Goal: Task Accomplishment & Management: Use online tool/utility

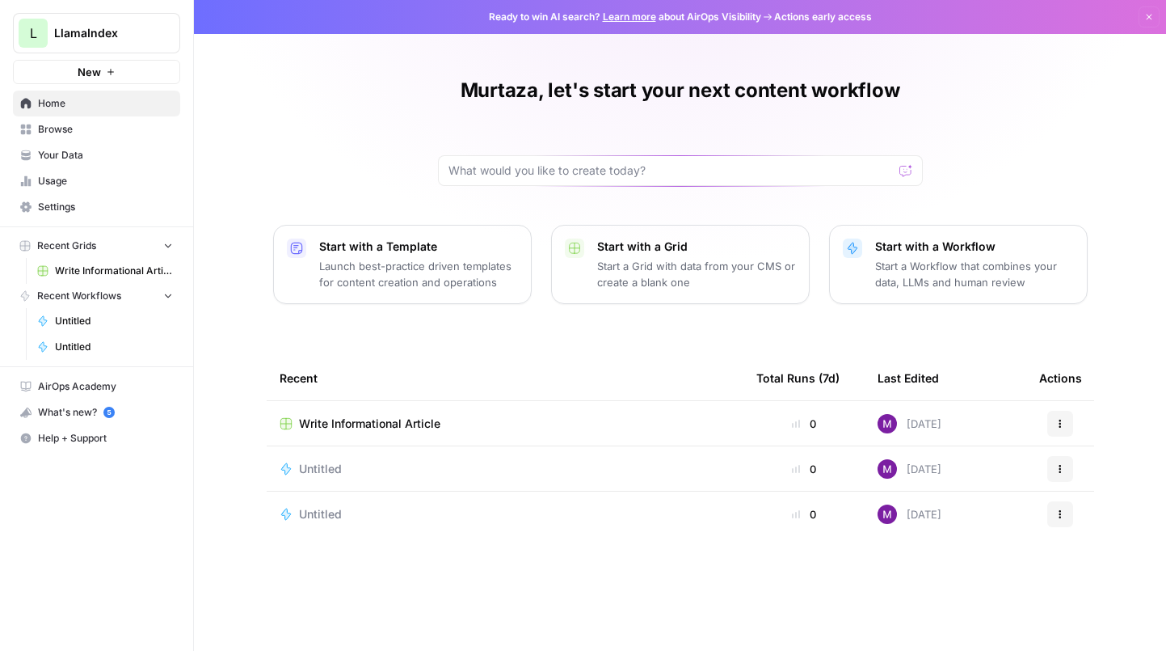
click at [91, 268] on span "Write Informational Article" at bounding box center [114, 270] width 118 height 15
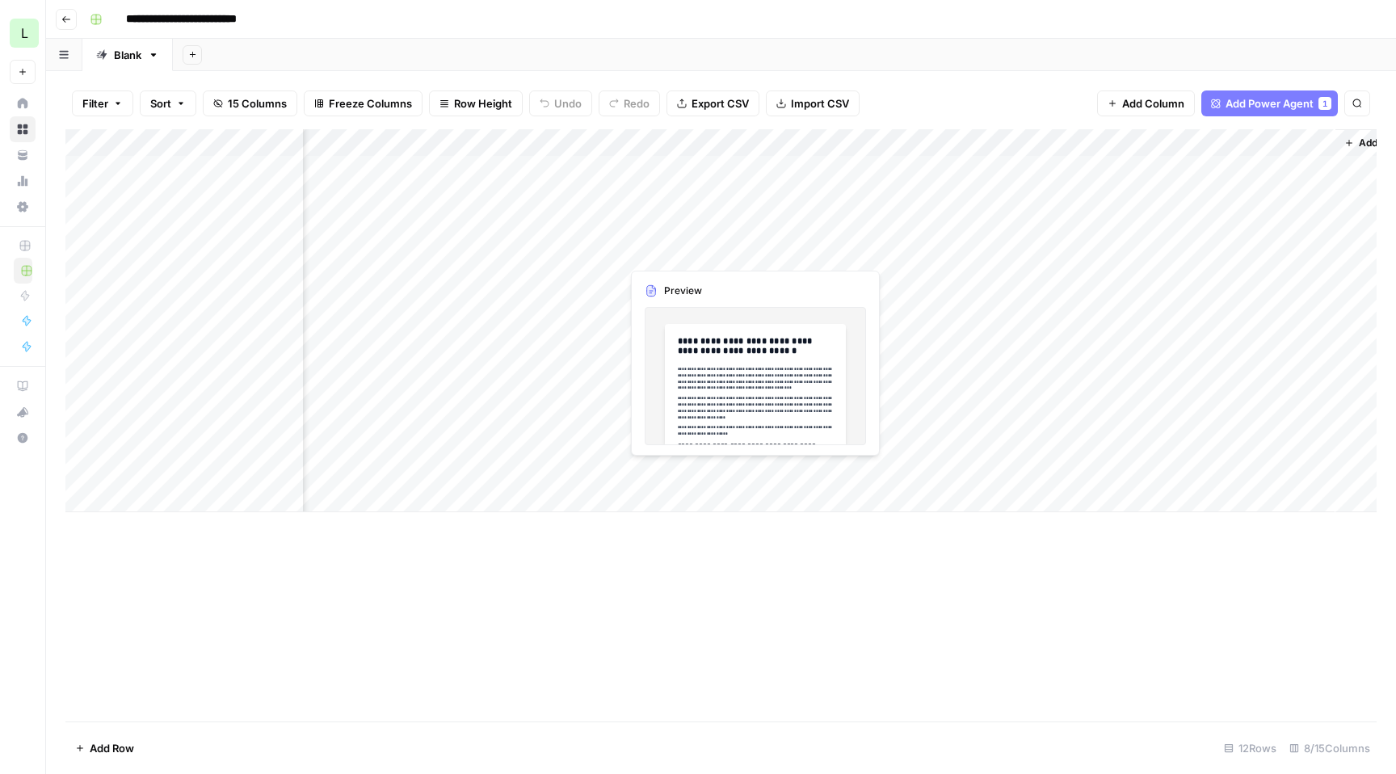
scroll to position [0, 210]
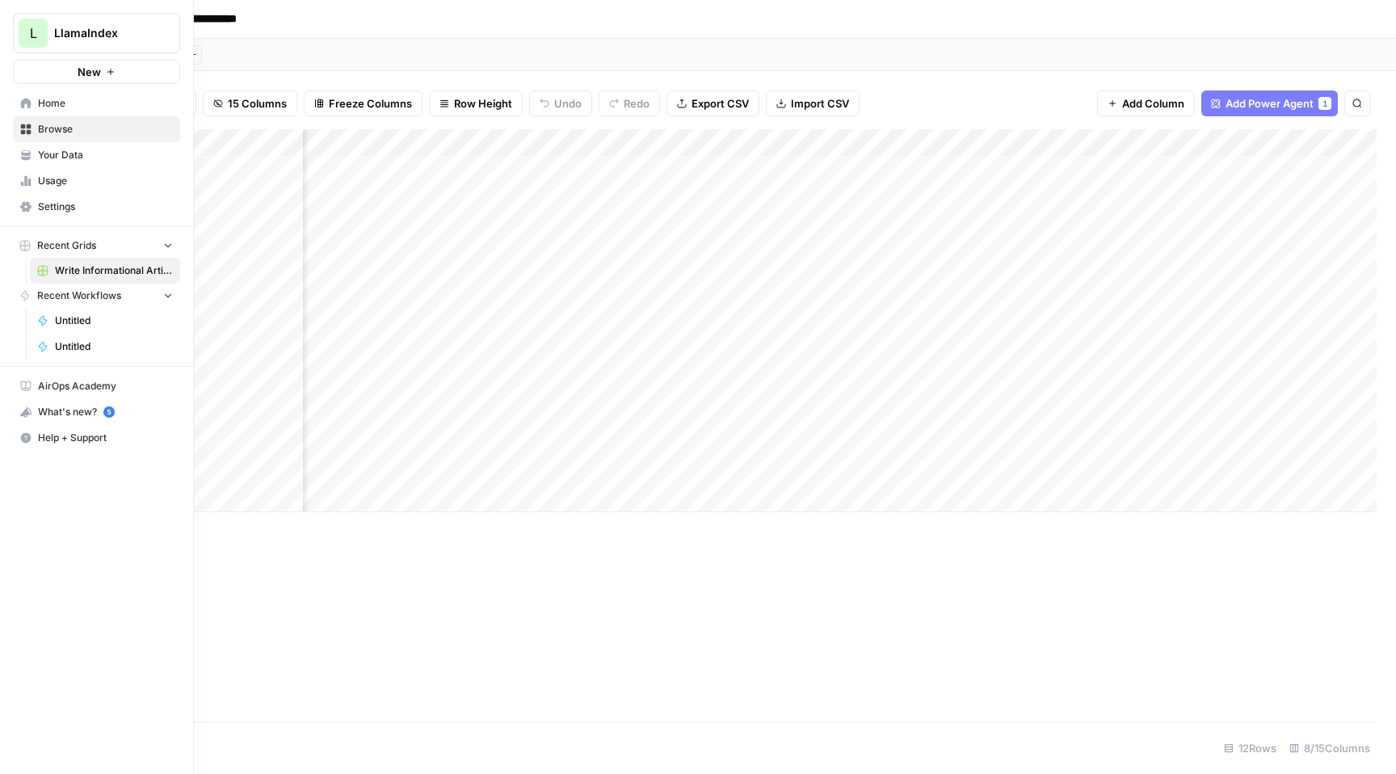
click at [41, 185] on span "Usage" at bounding box center [105, 181] width 135 height 15
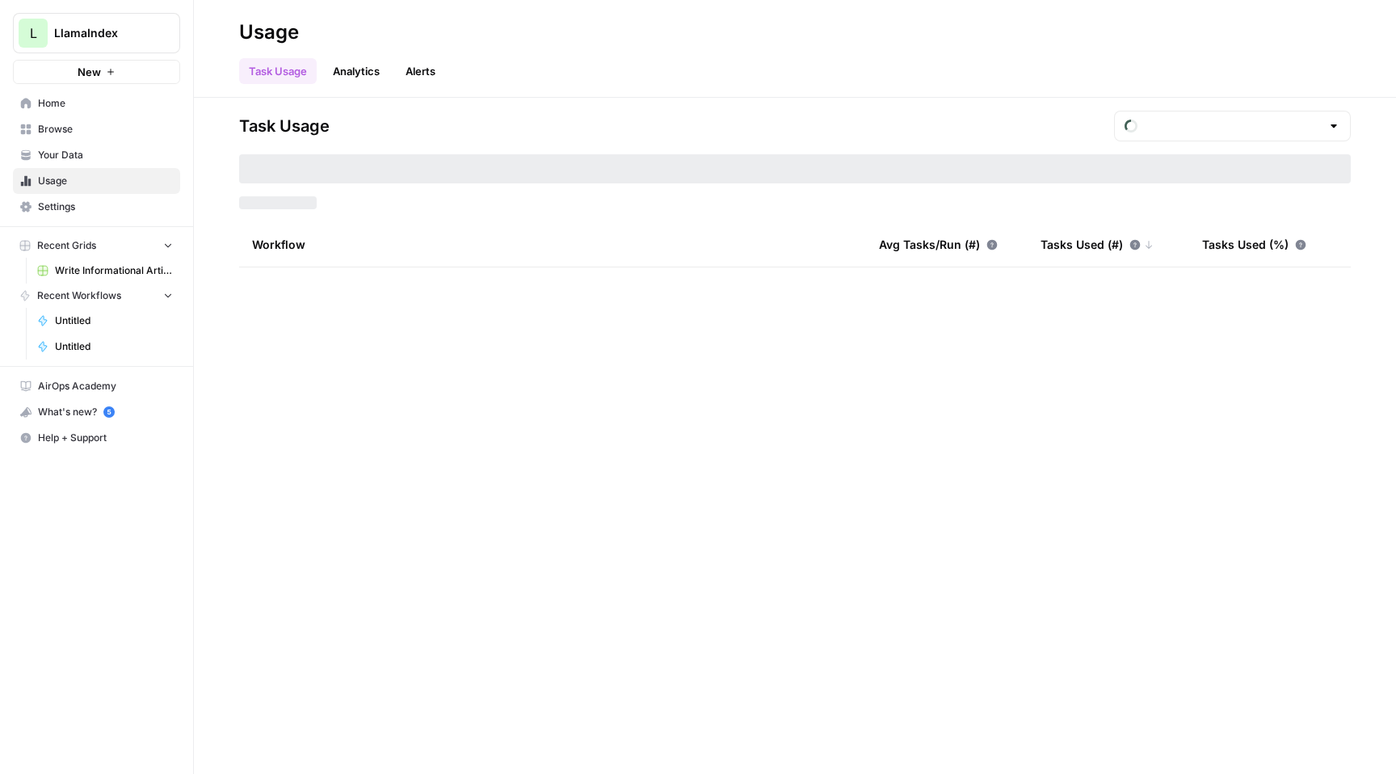
type input "August Included Tasks"
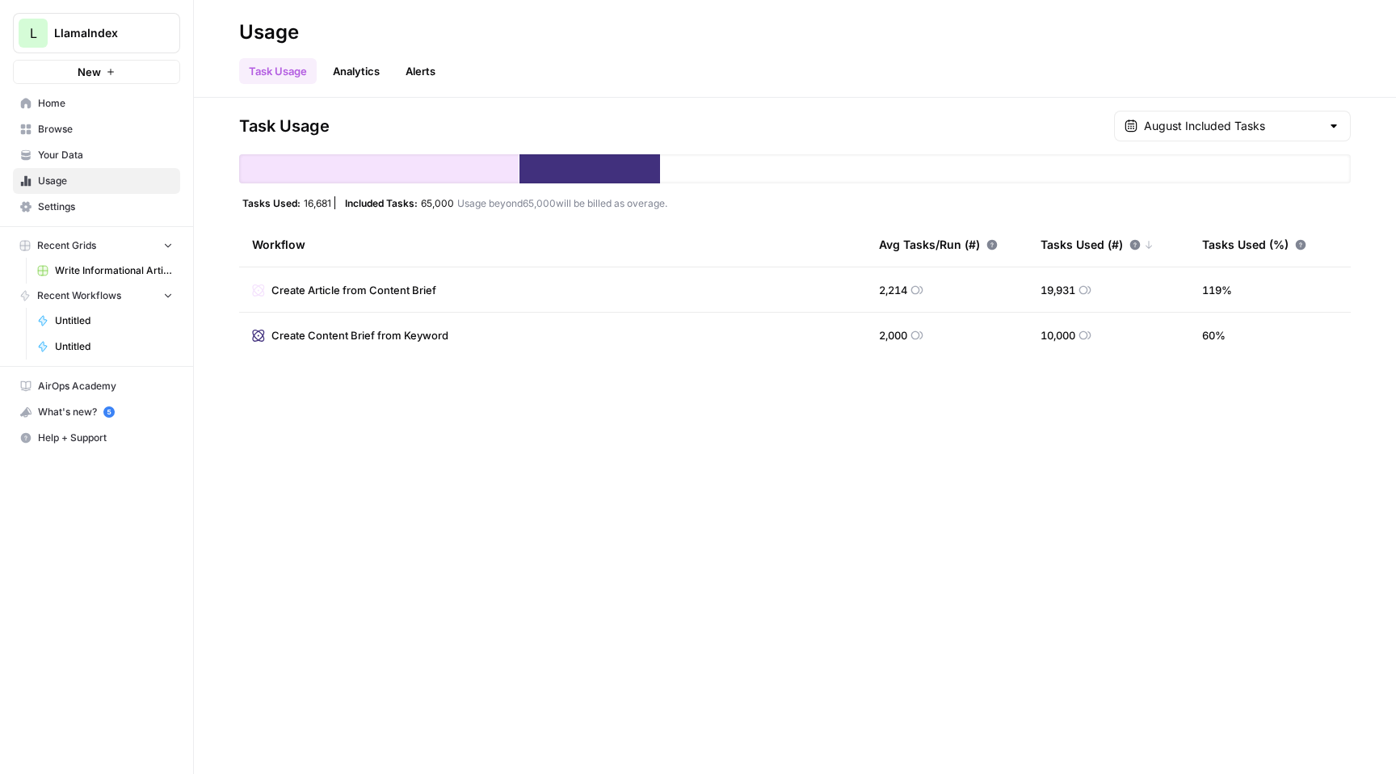
click at [136, 150] on span "Your Data" at bounding box center [105, 155] width 135 height 15
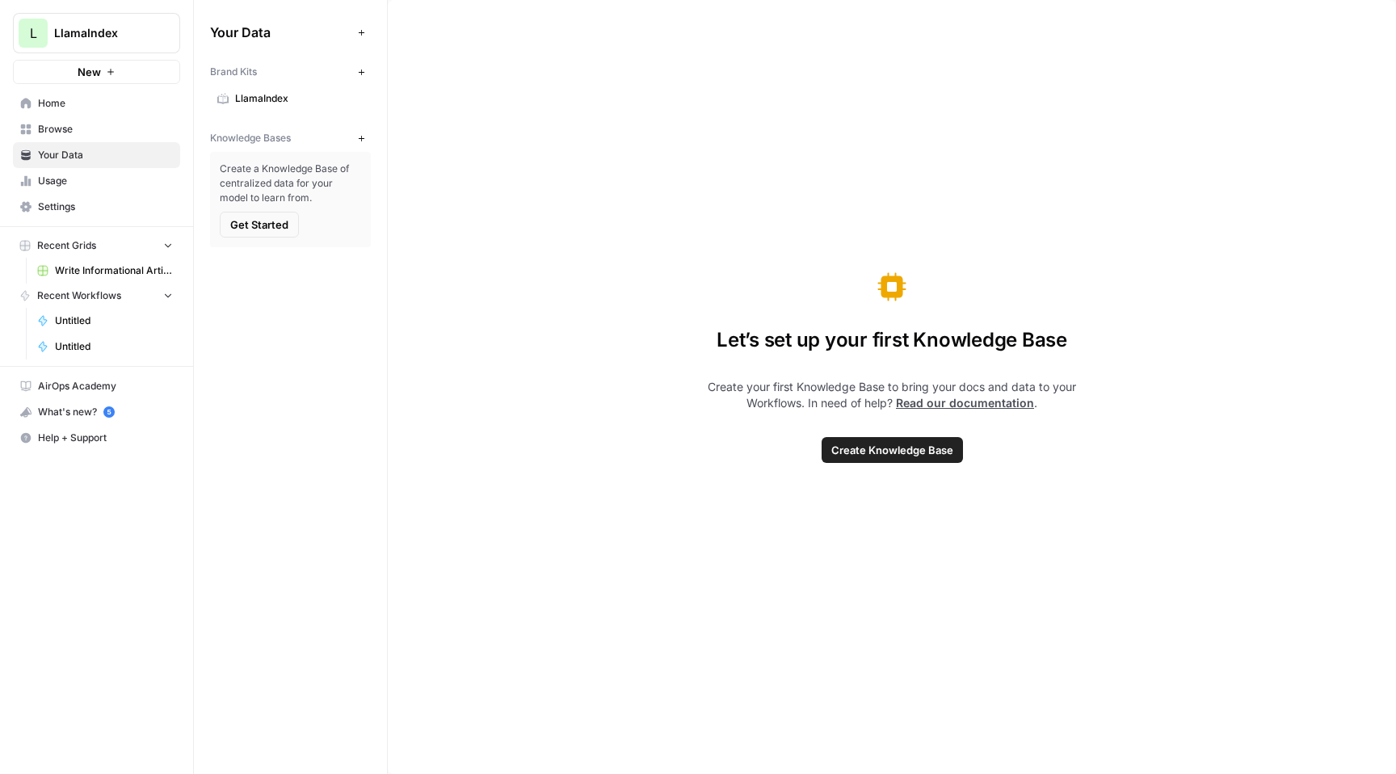
click at [90, 196] on link "Settings" at bounding box center [96, 207] width 167 height 26
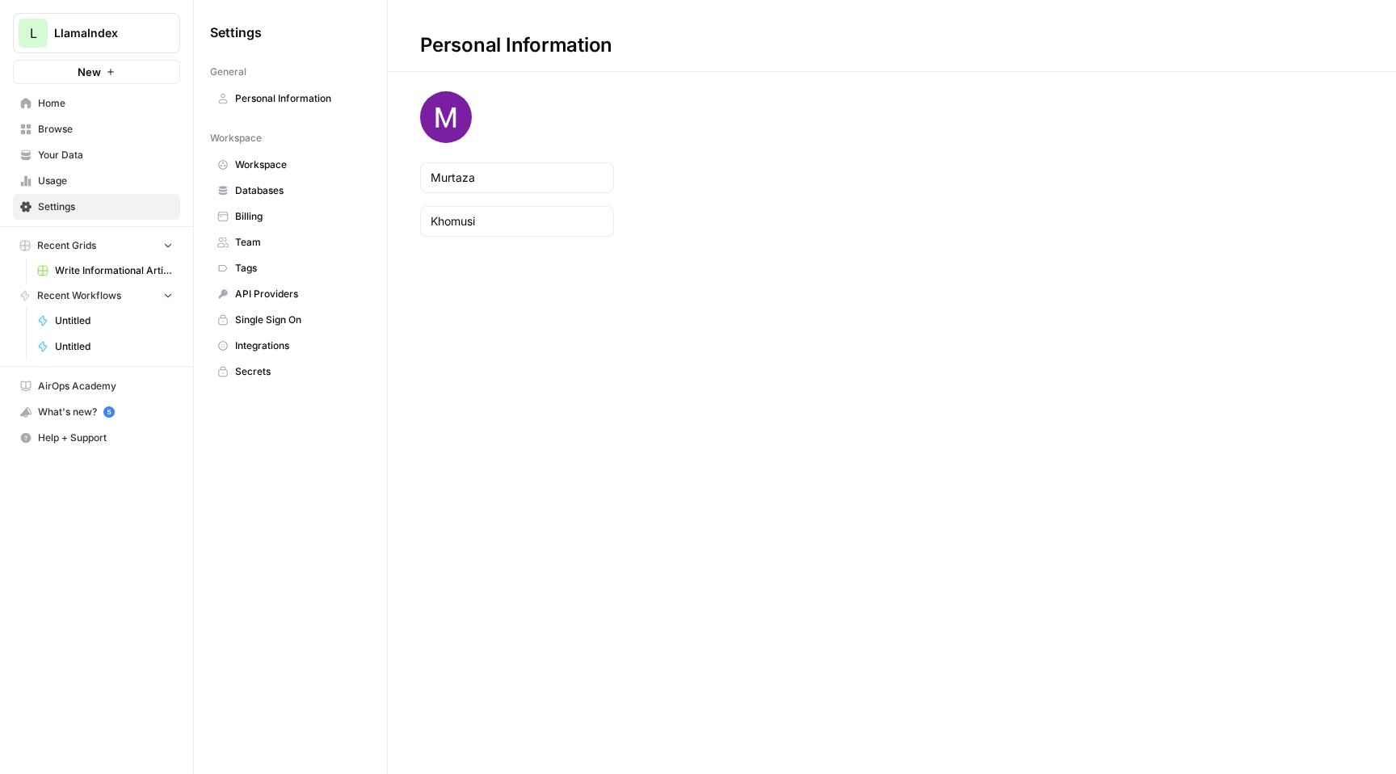
click at [95, 186] on span "Usage" at bounding box center [105, 181] width 135 height 15
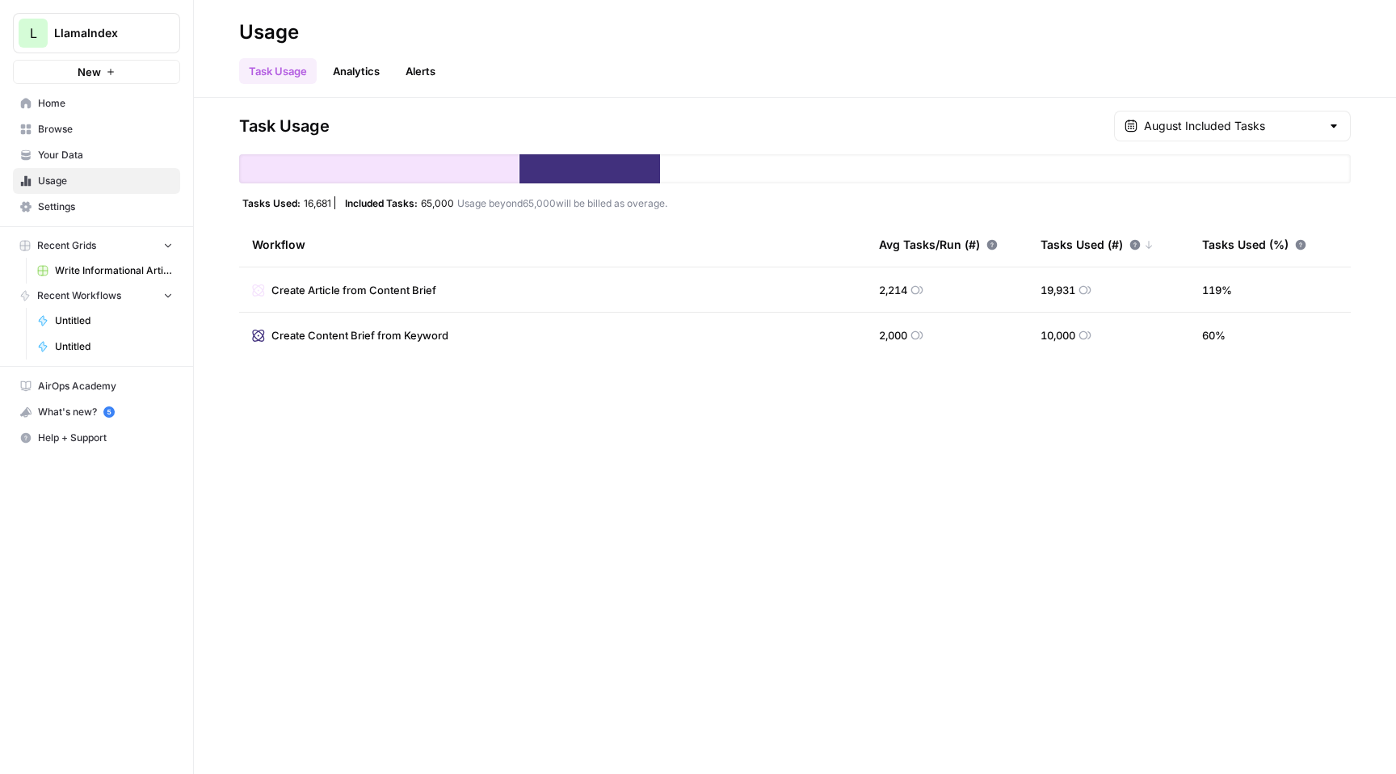
click at [120, 154] on span "Your Data" at bounding box center [105, 155] width 135 height 15
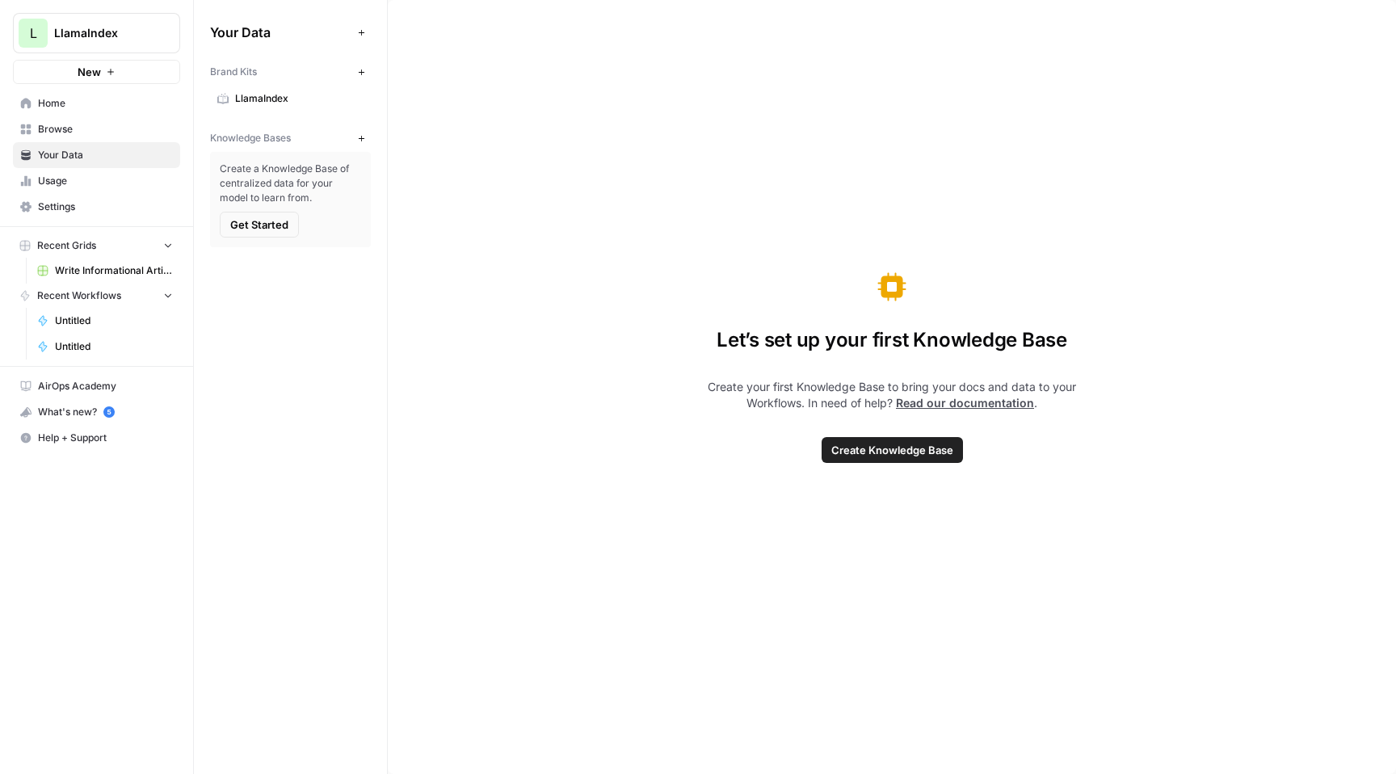
click at [112, 264] on span "Write Informational Article" at bounding box center [114, 270] width 118 height 15
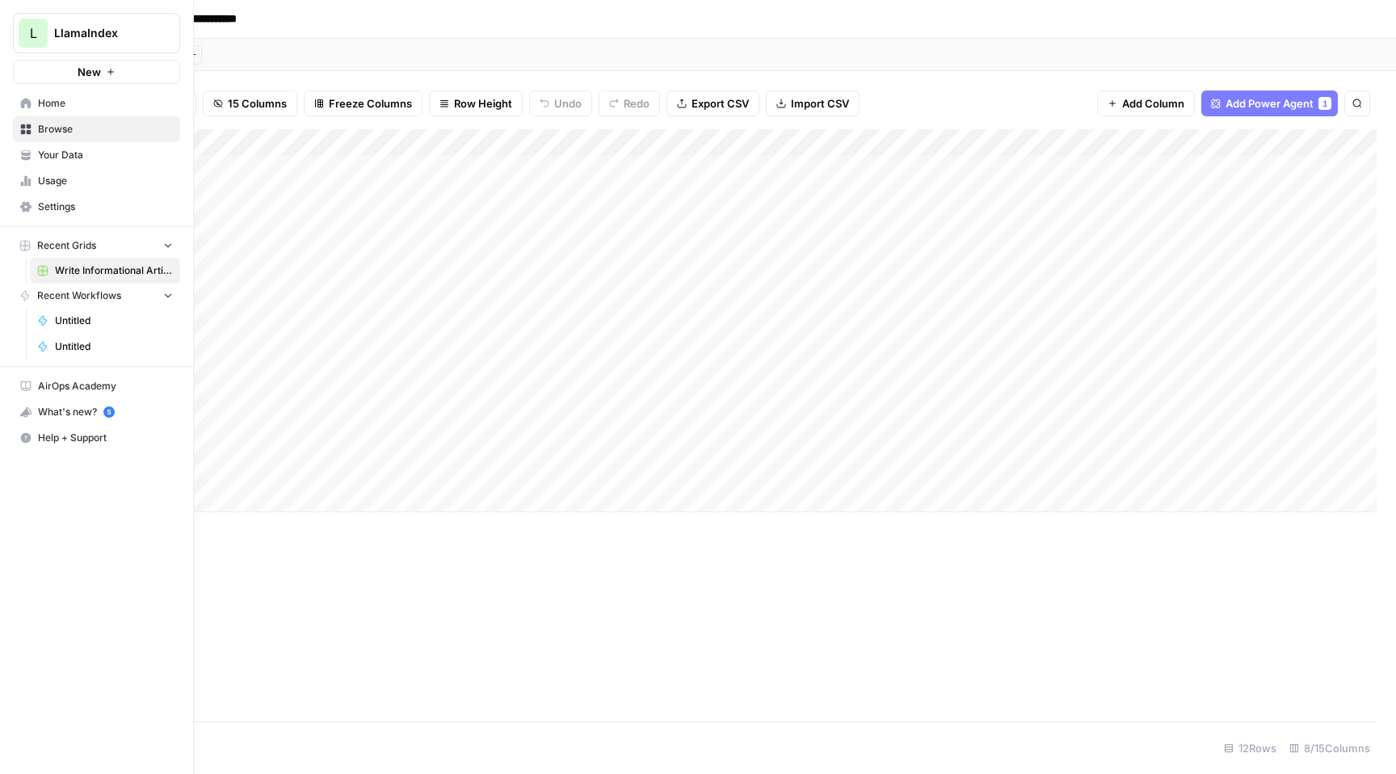
click at [47, 161] on span "Your Data" at bounding box center [105, 155] width 135 height 15
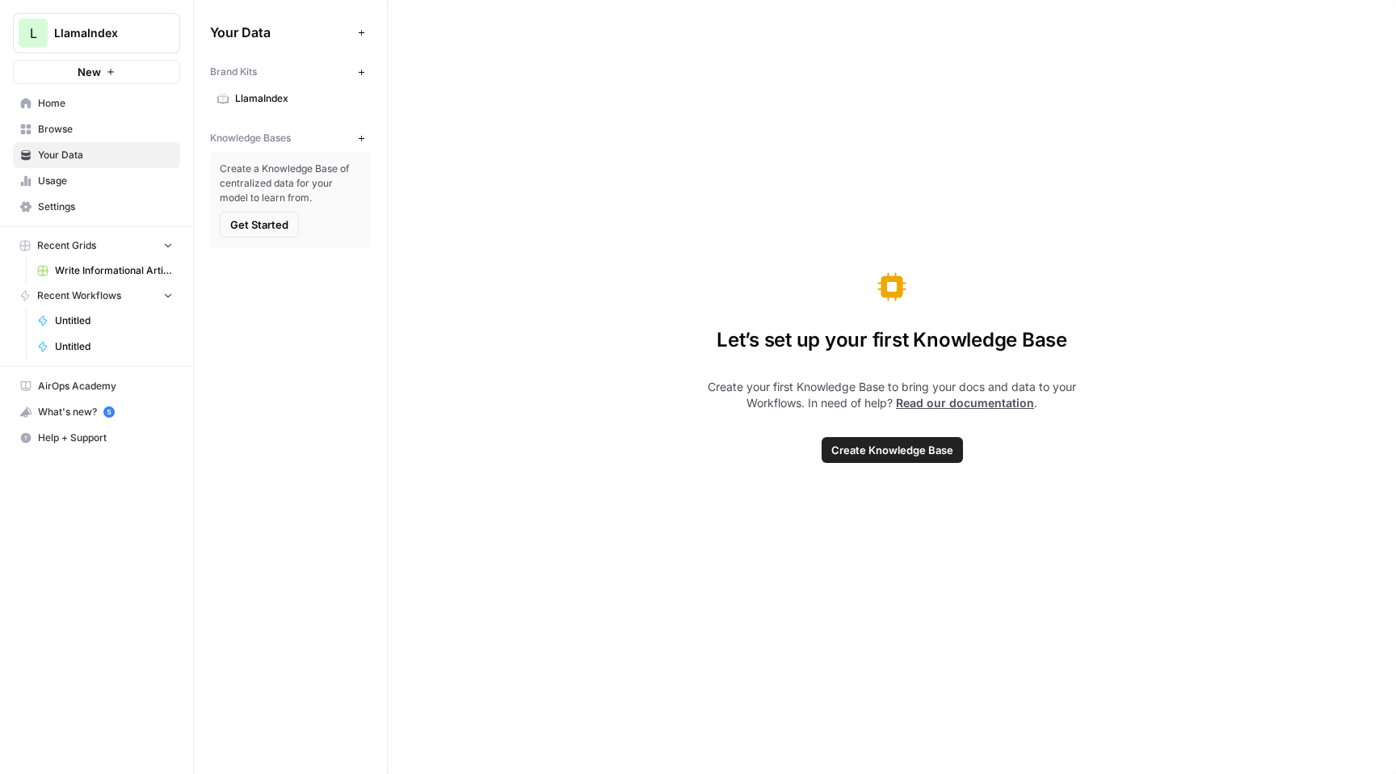
click at [52, 183] on span "Usage" at bounding box center [105, 181] width 135 height 15
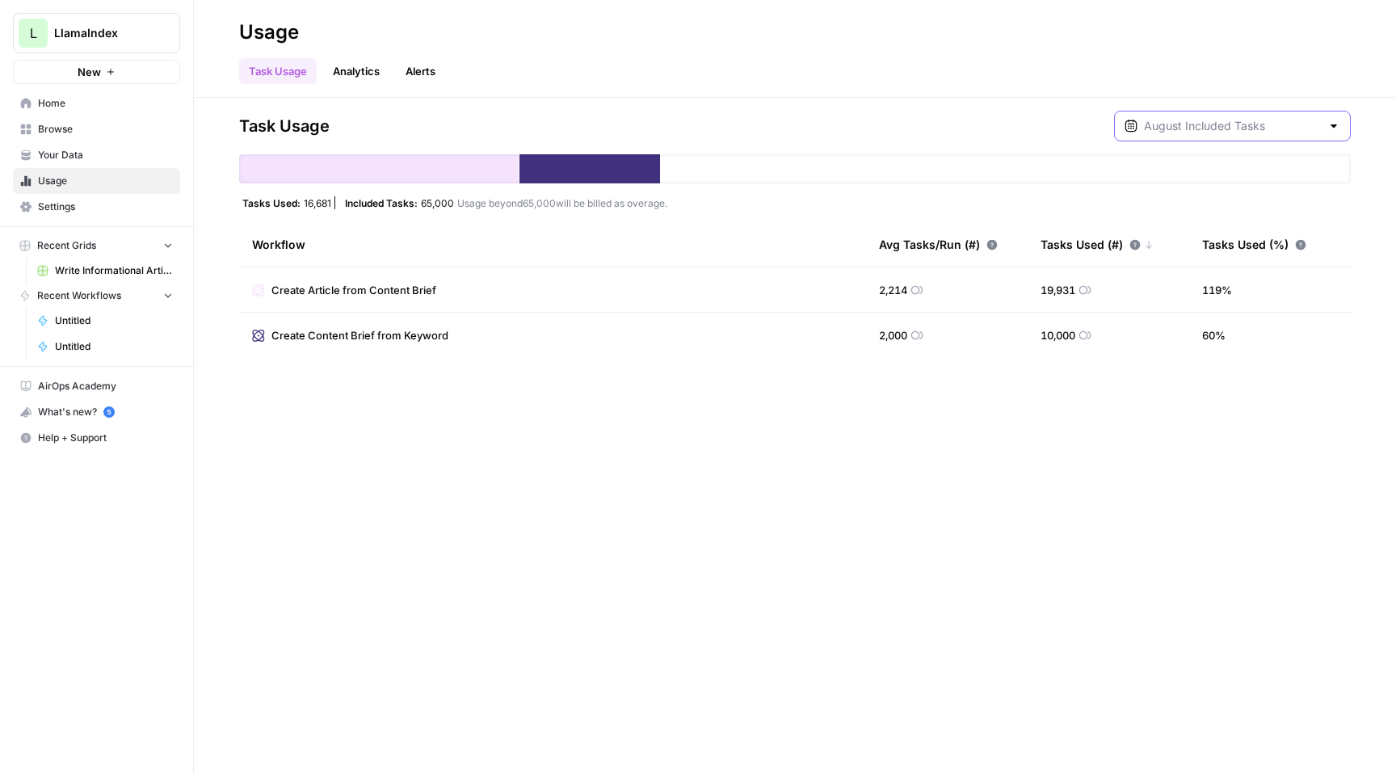
click at [1165, 122] on input "text" at bounding box center [1232, 126] width 177 height 16
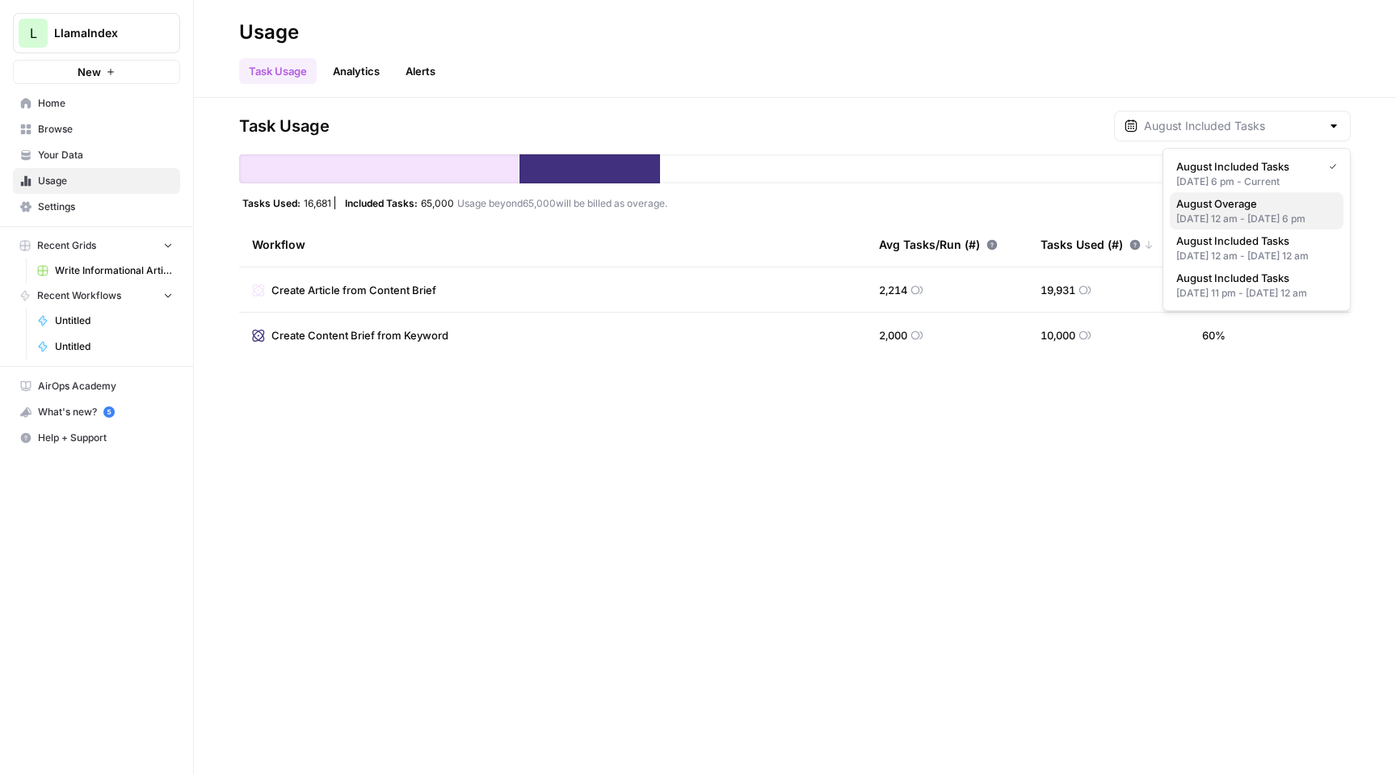
click at [1165, 218] on div "[DATE] 12 am - [DATE] 6 pm" at bounding box center [1257, 219] width 161 height 15
type input "August Overage"
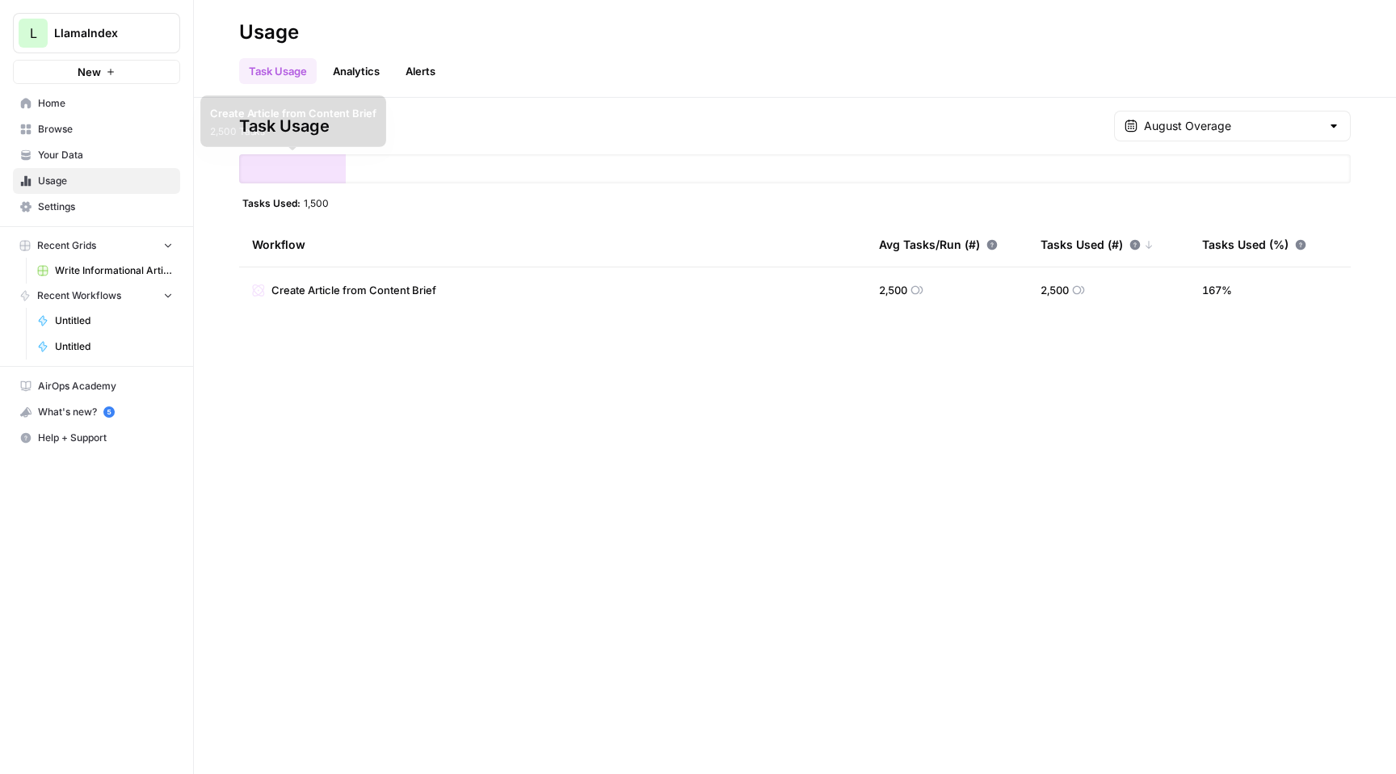
click at [308, 176] on div at bounding box center [292, 168] width 107 height 29
click at [328, 146] on div "Task Usage August Overage Tasks Used: 1,500 Workflow Avg Tasks/Run (#) Tasks Us…" at bounding box center [795, 212] width 1112 height 202
click at [1165, 128] on input "text" at bounding box center [1232, 126] width 177 height 16
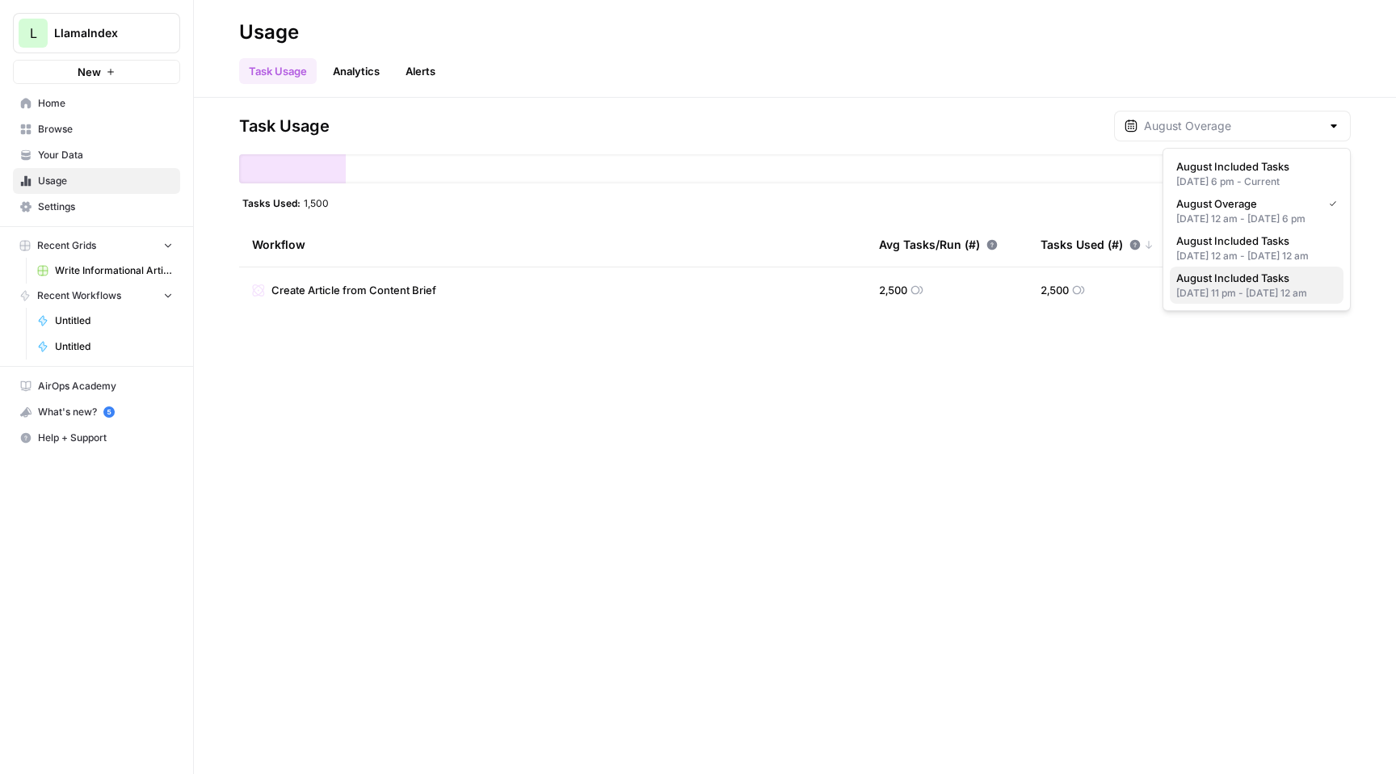
click at [1165, 271] on span "August Included Tasks" at bounding box center [1254, 278] width 154 height 16
type input "August Included Tasks"
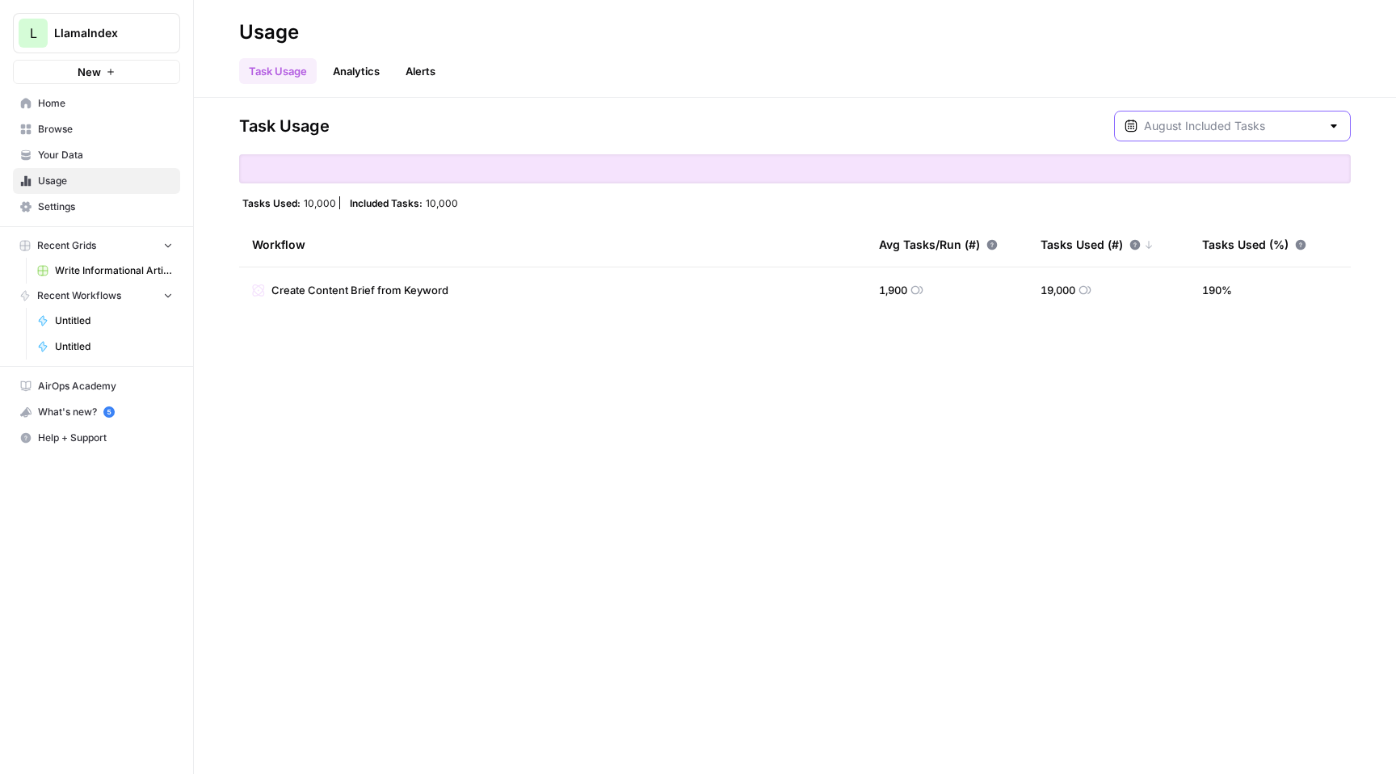
click at [1165, 118] on input "text" at bounding box center [1232, 126] width 177 height 16
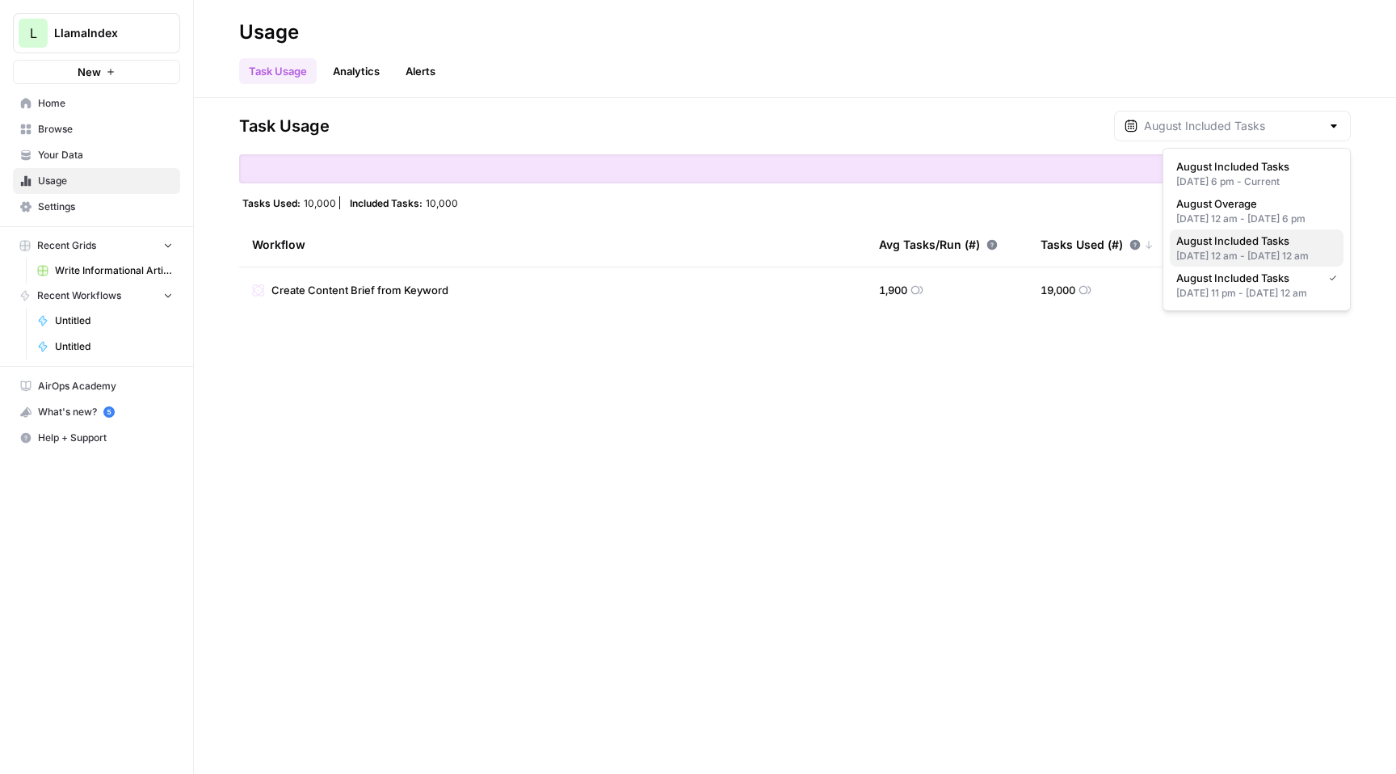
click at [1165, 252] on div "[DATE] 12 am - [DATE] 12 am" at bounding box center [1257, 256] width 161 height 15
type input "August Included Tasks"
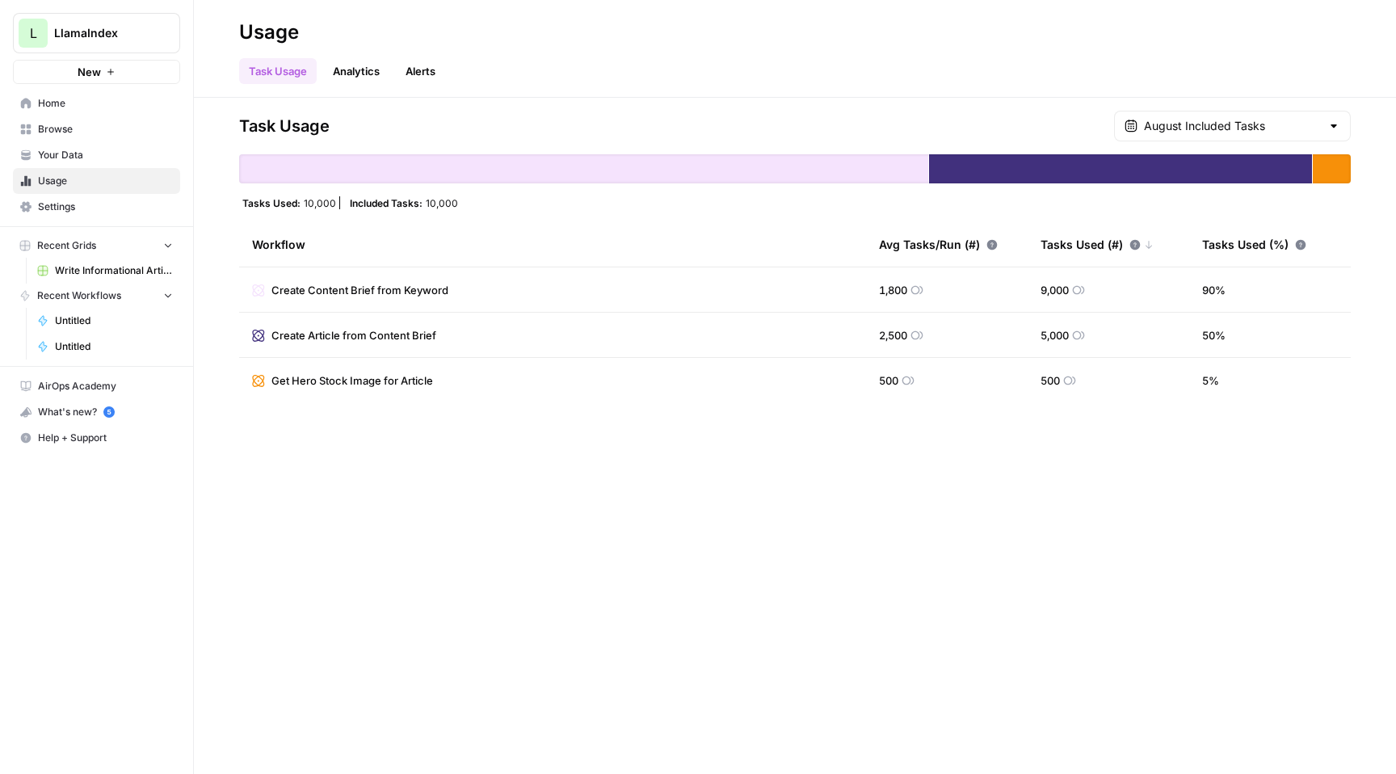
click at [124, 266] on span "Write Informational Article" at bounding box center [114, 270] width 118 height 15
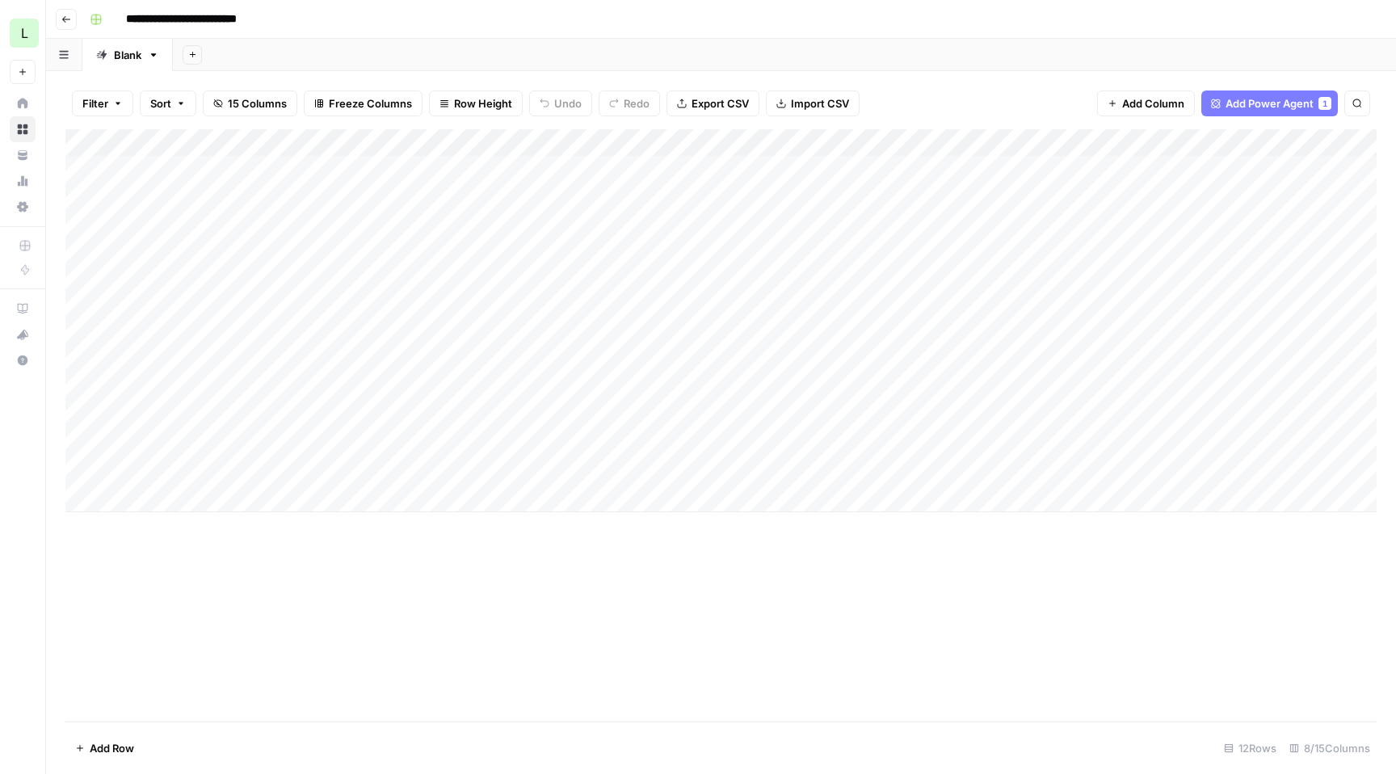
click at [1050, 98] on div "Filter Sort 15 Columns Freeze Columns Row Height Undo Redo Export CSV Import CS…" at bounding box center [721, 104] width 1312 height 52
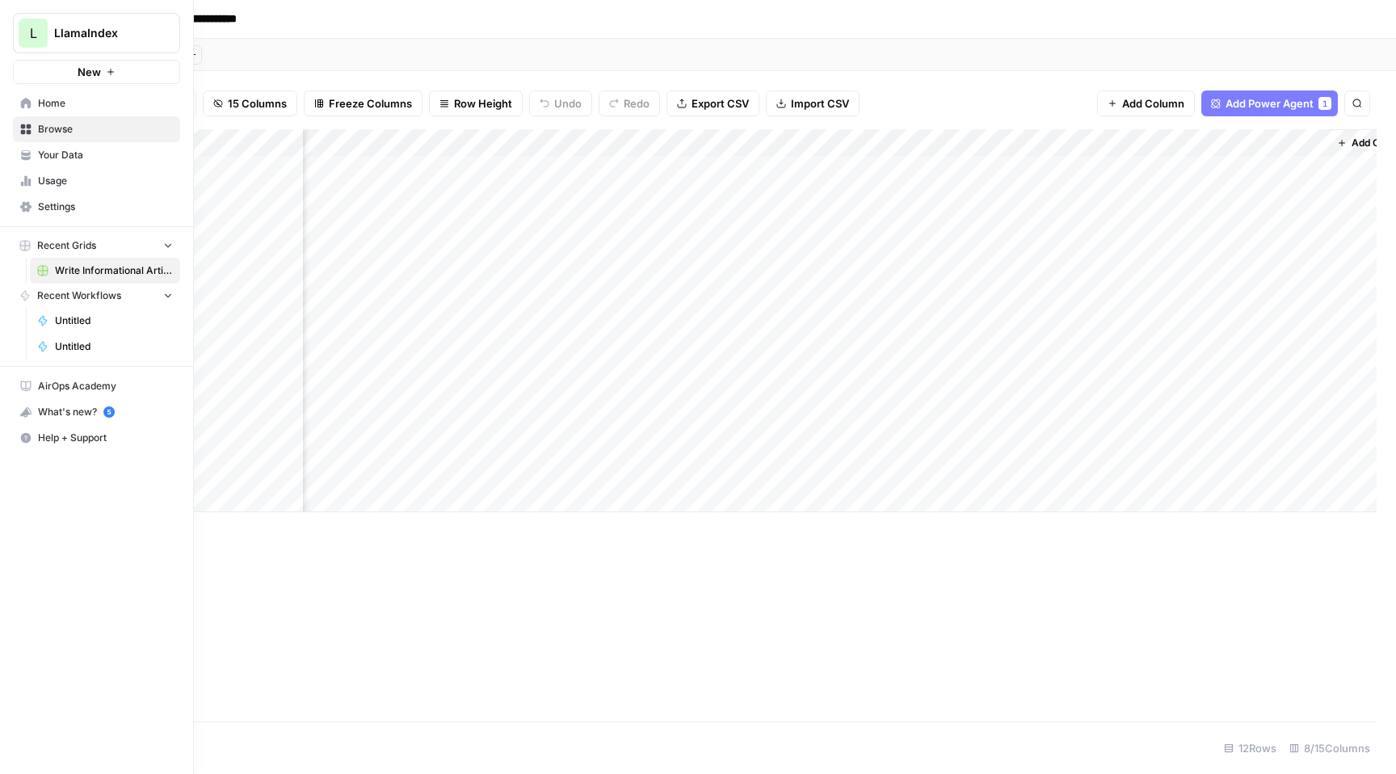
click at [47, 203] on span "Settings" at bounding box center [105, 207] width 135 height 15
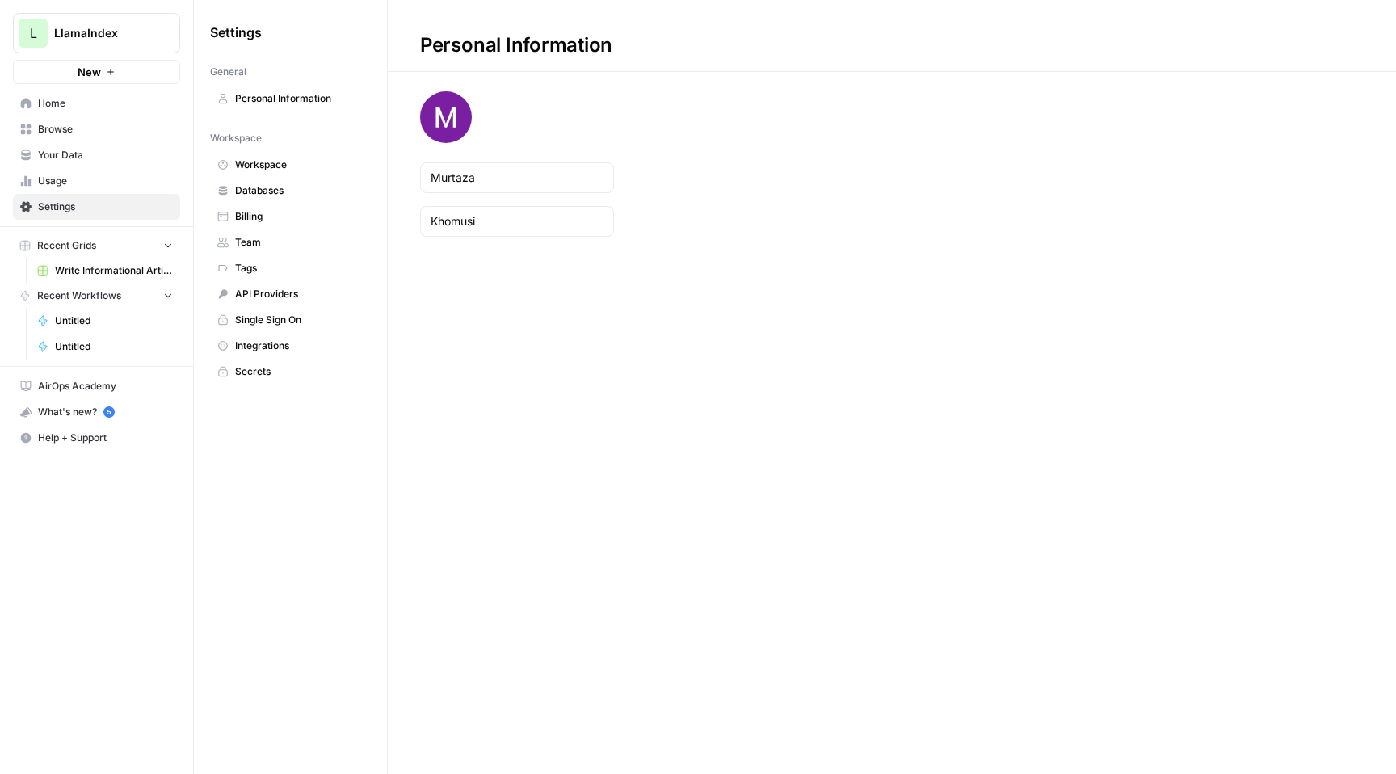
click at [242, 345] on span "Integrations" at bounding box center [299, 346] width 128 height 15
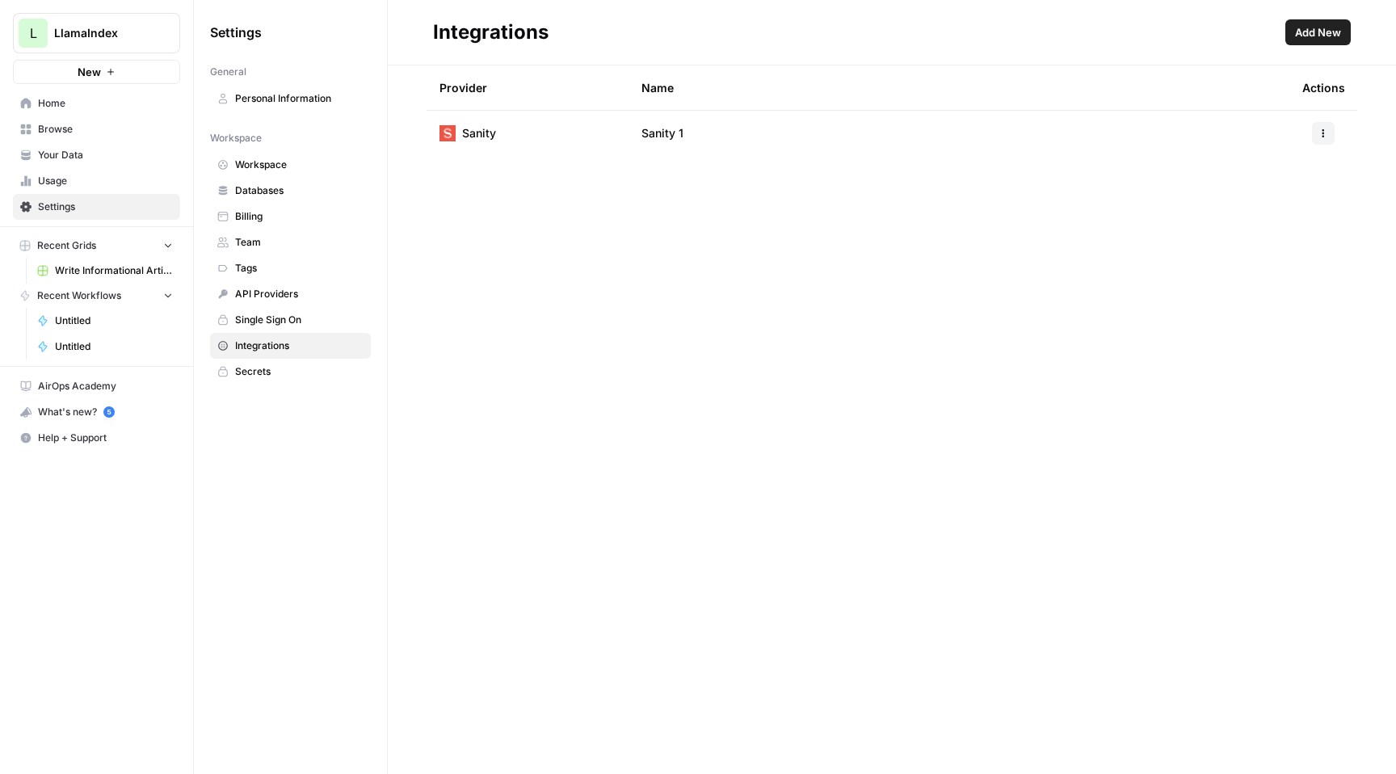
click at [117, 276] on span "Write Informational Article" at bounding box center [114, 270] width 118 height 15
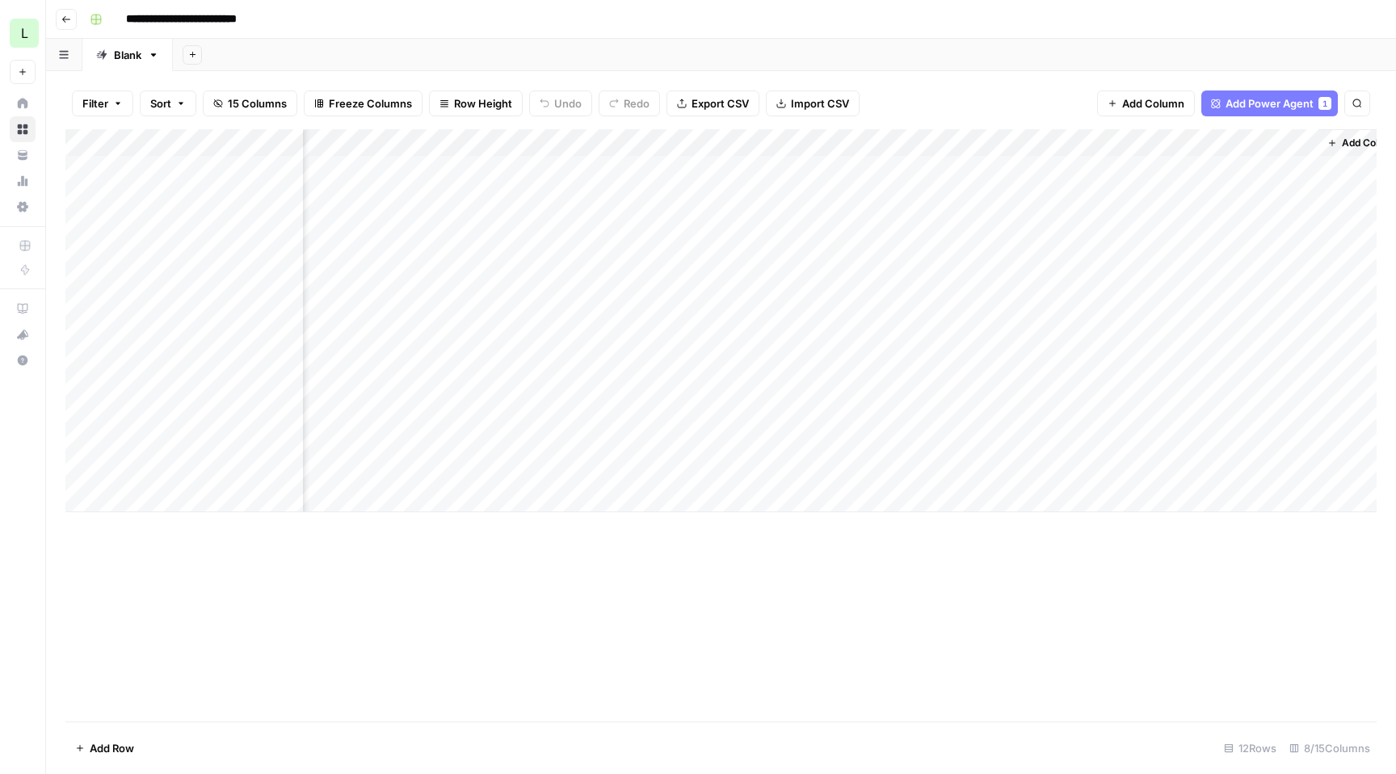
scroll to position [0, 298]
click at [1165, 140] on span "Add Column" at bounding box center [1340, 143] width 57 height 15
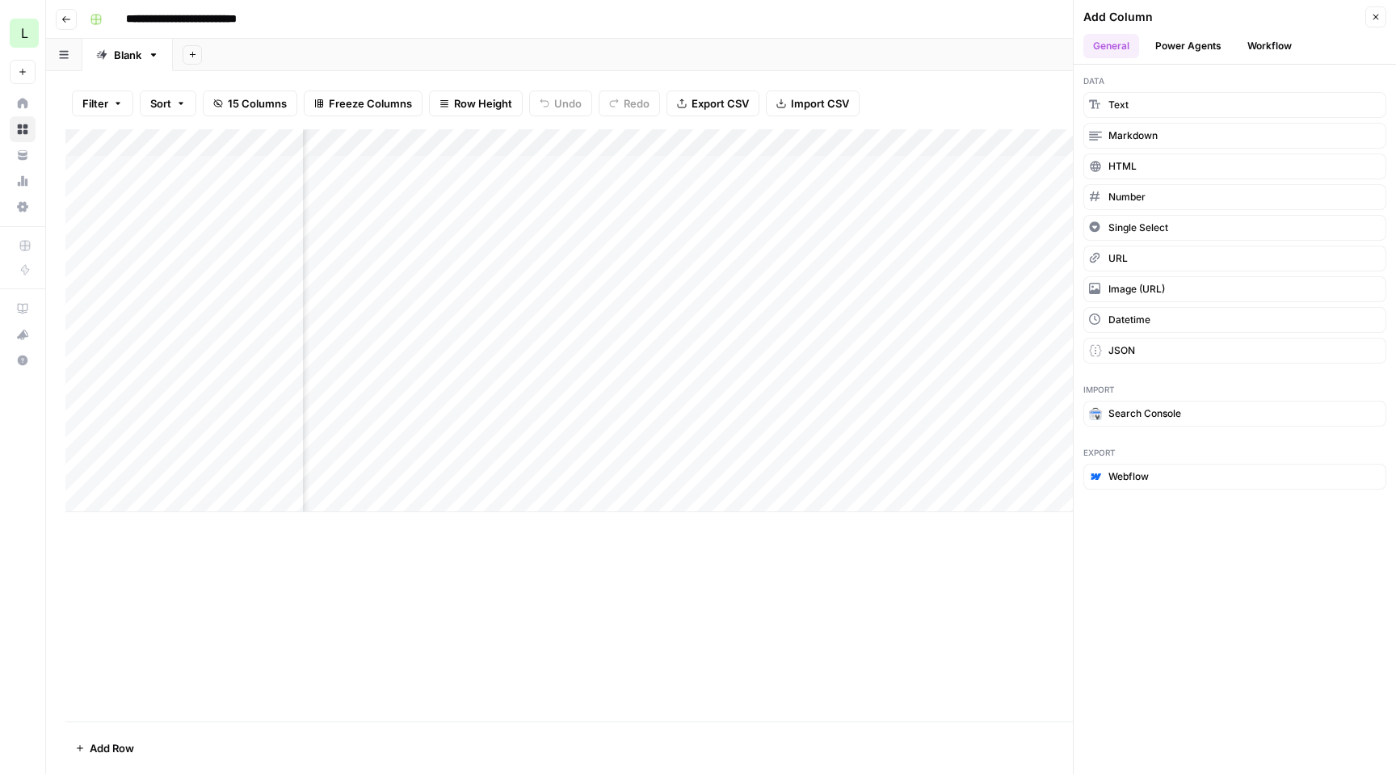
drag, startPoint x: 1381, startPoint y: 16, endPoint x: 1297, endPoint y: 55, distance: 92.6
click at [1165, 54] on header "Add Column Close General Power Agents Workflow" at bounding box center [1235, 32] width 322 height 65
click at [1165, 52] on button "Workflow" at bounding box center [1270, 46] width 64 height 24
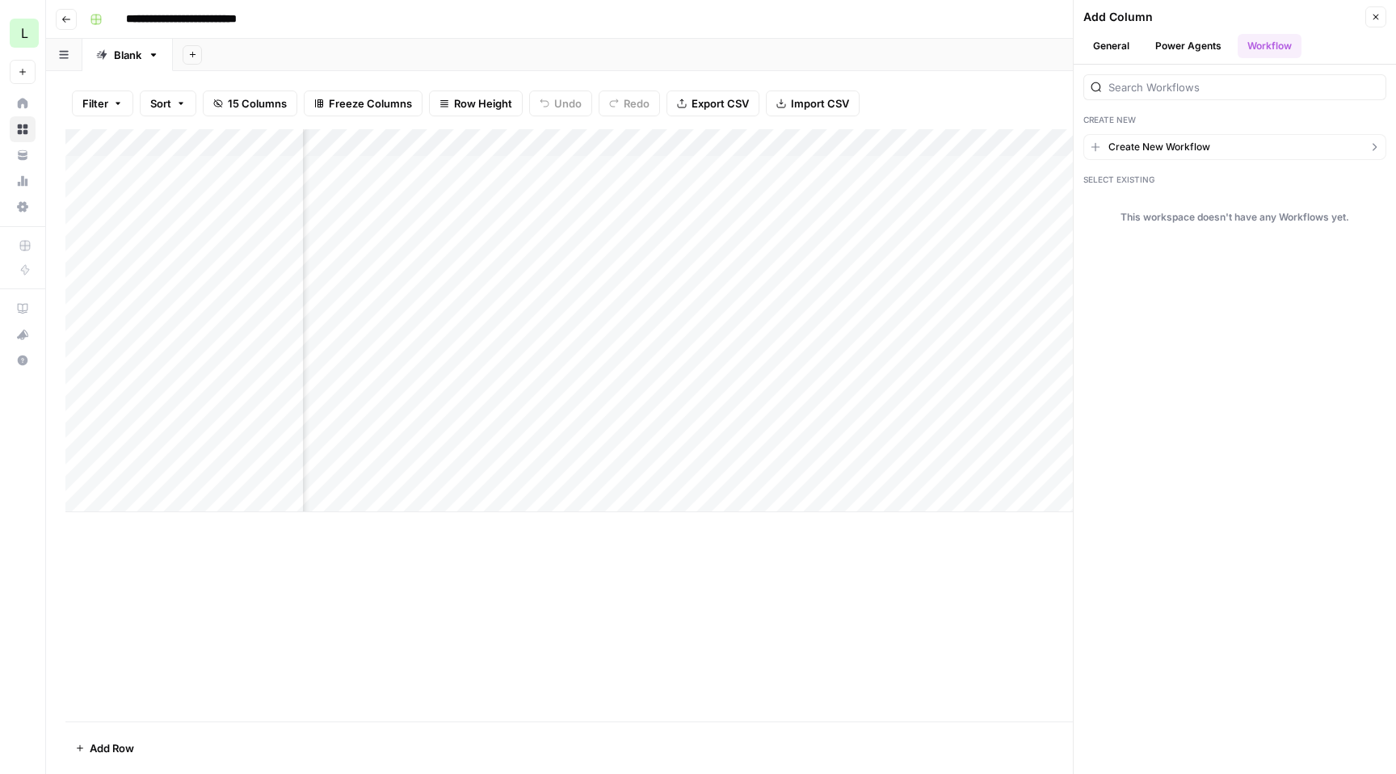
click at [1165, 137] on button "Create New Workflow" at bounding box center [1235, 147] width 303 height 26
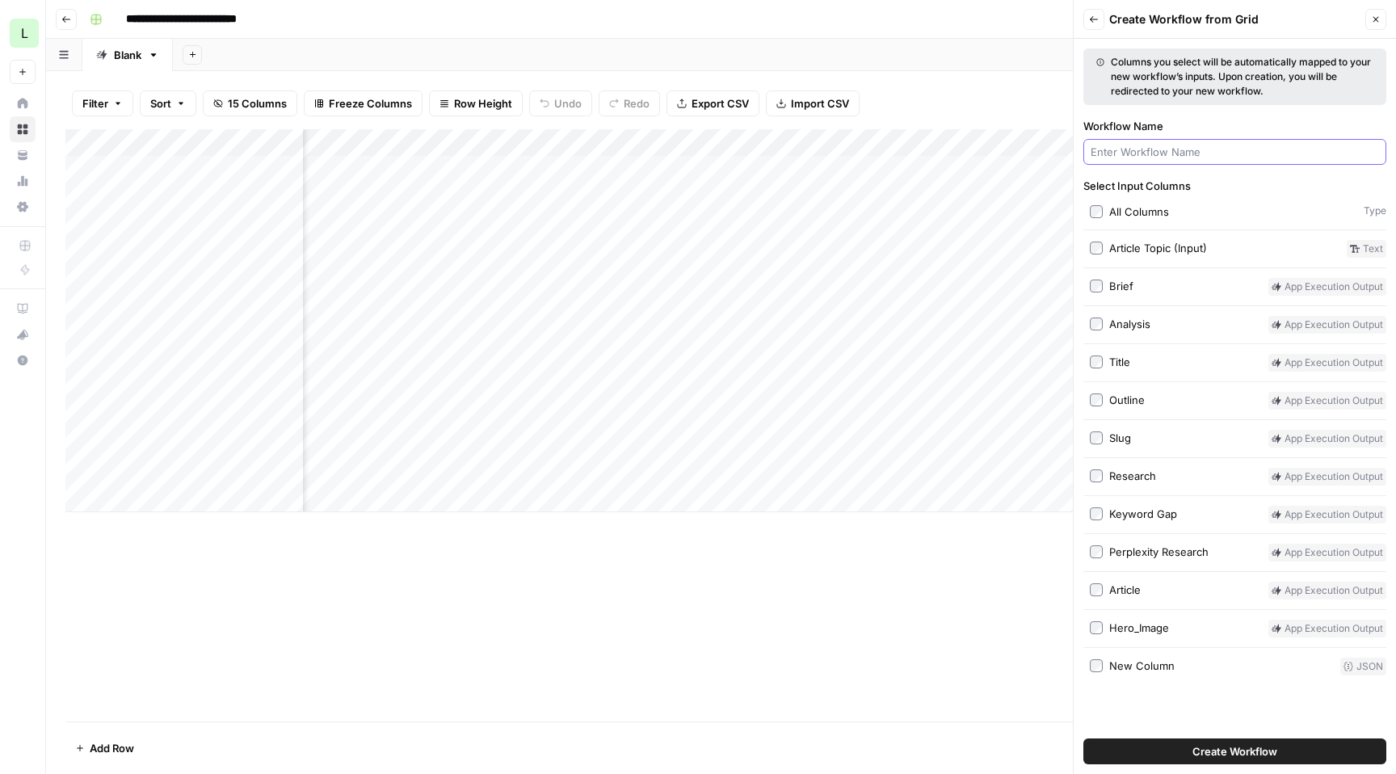
click at [1165, 150] on input "Workflow Name" at bounding box center [1235, 152] width 289 height 16
type input "Article"
click at [1165, 15] on button "Close" at bounding box center [1376, 19] width 21 height 21
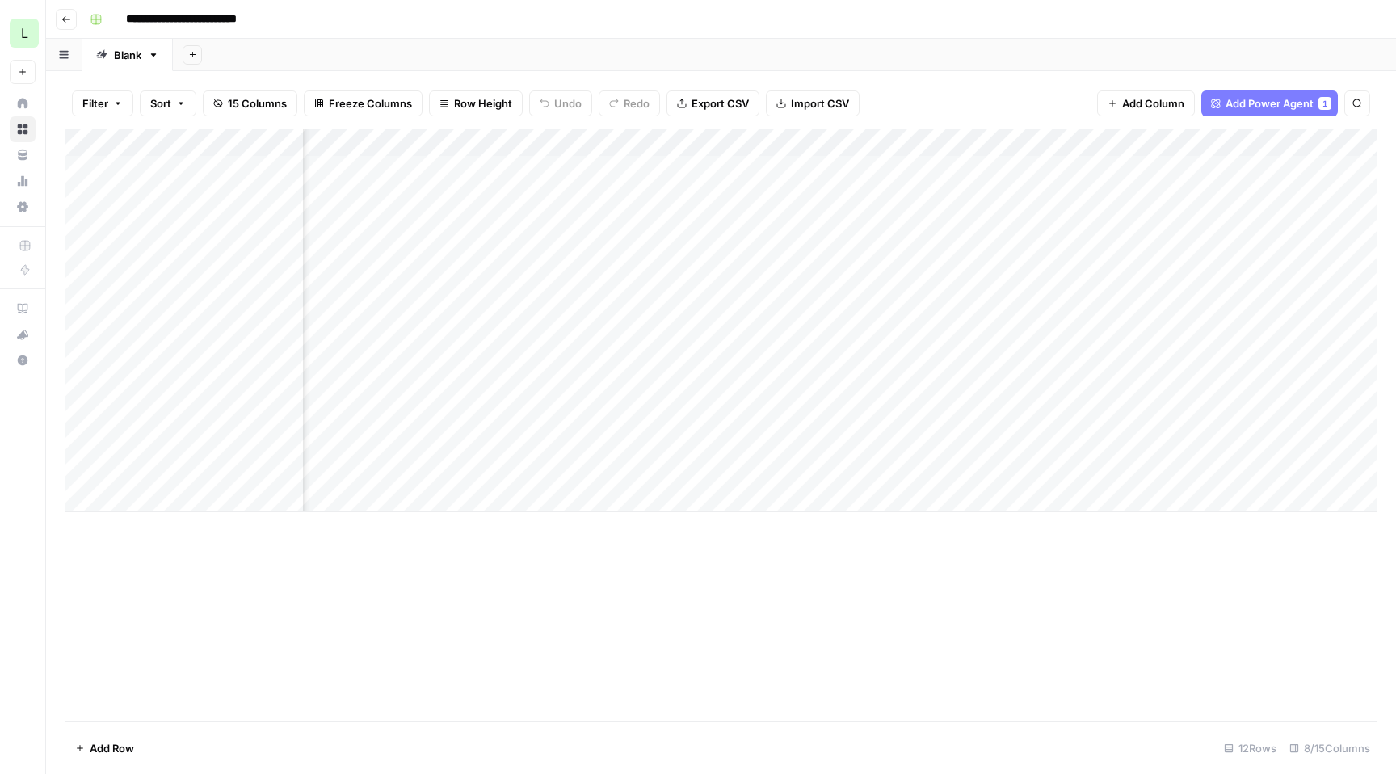
scroll to position [0, 0]
drag, startPoint x: 1176, startPoint y: 101, endPoint x: 1163, endPoint y: 90, distance: 17.2
click at [1164, 91] on button "Add Column" at bounding box center [1146, 104] width 98 height 26
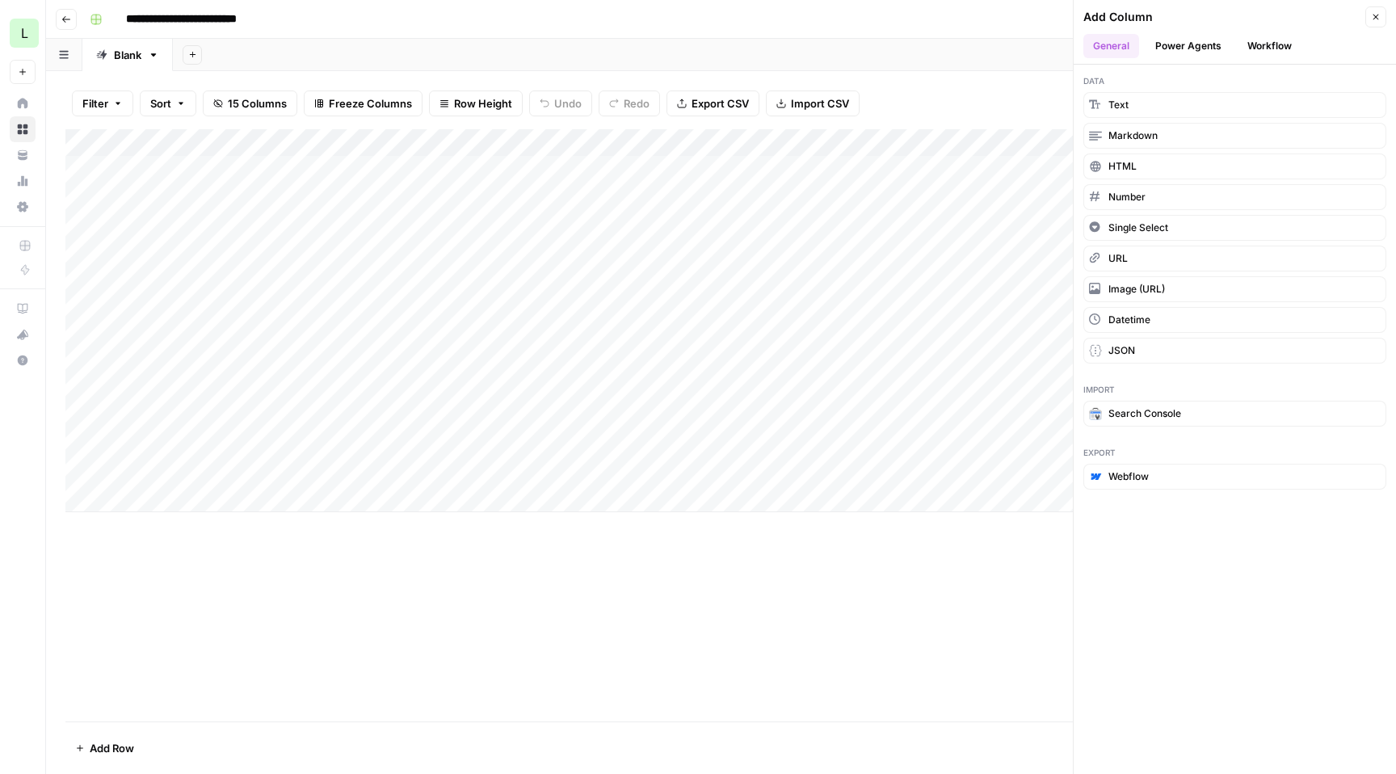
click at [1165, 40] on button "Workflow" at bounding box center [1270, 46] width 64 height 24
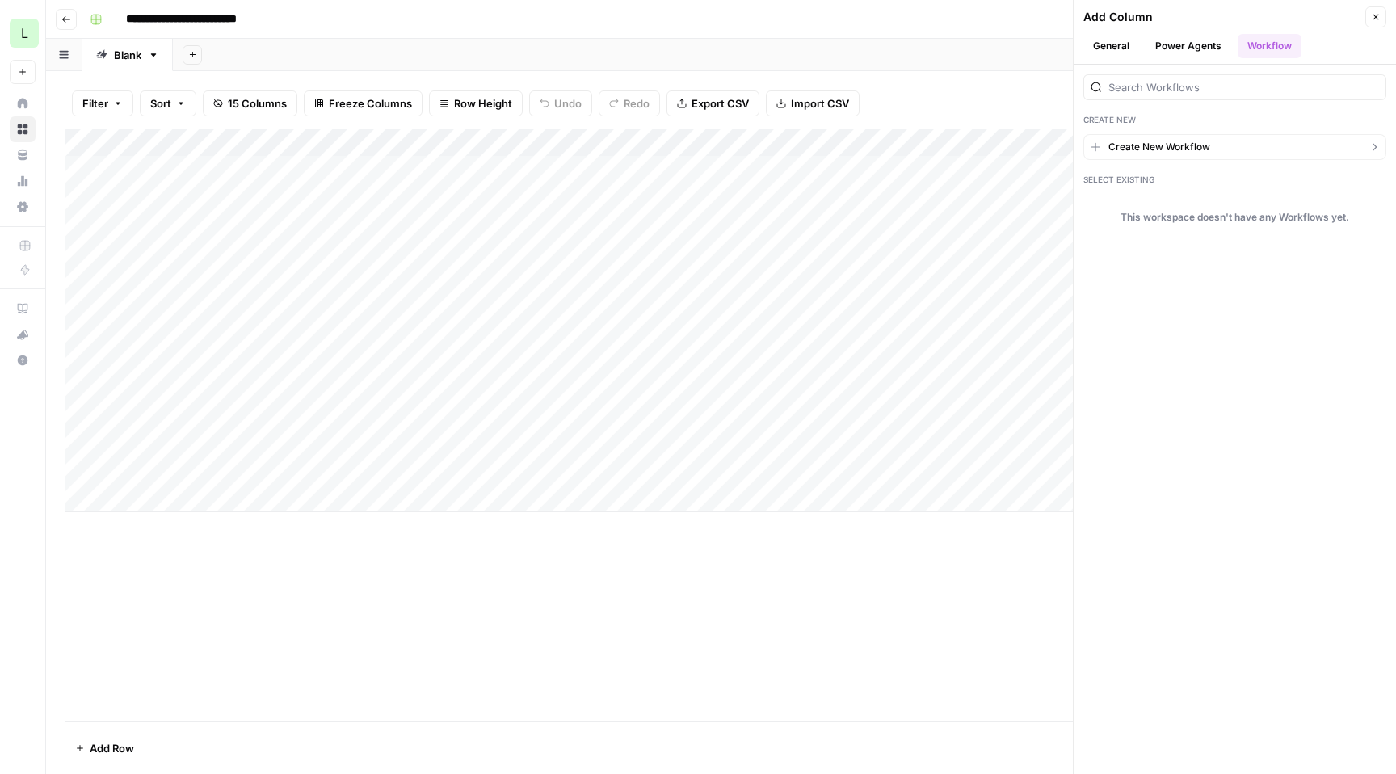
click at [1165, 145] on button "Create New Workflow" at bounding box center [1235, 147] width 303 height 26
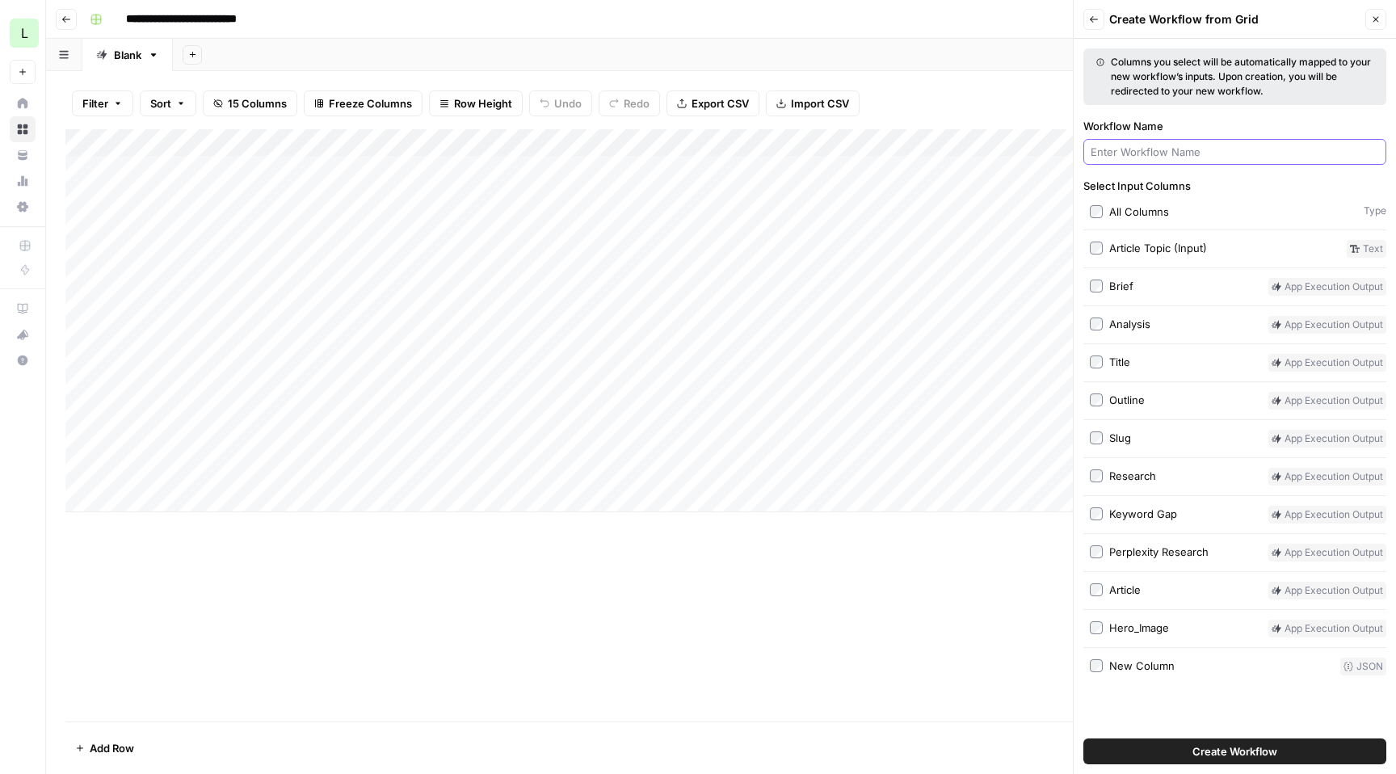
click at [1165, 144] on input "Workflow Name" at bounding box center [1235, 152] width 289 height 16
type input "Title"
click at [1084, 650] on button "Create Workflow" at bounding box center [1235, 752] width 303 height 26
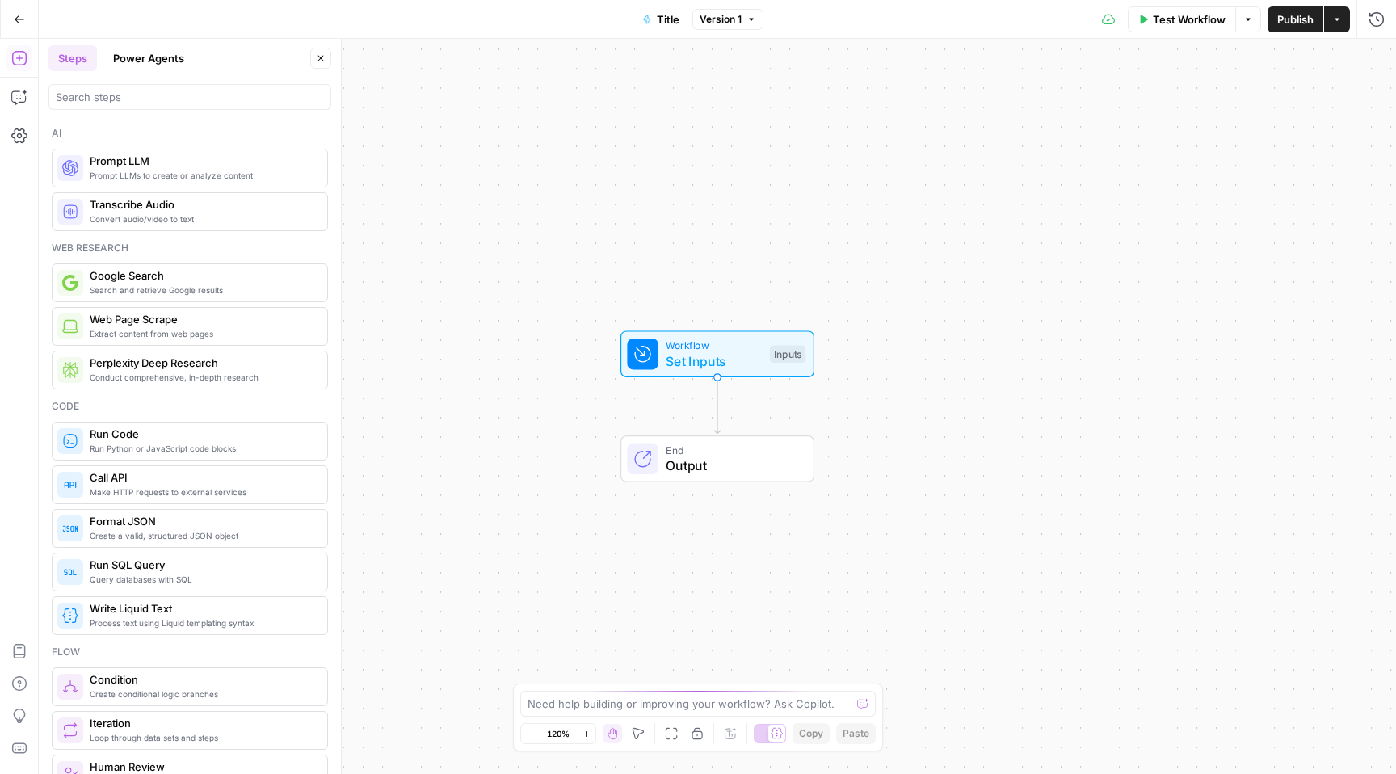
click at [17, 27] on button "Go Back" at bounding box center [19, 19] width 29 height 29
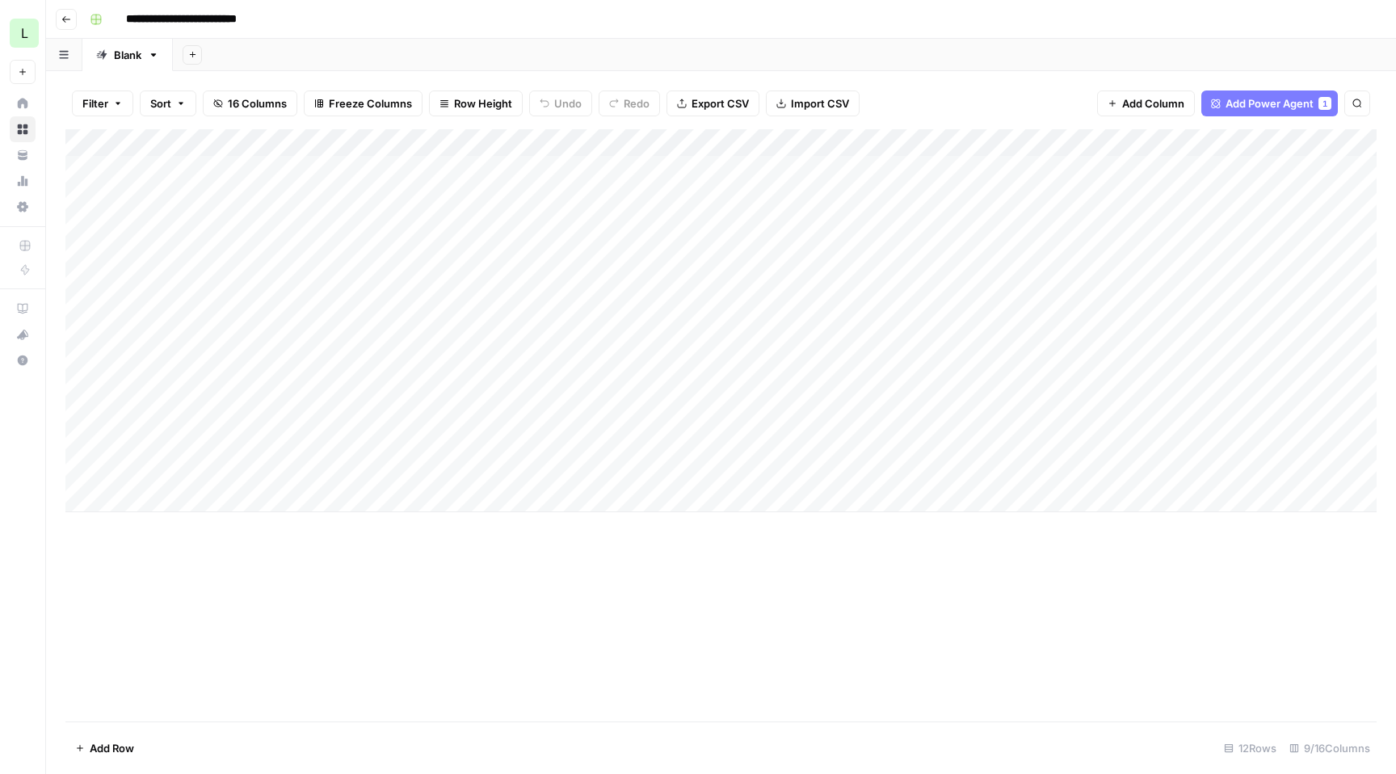
click at [1154, 101] on span "Add Column" at bounding box center [1154, 103] width 62 height 16
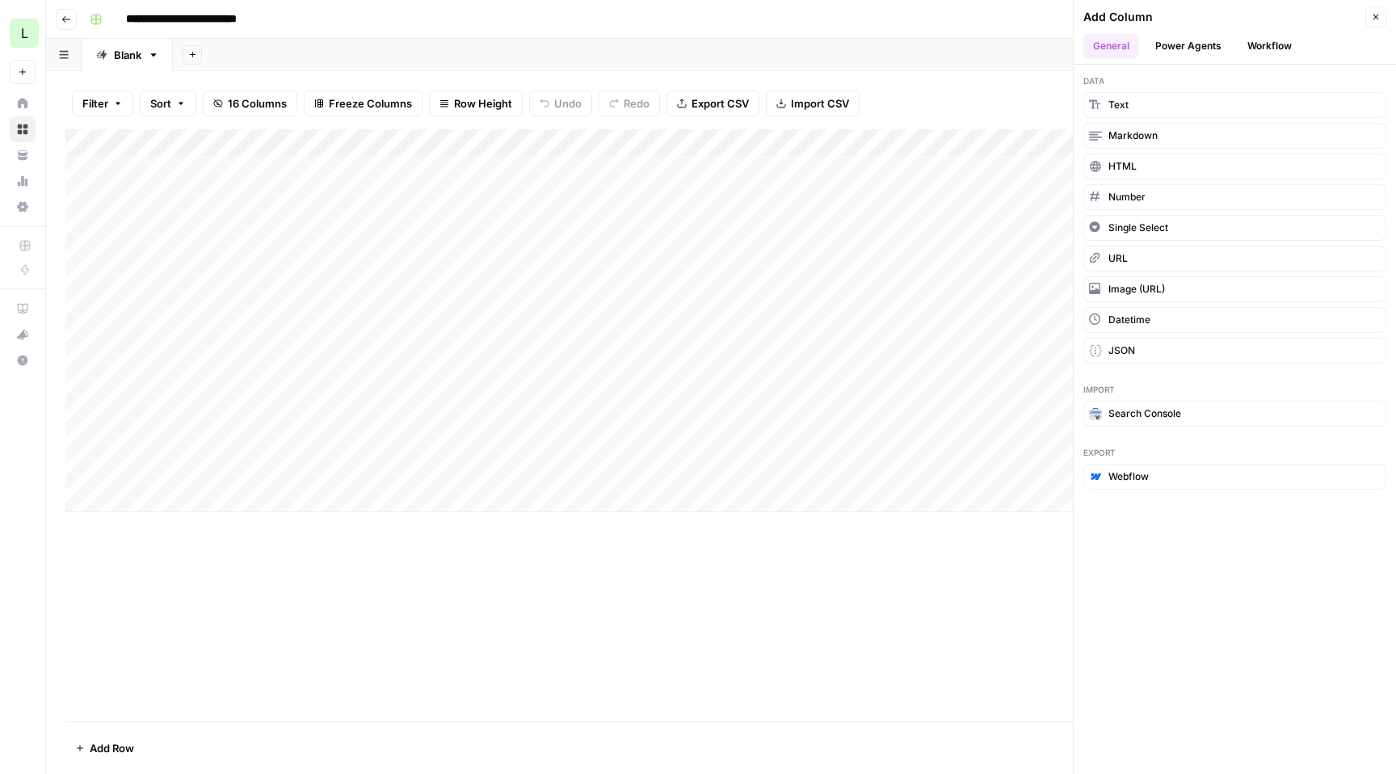
click at [1165, 49] on button "Workflow" at bounding box center [1270, 46] width 64 height 24
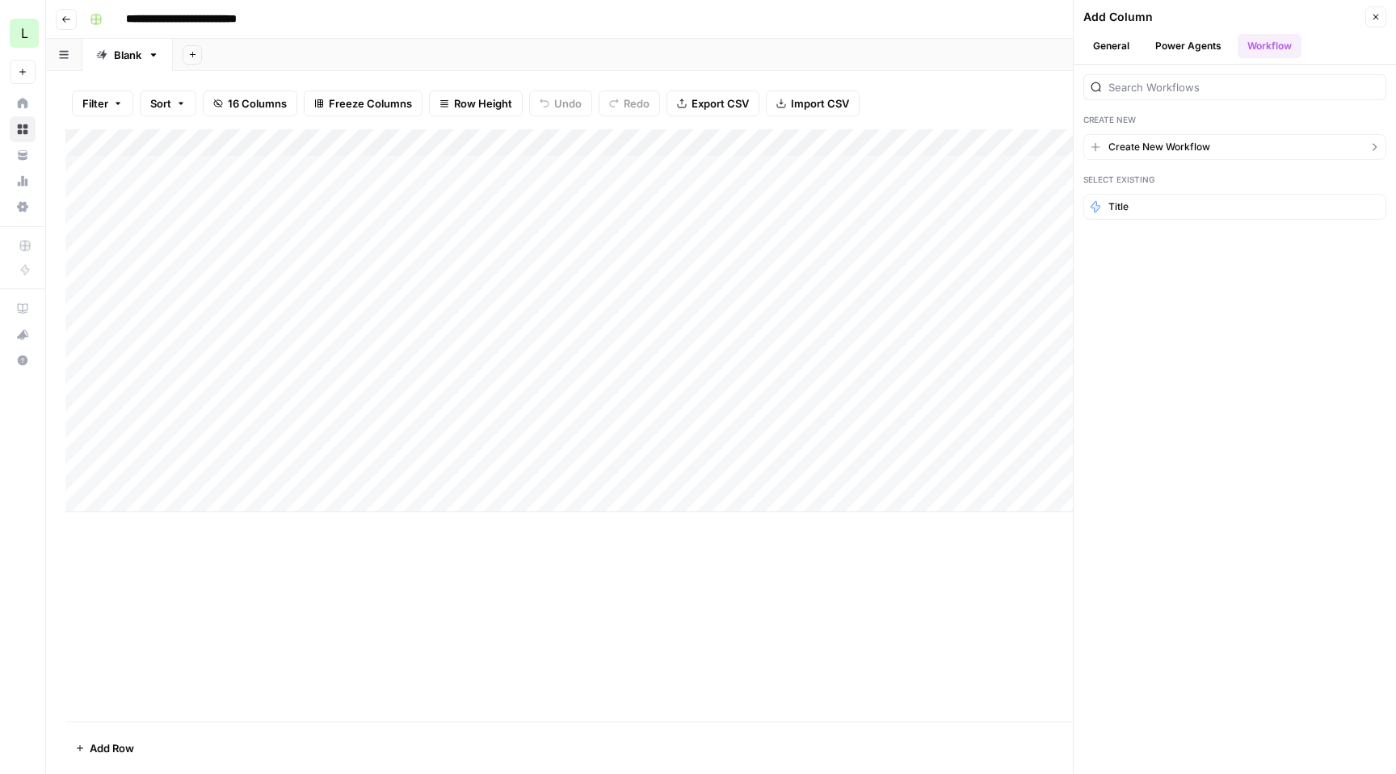
click at [1165, 154] on button "Create New Workflow" at bounding box center [1235, 147] width 303 height 26
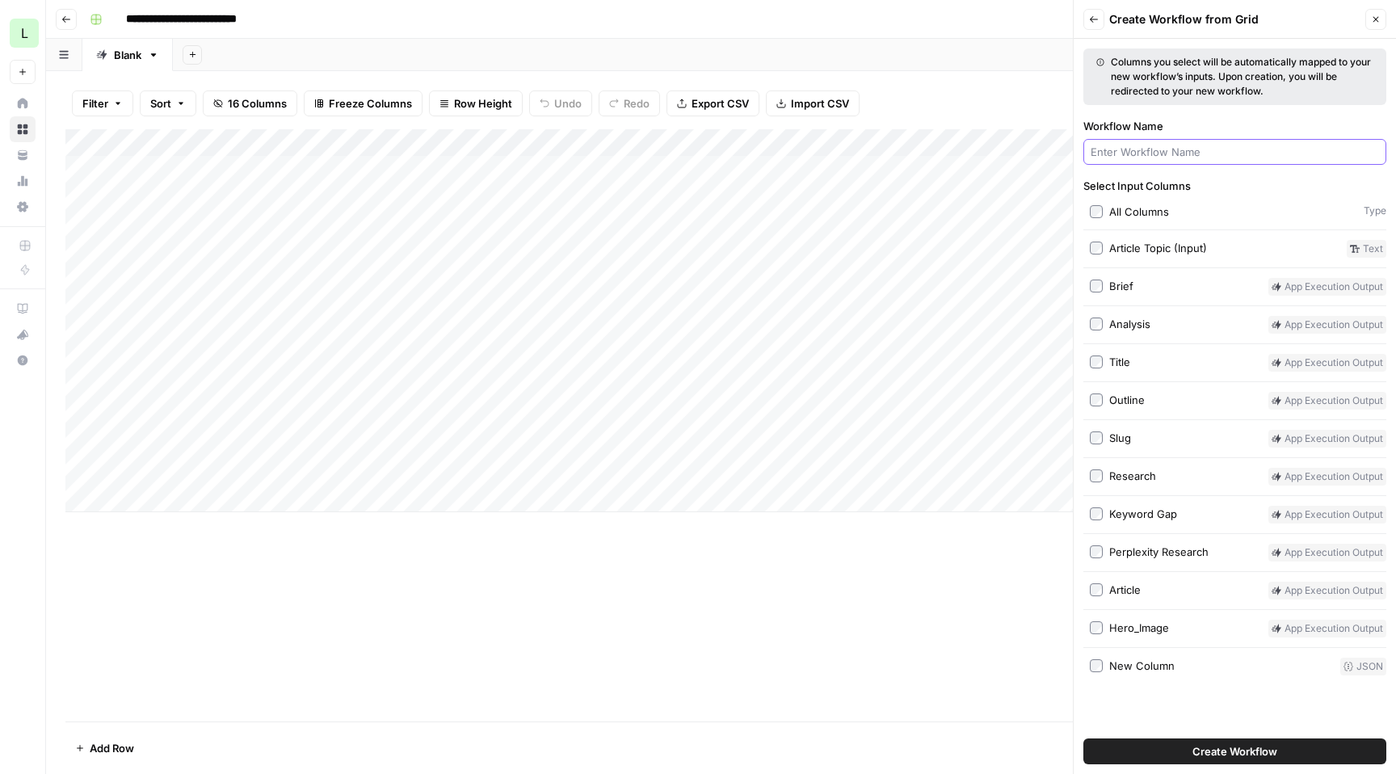
click at [1165, 154] on input "Workflow Name" at bounding box center [1235, 152] width 289 height 16
type input "Title"
drag, startPoint x: 1290, startPoint y: 753, endPoint x: 1227, endPoint y: 708, distance: 77.6
click at [1165, 650] on div "Columns you select will be automatically mapped to your new workflow’s inputs. …" at bounding box center [1235, 406] width 322 height 735
click at [1165, 650] on button "Create Workflow" at bounding box center [1235, 752] width 303 height 26
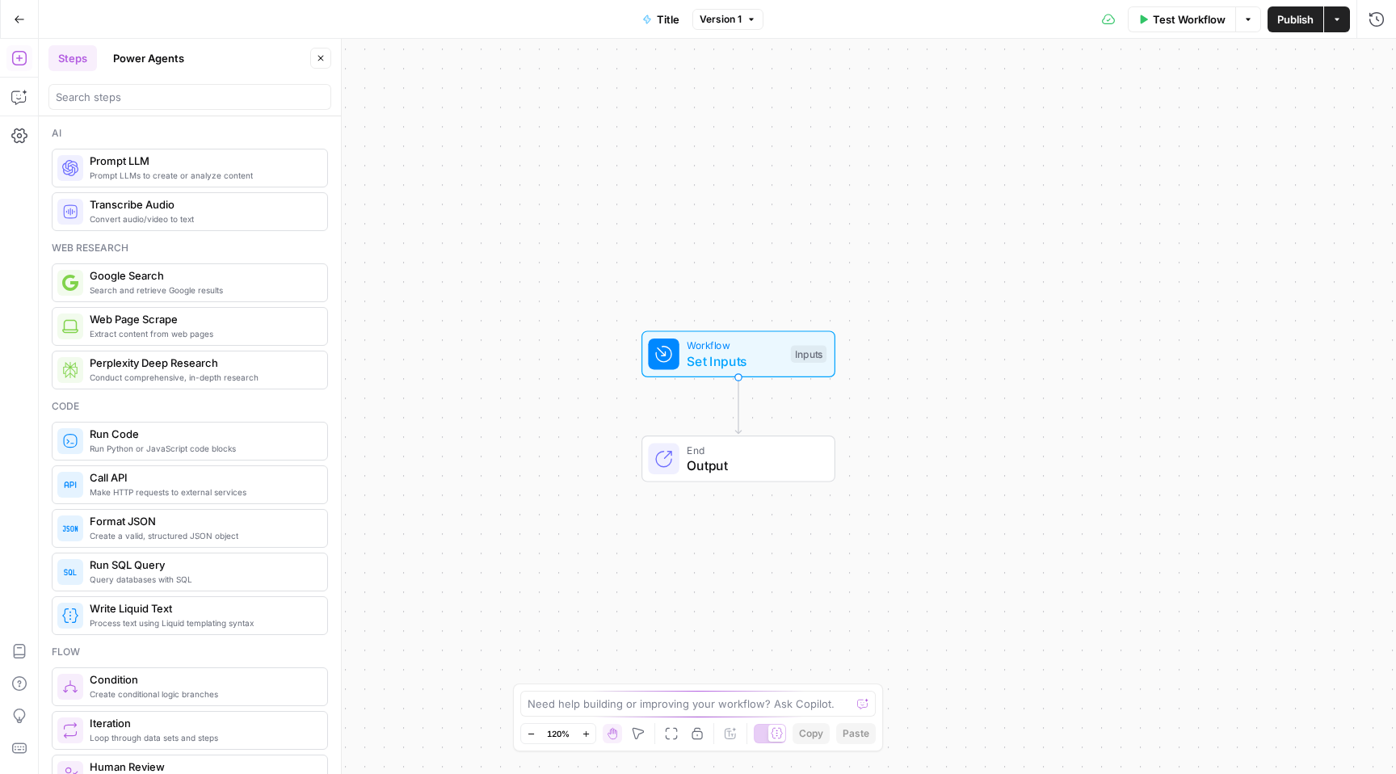
drag, startPoint x: 974, startPoint y: 282, endPoint x: 1005, endPoint y: 283, distance: 30.7
click at [1005, 283] on div "Workflow Set Inputs Inputs End Output" at bounding box center [718, 406] width 1358 height 735
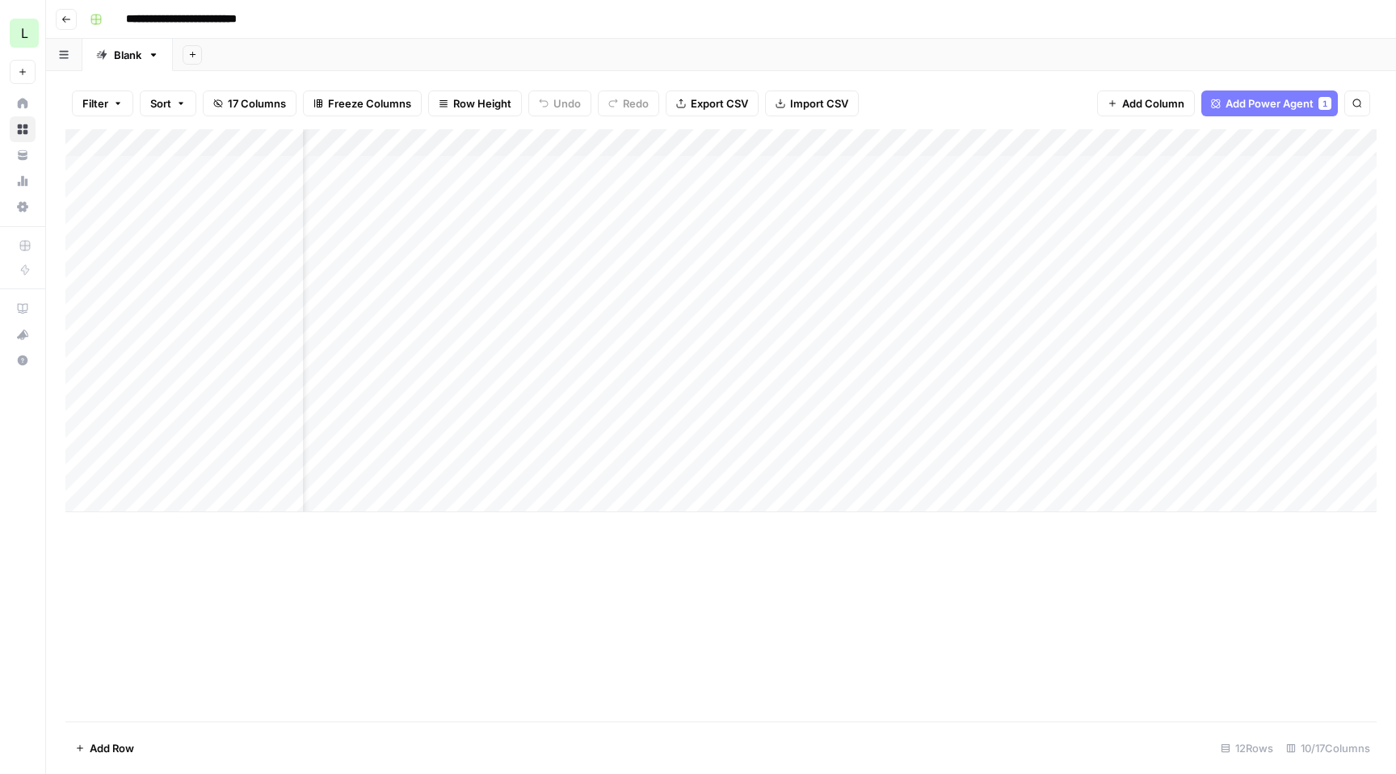
scroll to position [0, 78]
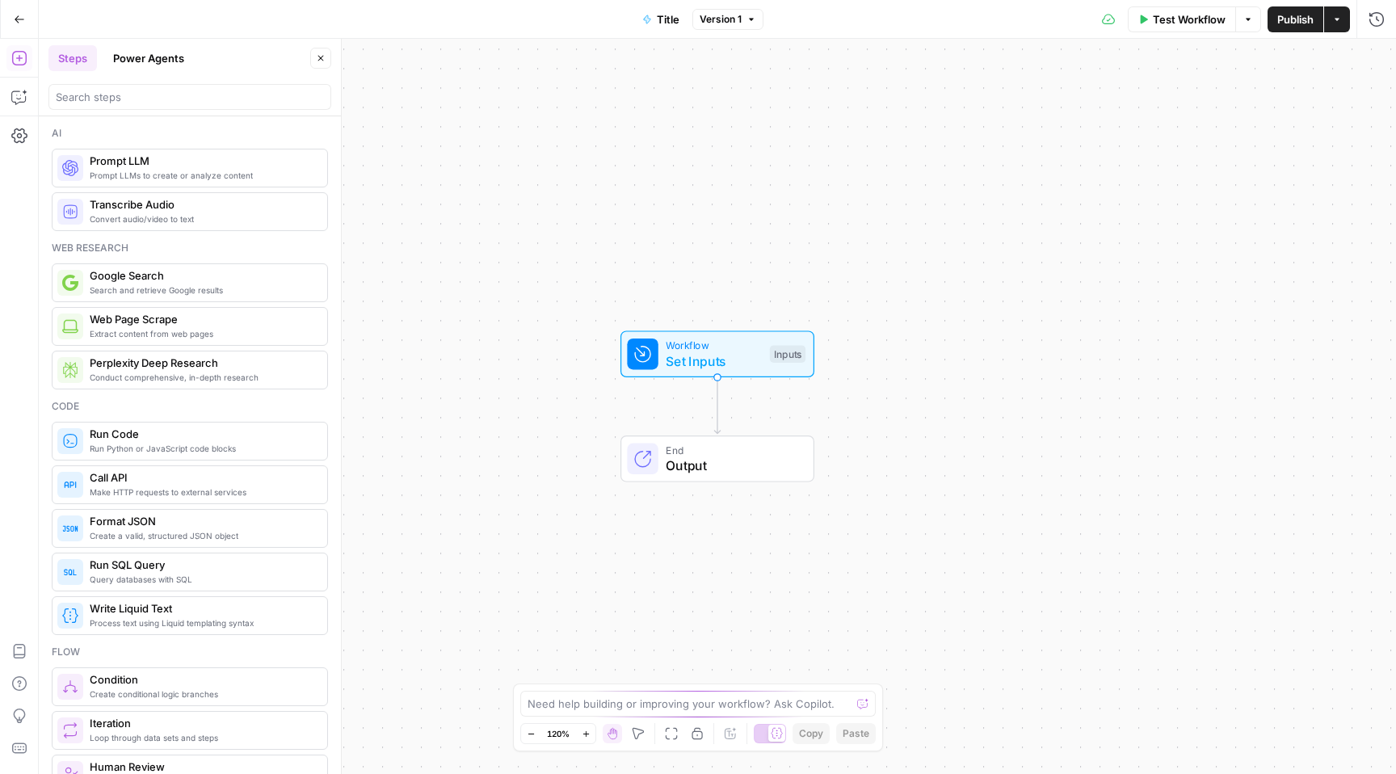
click at [730, 448] on span "End" at bounding box center [732, 449] width 132 height 15
click at [276, 102] on input "search" at bounding box center [190, 97] width 268 height 16
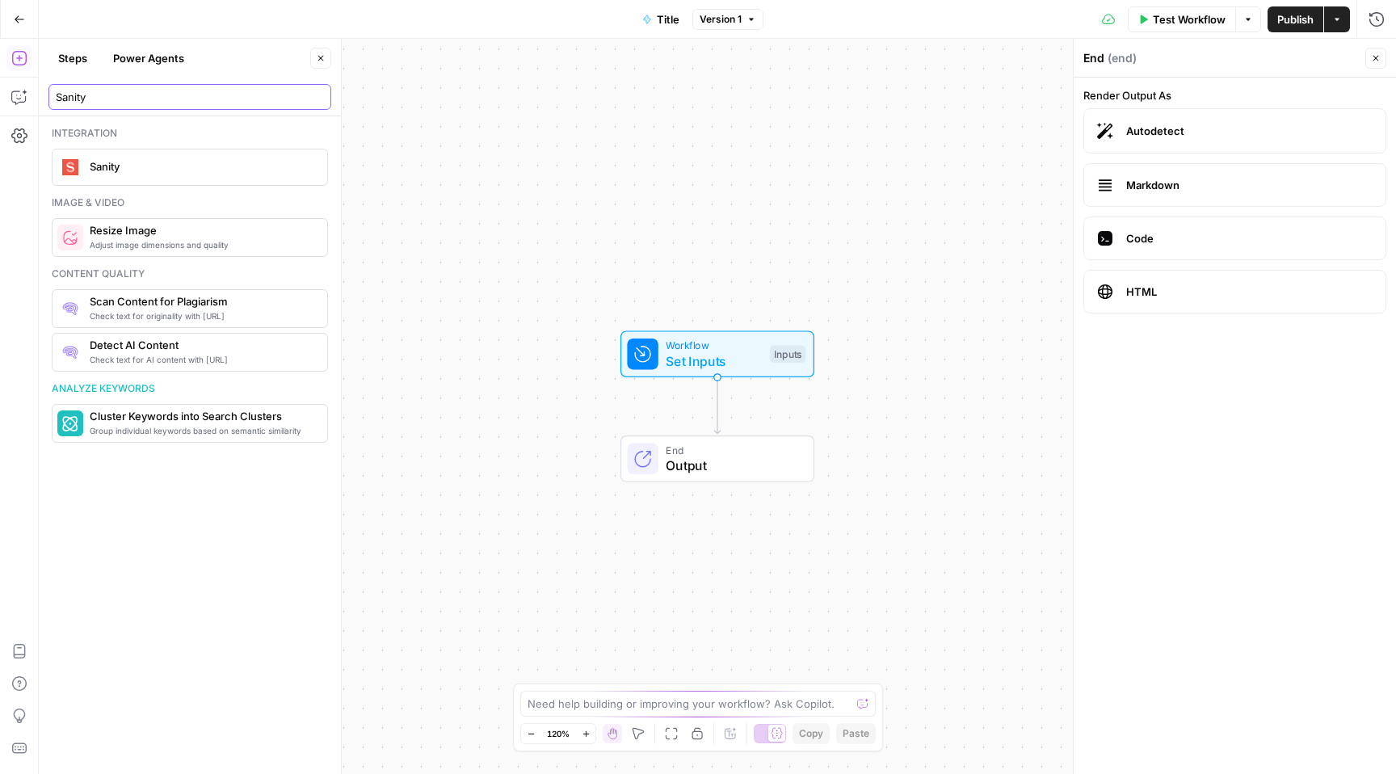
type input "Sanity"
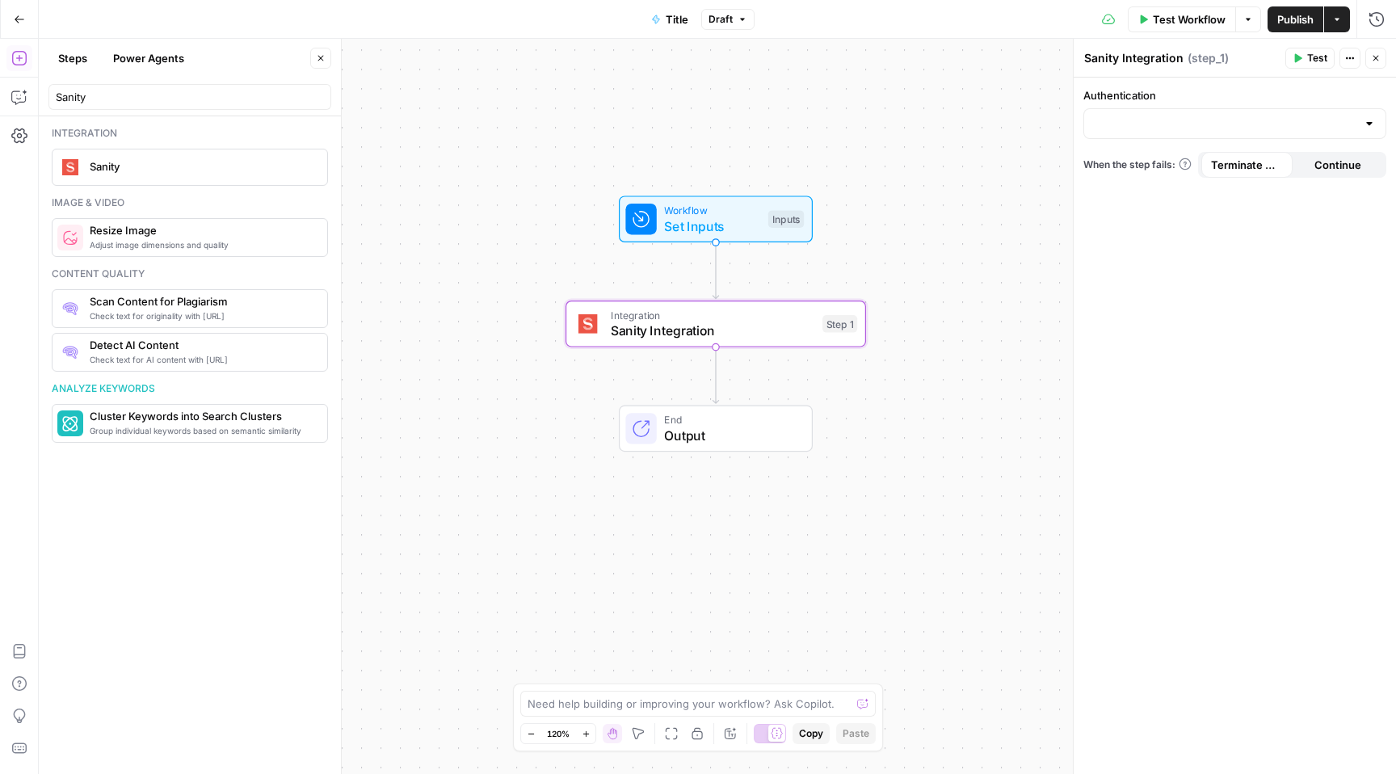
drag, startPoint x: 727, startPoint y: 570, endPoint x: 722, endPoint y: 422, distance: 148.0
click at [722, 426] on span "Output" at bounding box center [730, 435] width 132 height 19
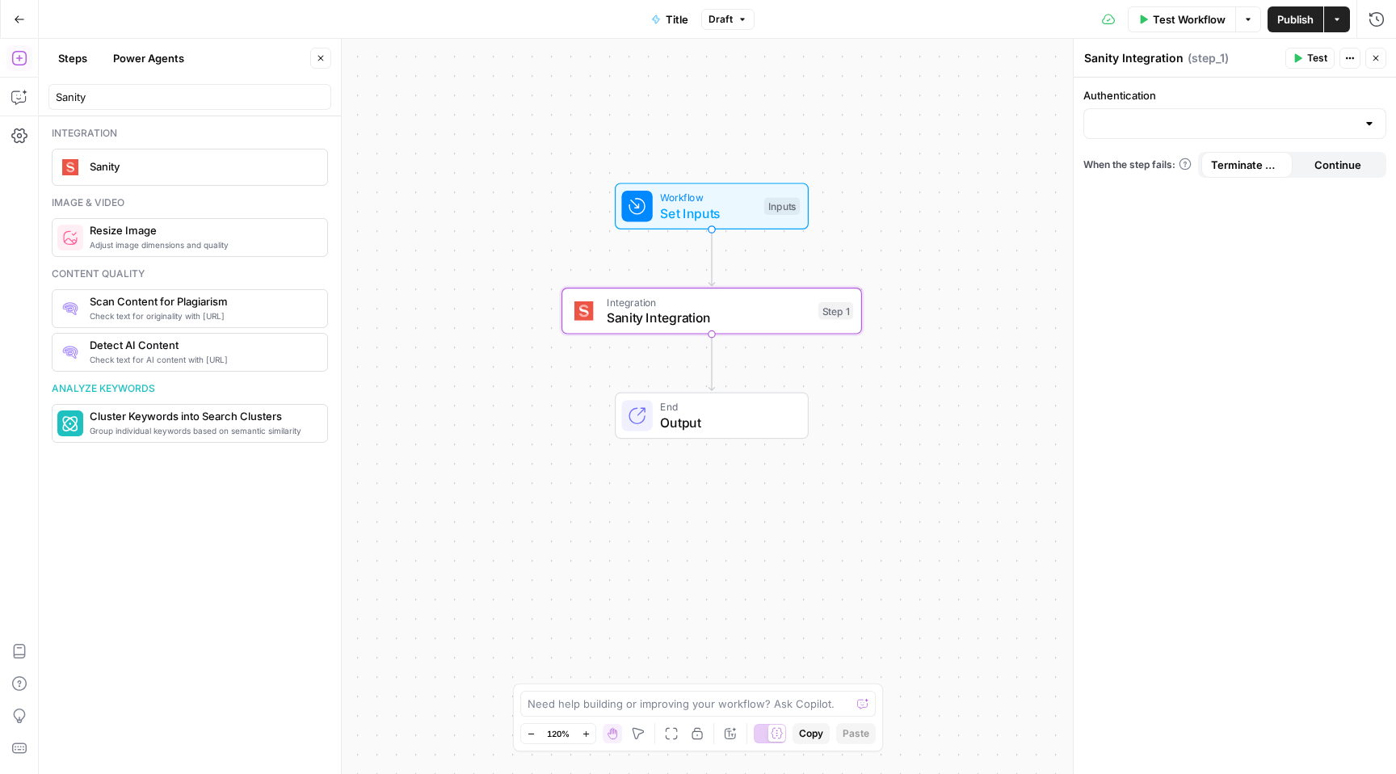
click at [704, 410] on span "End" at bounding box center [726, 406] width 132 height 15
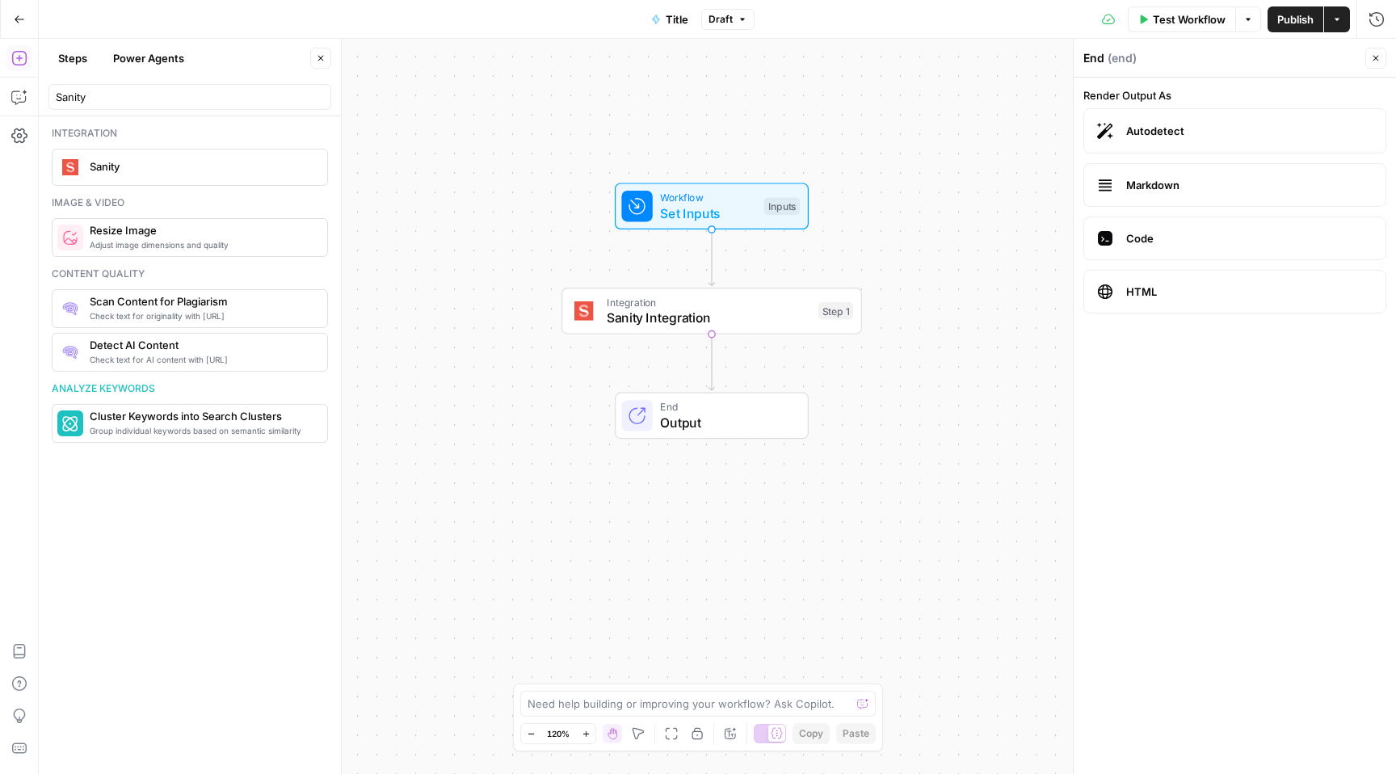
click at [1165, 195] on label "Markdown" at bounding box center [1235, 185] width 303 height 44
click at [1165, 242] on span "Code" at bounding box center [1250, 238] width 246 height 16
click at [1155, 293] on span "HTML" at bounding box center [1250, 292] width 246 height 16
click at [1134, 195] on label "Markdown" at bounding box center [1235, 185] width 303 height 44
click at [974, 204] on div "Workflow Set Inputs Inputs Integration Sanity Integration Step 1 End Output" at bounding box center [718, 406] width 1358 height 735
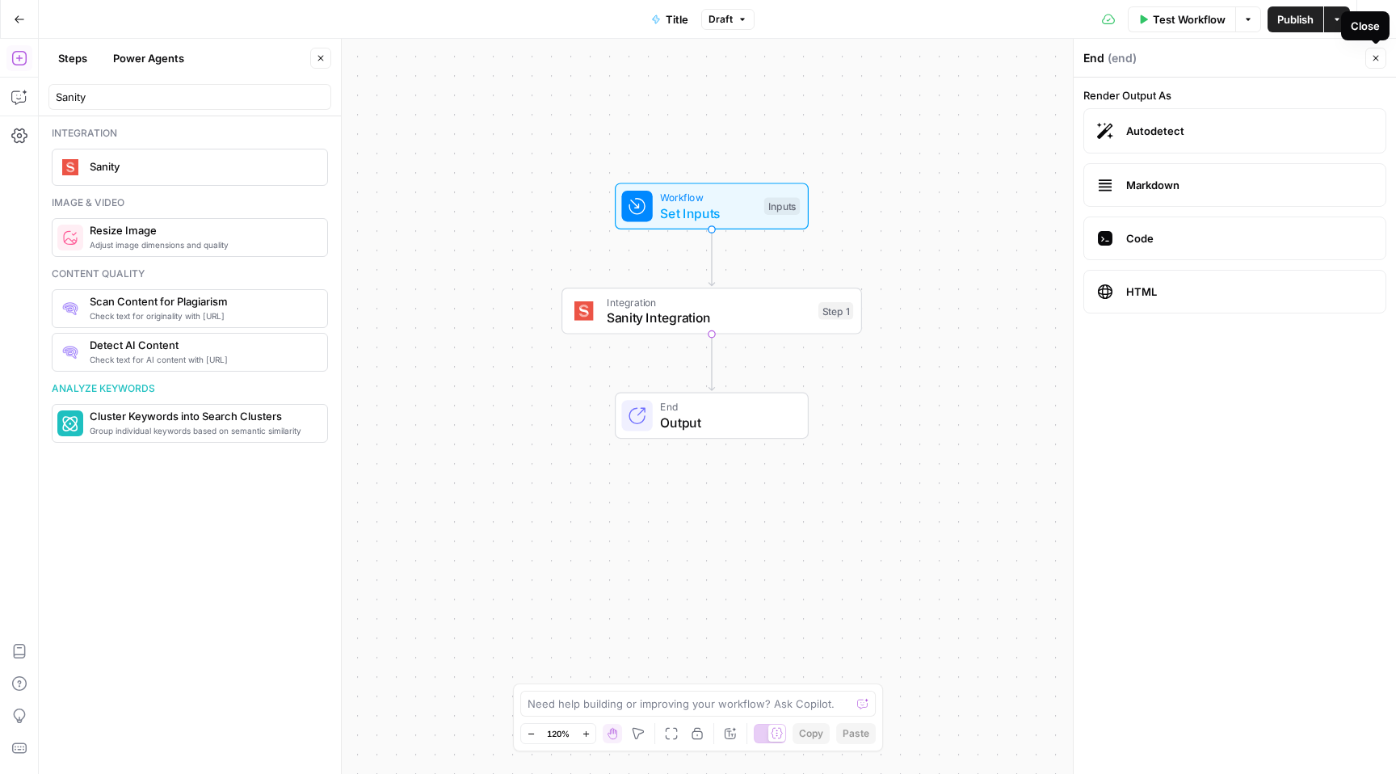
click at [1165, 137] on span "Autodetect" at bounding box center [1250, 131] width 246 height 16
click at [1165, 63] on button "Close" at bounding box center [1376, 58] width 21 height 21
click at [765, 326] on span "Sanity Integration" at bounding box center [709, 317] width 204 height 19
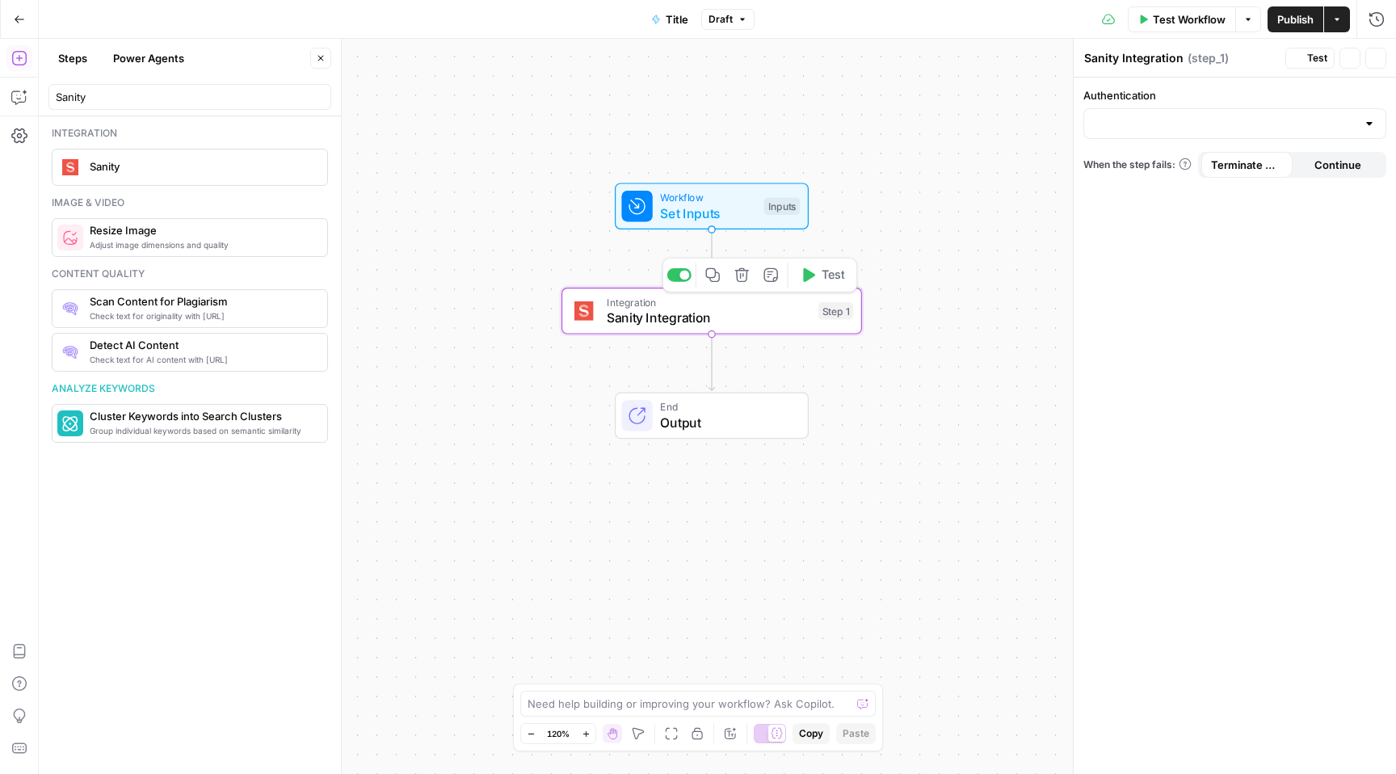
click at [765, 326] on span "Sanity Integration" at bounding box center [709, 317] width 204 height 19
click at [1165, 115] on div at bounding box center [1235, 123] width 303 height 31
click at [1165, 166] on span "Sanity 1" at bounding box center [1231, 164] width 269 height 16
type input "Sanity 1"
click at [1165, 192] on input "Action" at bounding box center [1225, 188] width 263 height 16
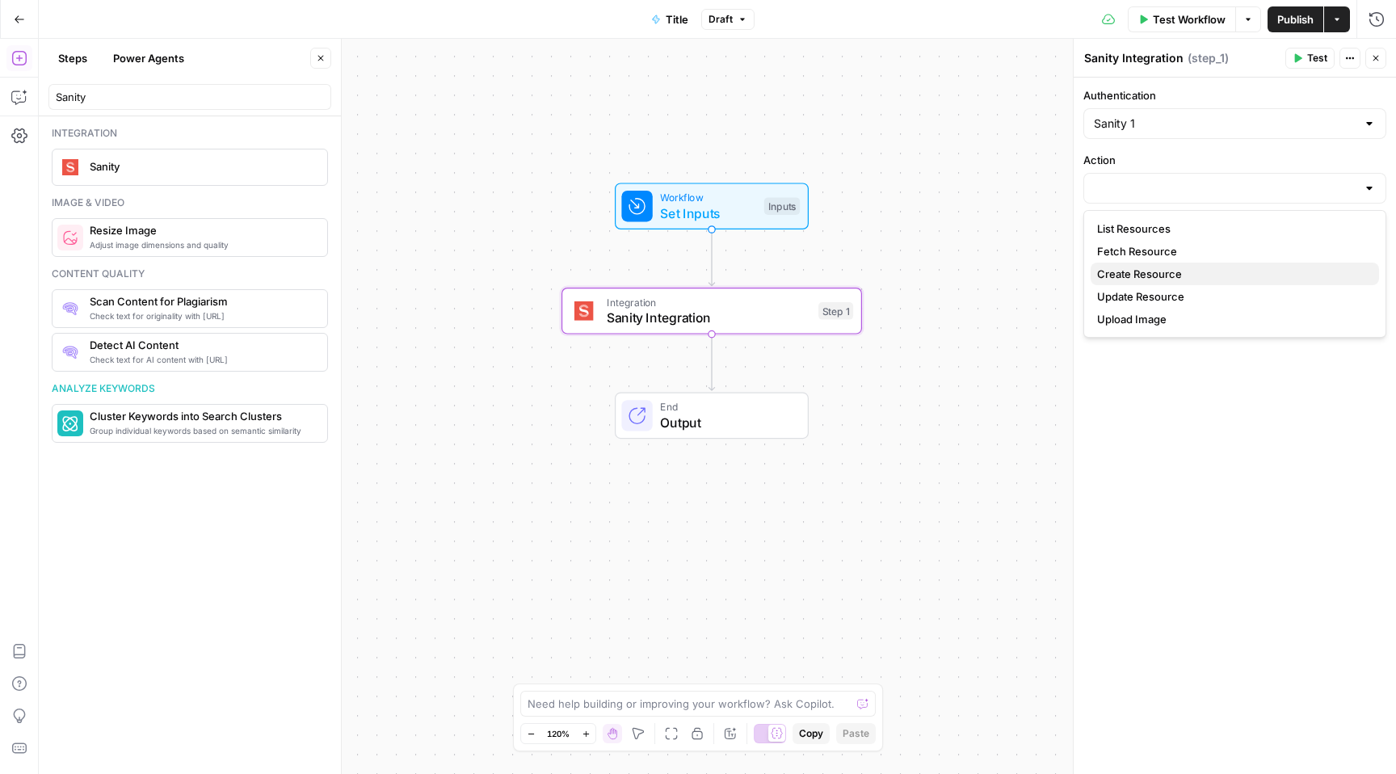
click at [1165, 269] on span "Create Resource" at bounding box center [1231, 274] width 269 height 16
type input "Create Resource"
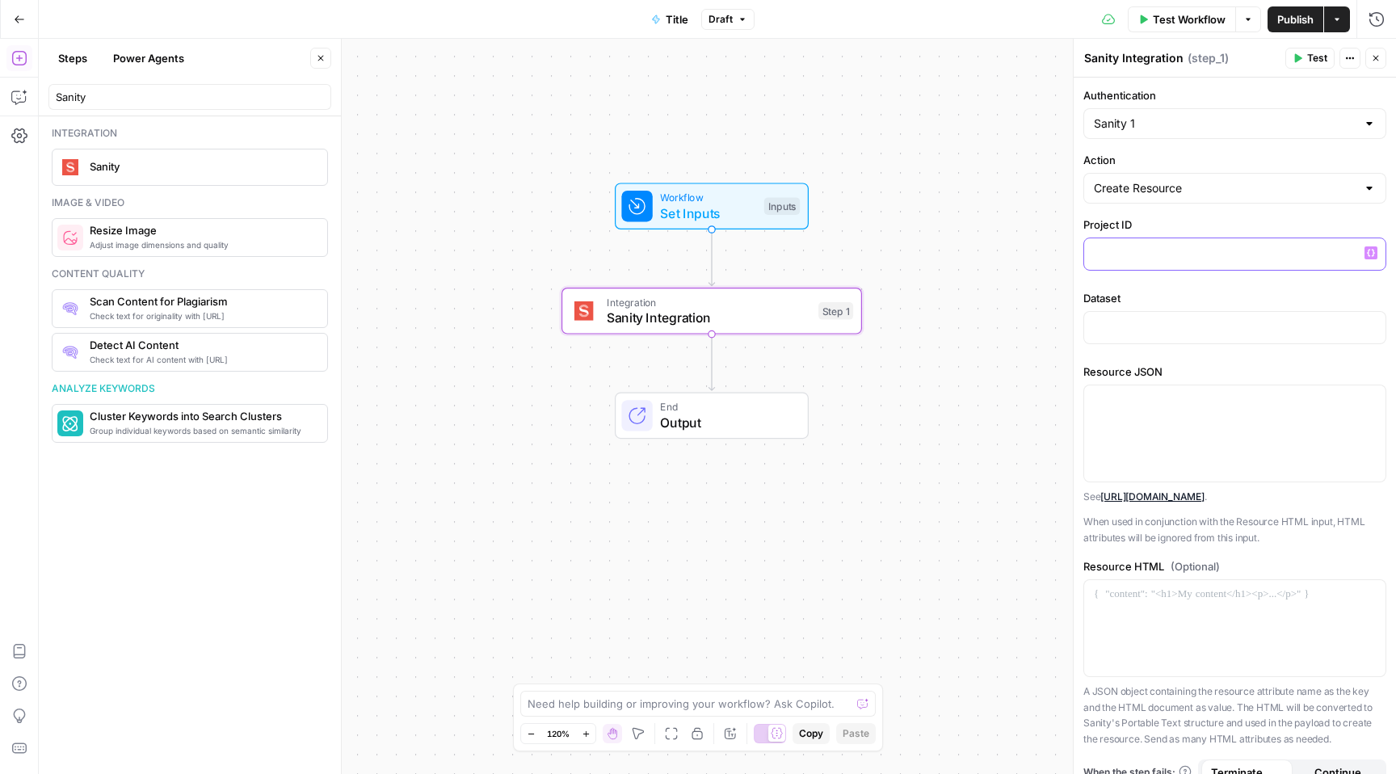
click at [1165, 269] on div at bounding box center [1235, 254] width 301 height 32
click at [1165, 252] on icon "button" at bounding box center [1371, 253] width 8 height 7
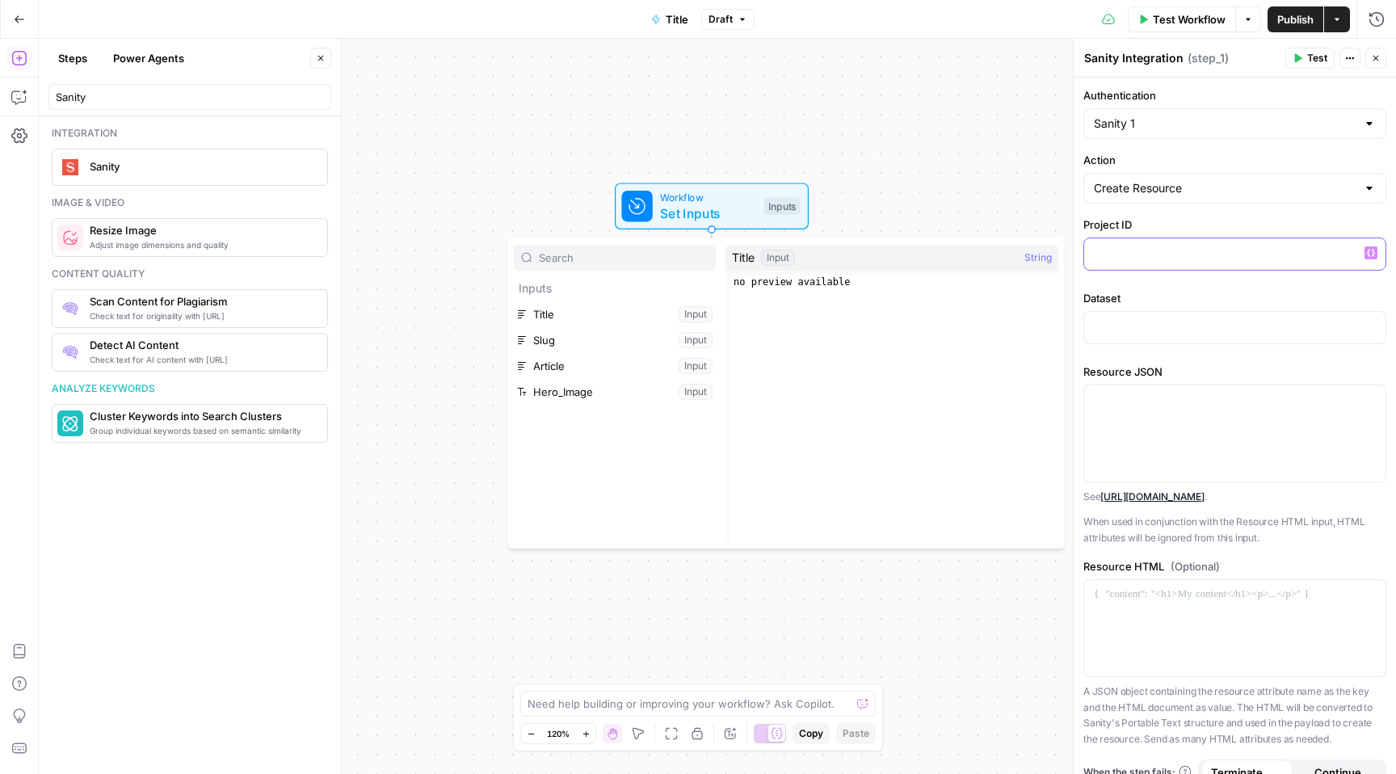
click at [1165, 252] on icon "button" at bounding box center [1371, 253] width 8 height 7
click at [1165, 252] on p at bounding box center [1235, 253] width 282 height 16
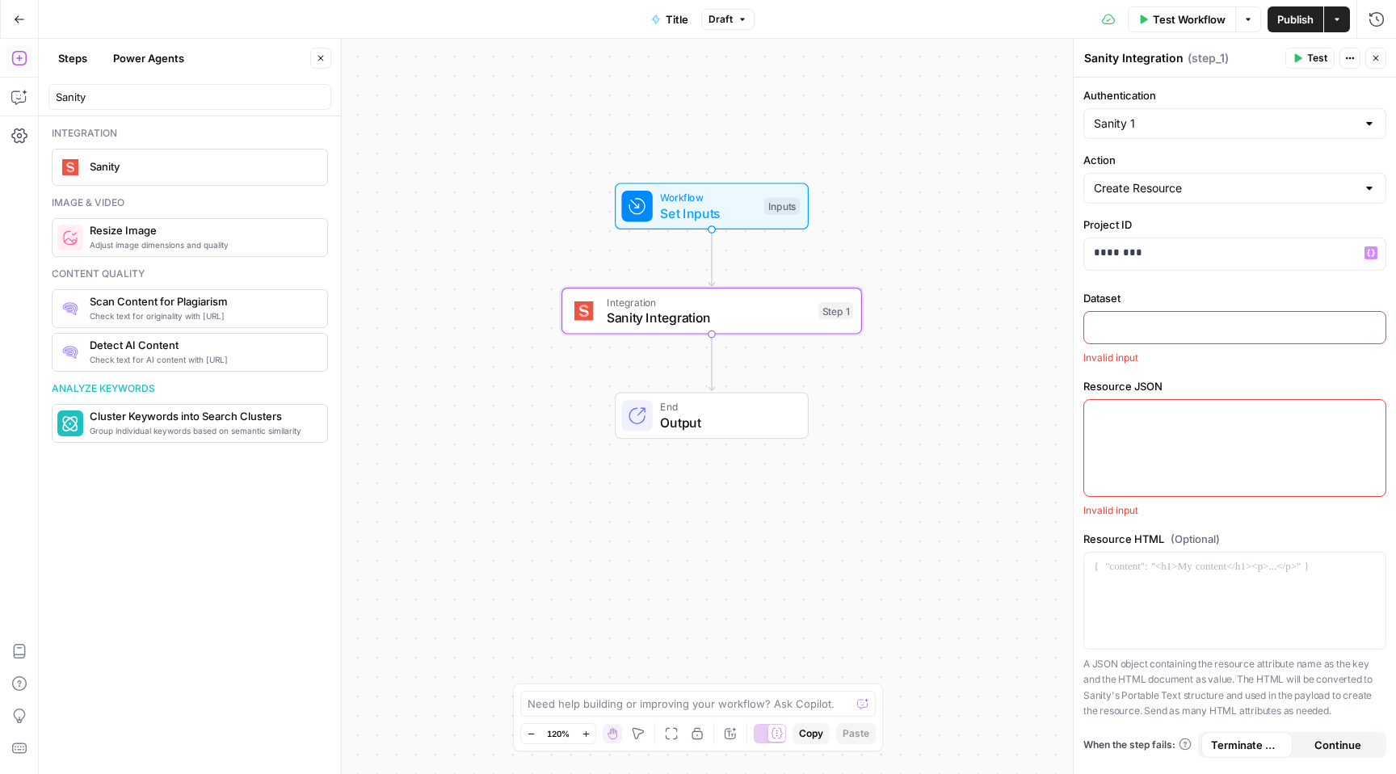
click at [1150, 348] on div "Dataset Invalid input" at bounding box center [1235, 327] width 303 height 75
click at [1150, 343] on div at bounding box center [1235, 327] width 303 height 33
click at [1150, 335] on div at bounding box center [1235, 328] width 301 height 32
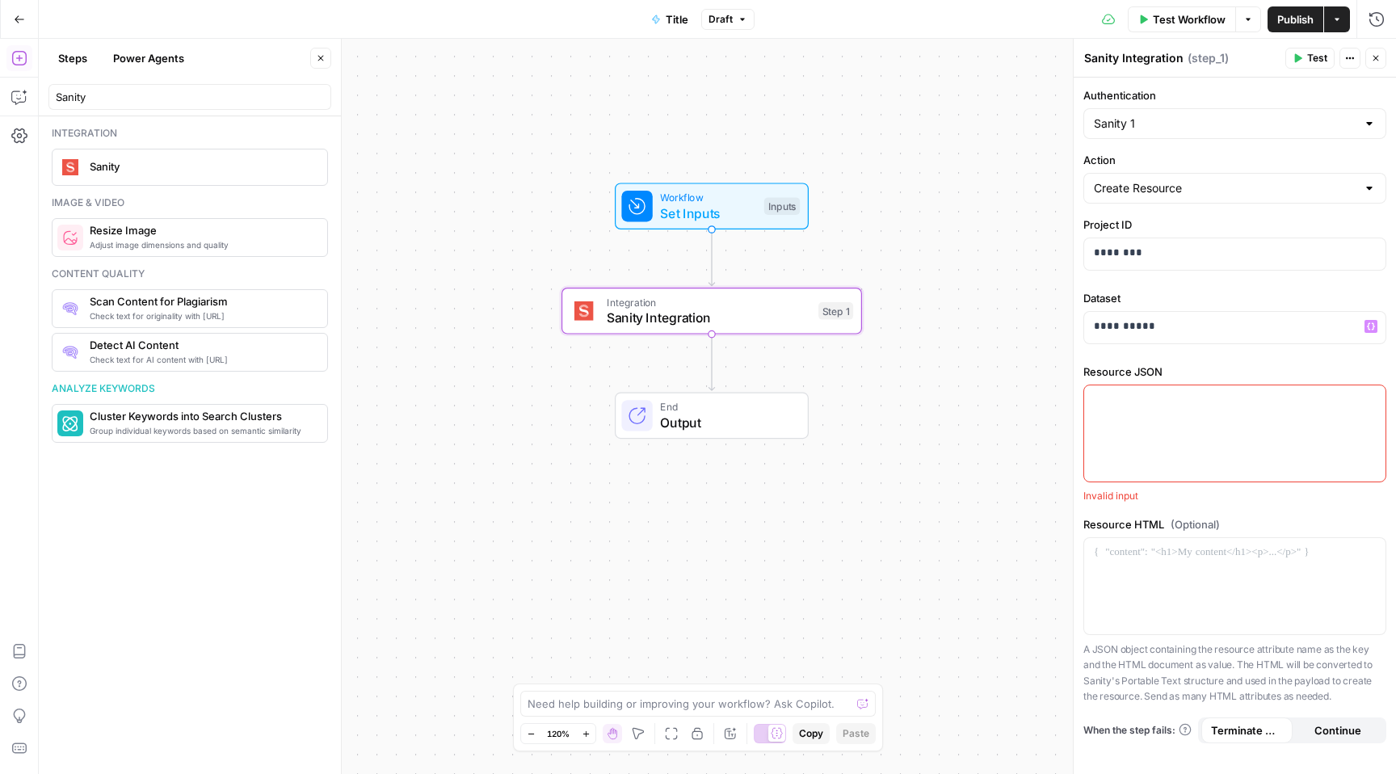
click at [1015, 297] on div "Workflow Set Inputs Inputs Integration Sanity Integration Step 1 End Output" at bounding box center [718, 406] width 1358 height 735
click at [1148, 196] on input "Action" at bounding box center [1225, 188] width 263 height 16
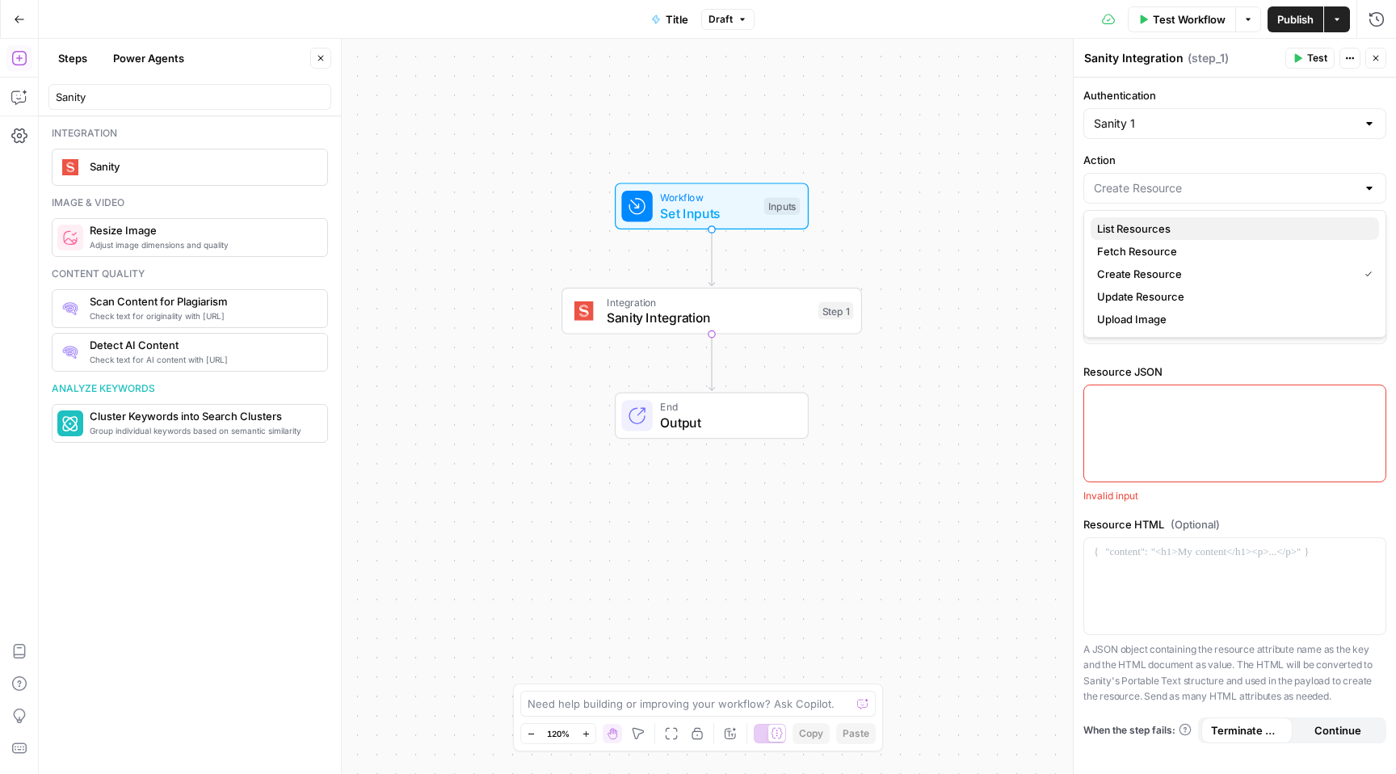
click at [1165, 225] on span "List Resources" at bounding box center [1231, 229] width 269 height 16
type input "List Resources"
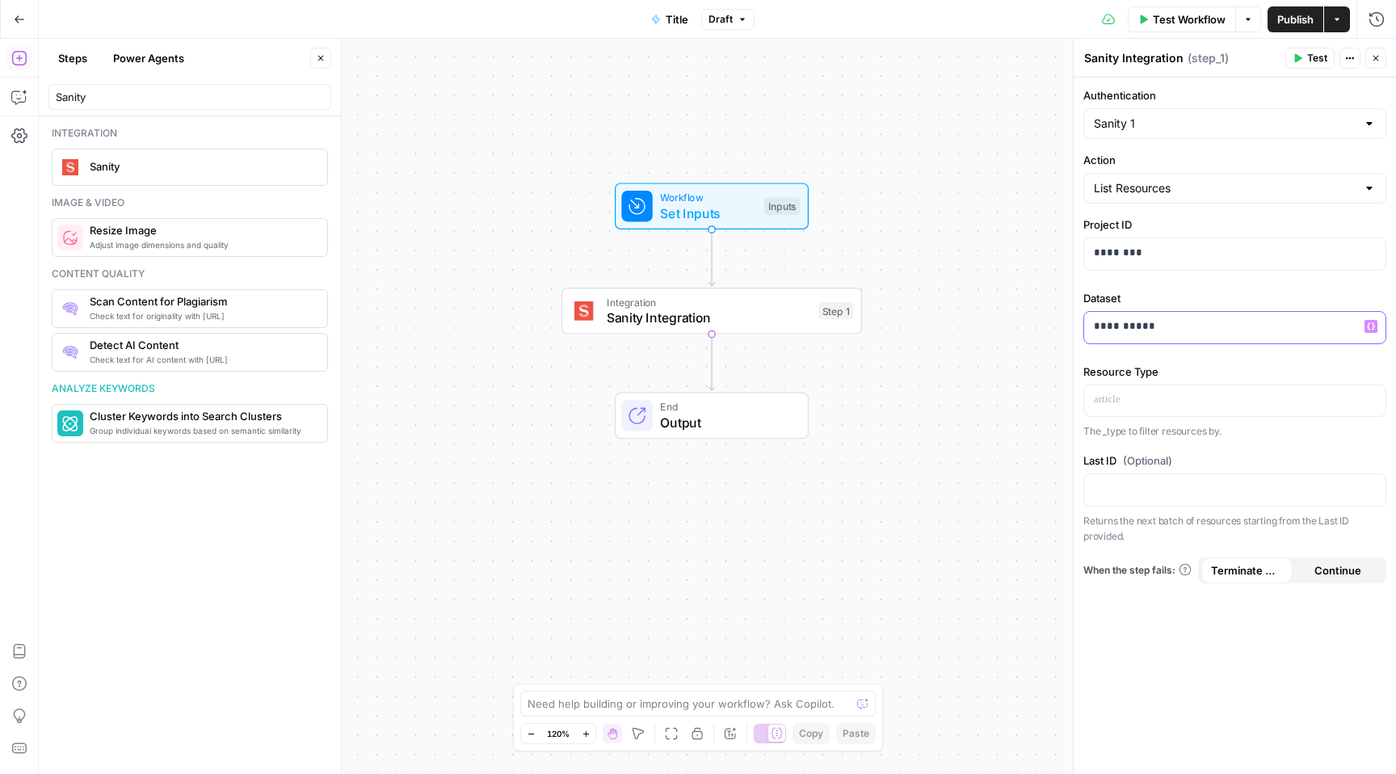
click at [1165, 334] on p "**********" at bounding box center [1235, 326] width 282 height 16
click at [1165, 295] on label "Dataset" at bounding box center [1235, 298] width 303 height 16
click at [1165, 395] on p at bounding box center [1235, 400] width 282 height 16
click at [1165, 399] on icon "button" at bounding box center [1371, 399] width 8 height 7
click at [1165, 404] on p at bounding box center [1235, 400] width 282 height 16
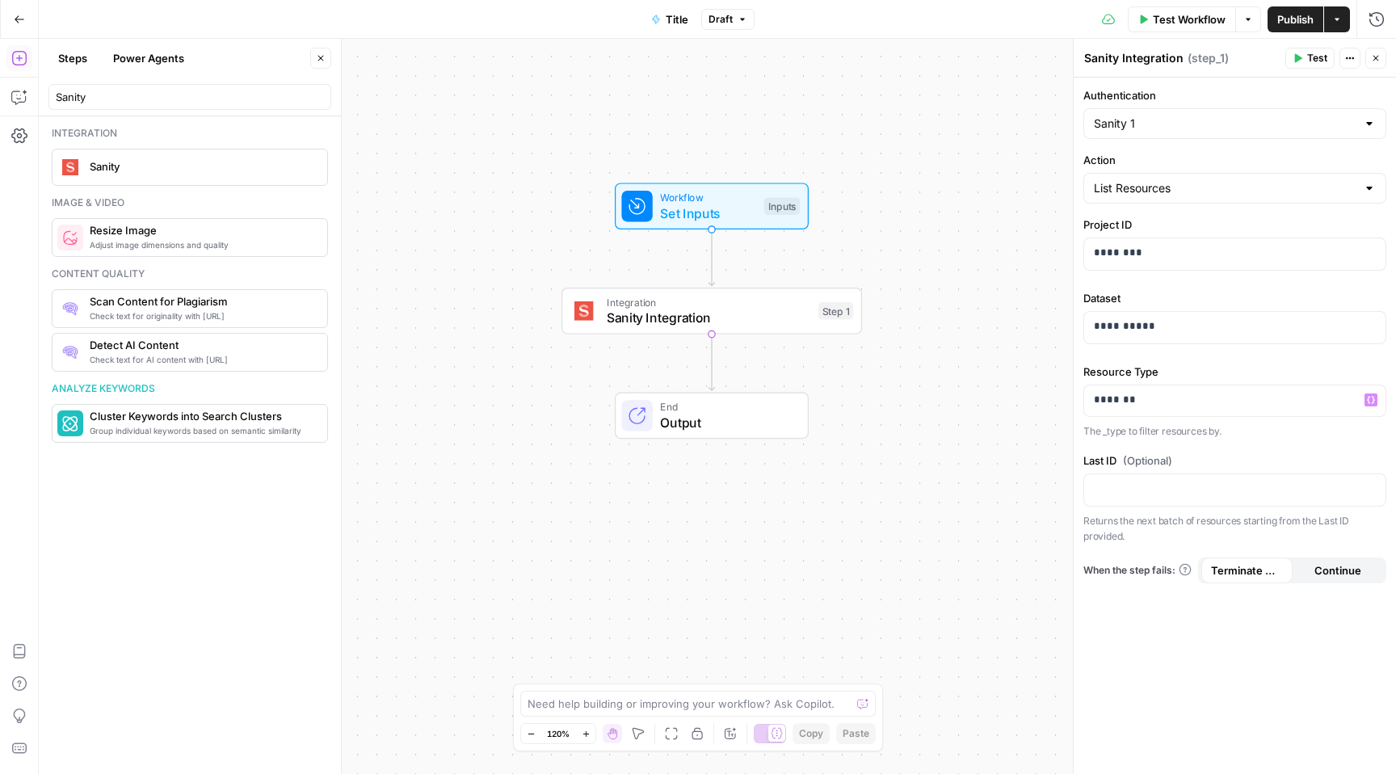
click at [630, 650] on div "Move M" at bounding box center [639, 703] width 65 height 28
click at [776, 650] on textarea at bounding box center [689, 704] width 323 height 16
type textarea "Can you tell me how to setup a sanity integration"
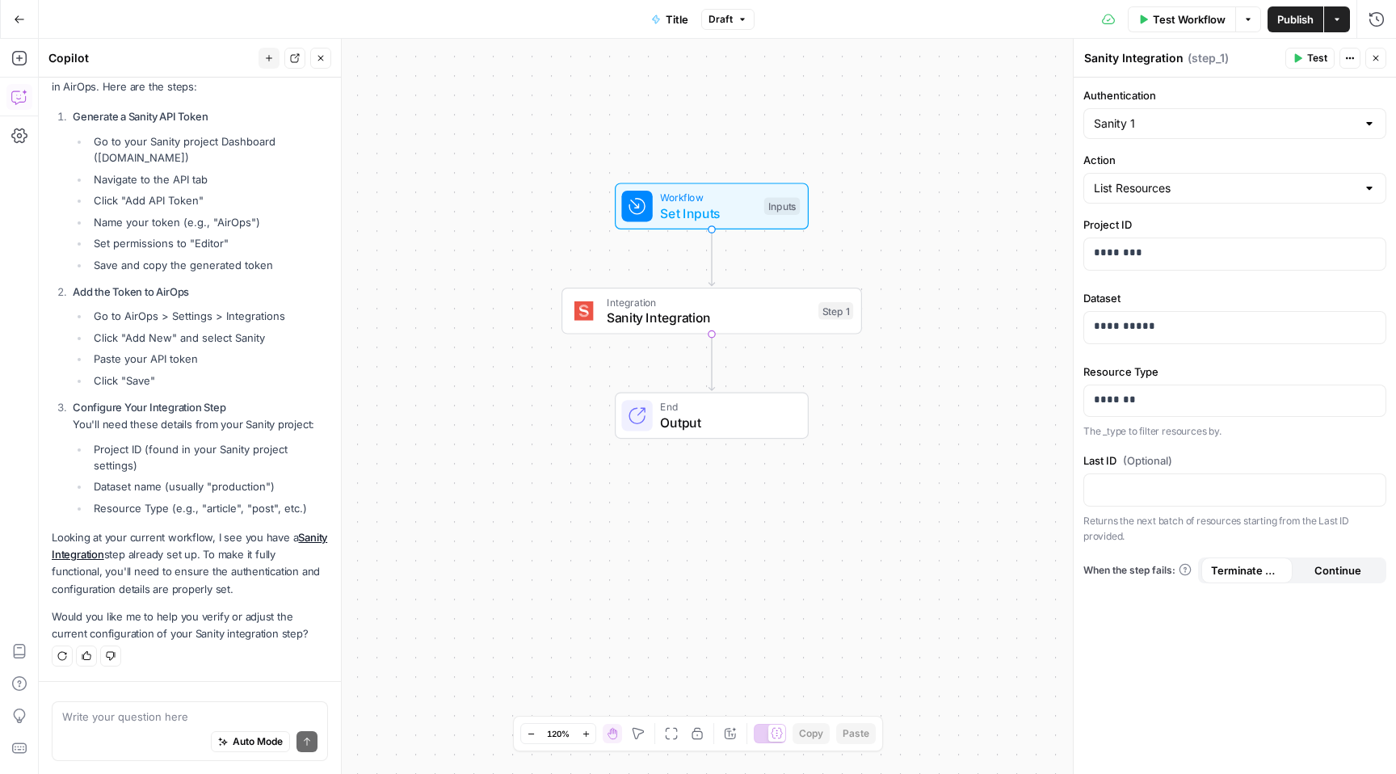
scroll to position [171, 0]
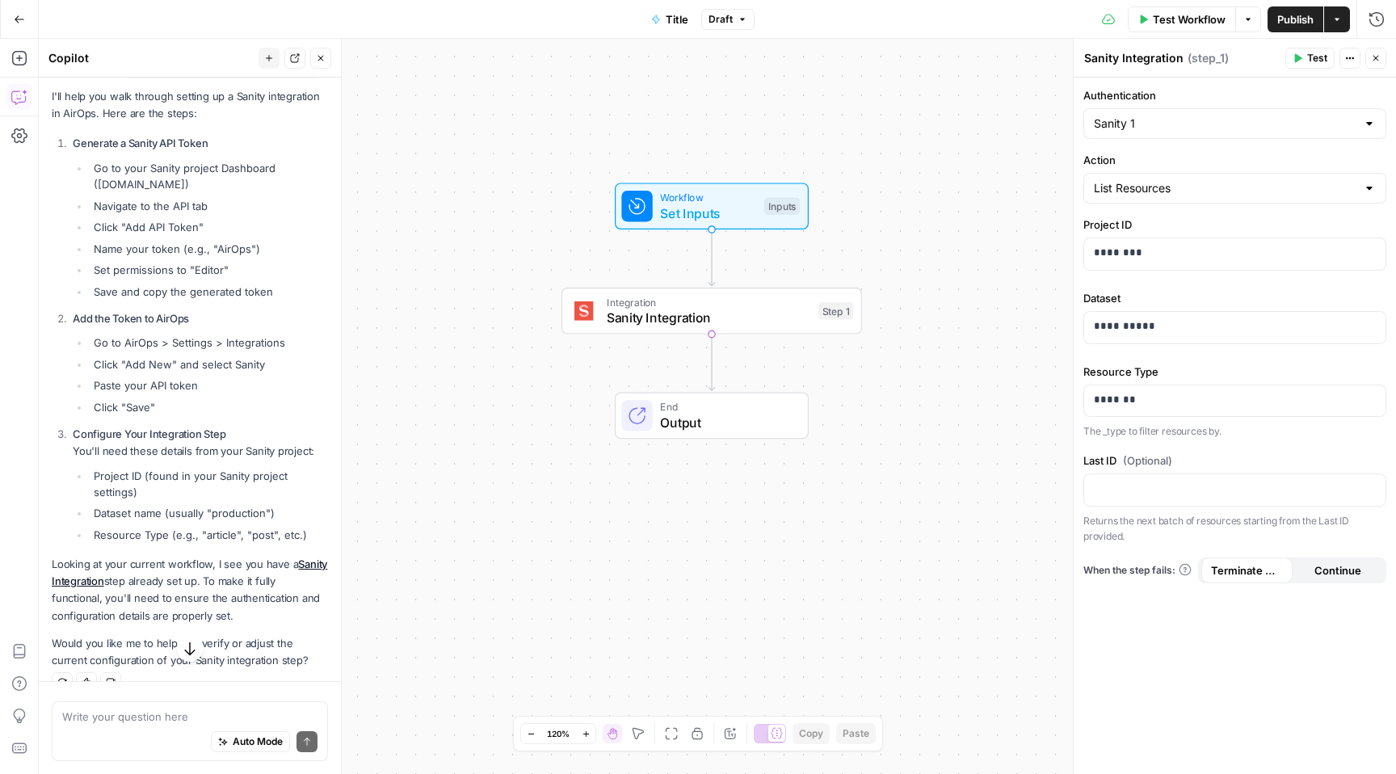
drag, startPoint x: 171, startPoint y: 450, endPoint x: 187, endPoint y: 506, distance: 58.1
click at [187, 506] on li "Configure Your Integration Step You'll need these details from your Sanity proj…" at bounding box center [198, 484] width 259 height 117
drag, startPoint x: 171, startPoint y: 485, endPoint x: 166, endPoint y: 499, distance: 15.1
click at [178, 506] on ul "Project ID (found in your Sanity project settings) Dataset name (usually "produ…" at bounding box center [200, 505] width 255 height 75
click at [131, 362] on li "Click "Add New" and select Sanity" at bounding box center [209, 364] width 238 height 16
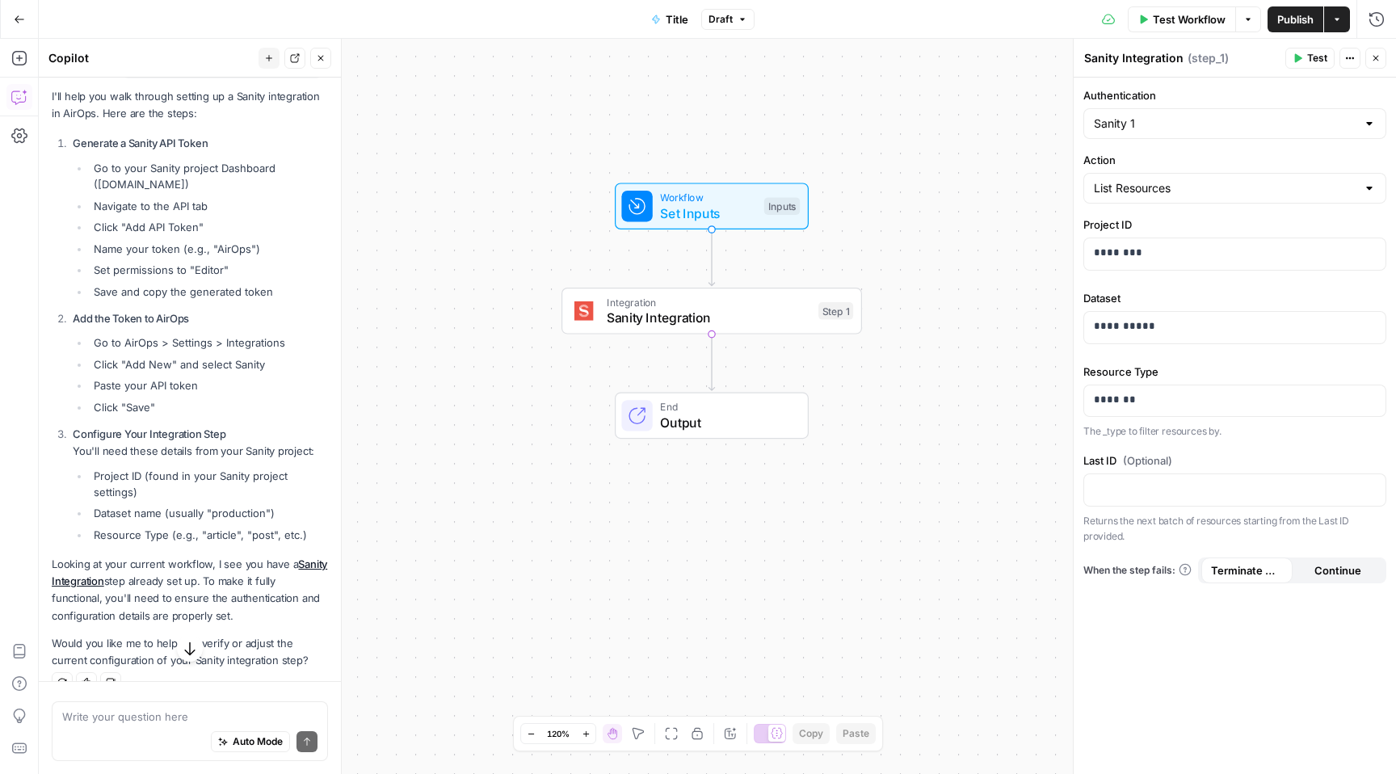
drag, startPoint x: 118, startPoint y: 321, endPoint x: 139, endPoint y: 405, distance: 86.6
click at [140, 406] on li "Add the Token to AirOps Go to AirOps > Settings > Integrations Click "Add New" …" at bounding box center [198, 362] width 259 height 105
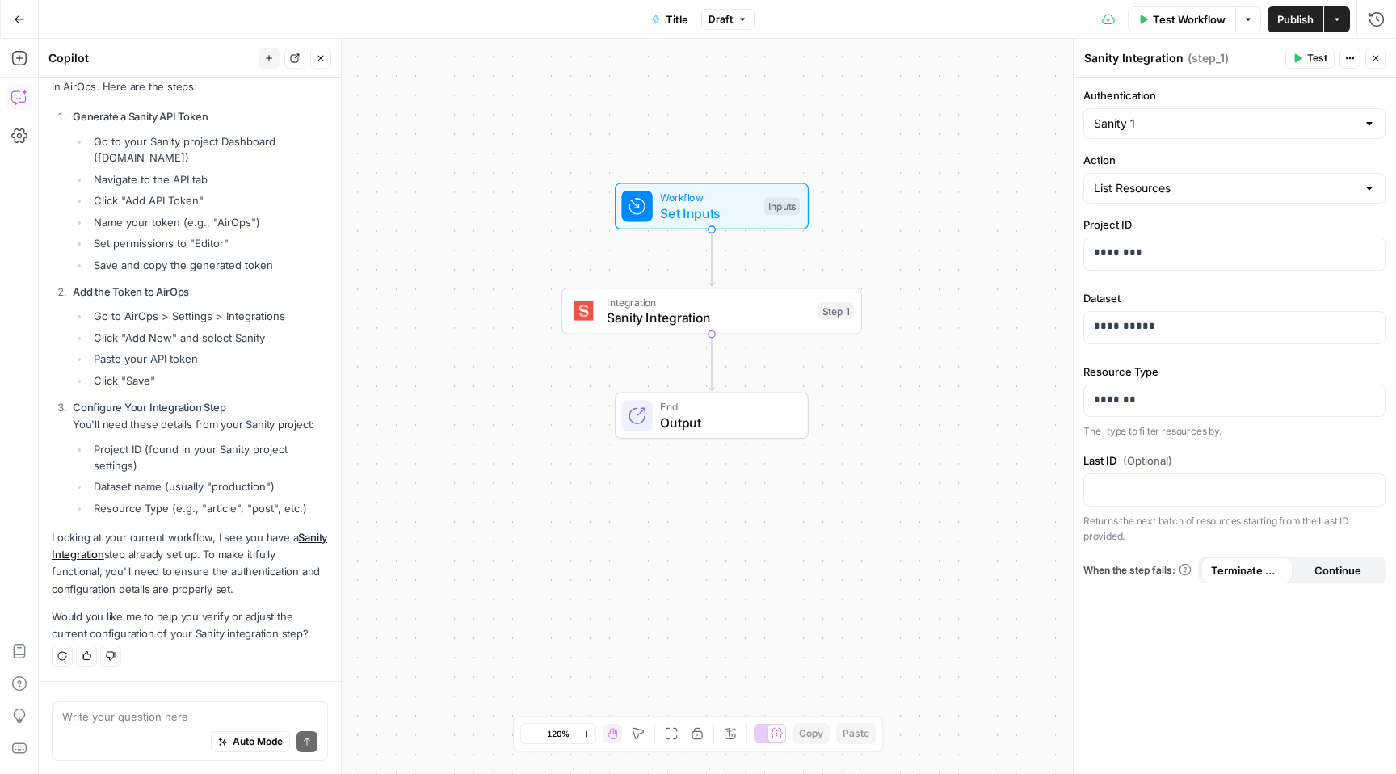
drag, startPoint x: 139, startPoint y: 406, endPoint x: 158, endPoint y: 461, distance: 59.0
click at [158, 461] on li "Configure Your Integration Step You'll need these details from your Sanity proj…" at bounding box center [198, 457] width 259 height 117
click at [147, 447] on li "Project ID (found in your Sanity project settings)" at bounding box center [209, 457] width 238 height 32
drag, startPoint x: 133, startPoint y: 483, endPoint x: 204, endPoint y: 485, distance: 70.3
click at [204, 486] on li "Dataset name (usually "production")" at bounding box center [209, 486] width 238 height 16
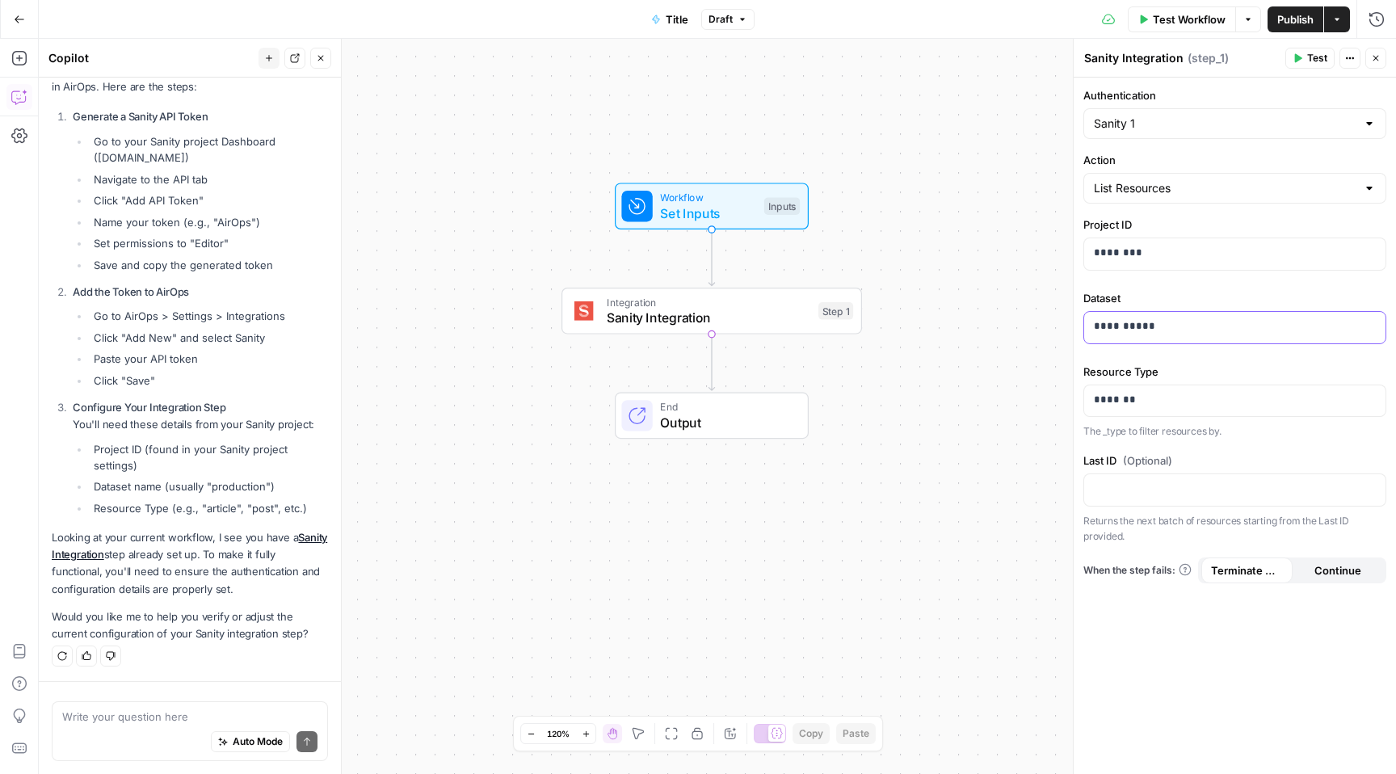
click at [1109, 332] on p "**********" at bounding box center [1235, 326] width 282 height 16
click at [1097, 324] on p "**********" at bounding box center [1235, 326] width 282 height 16
click at [164, 471] on li "Project ID (found in your Sanity project settings)" at bounding box center [209, 457] width 238 height 32
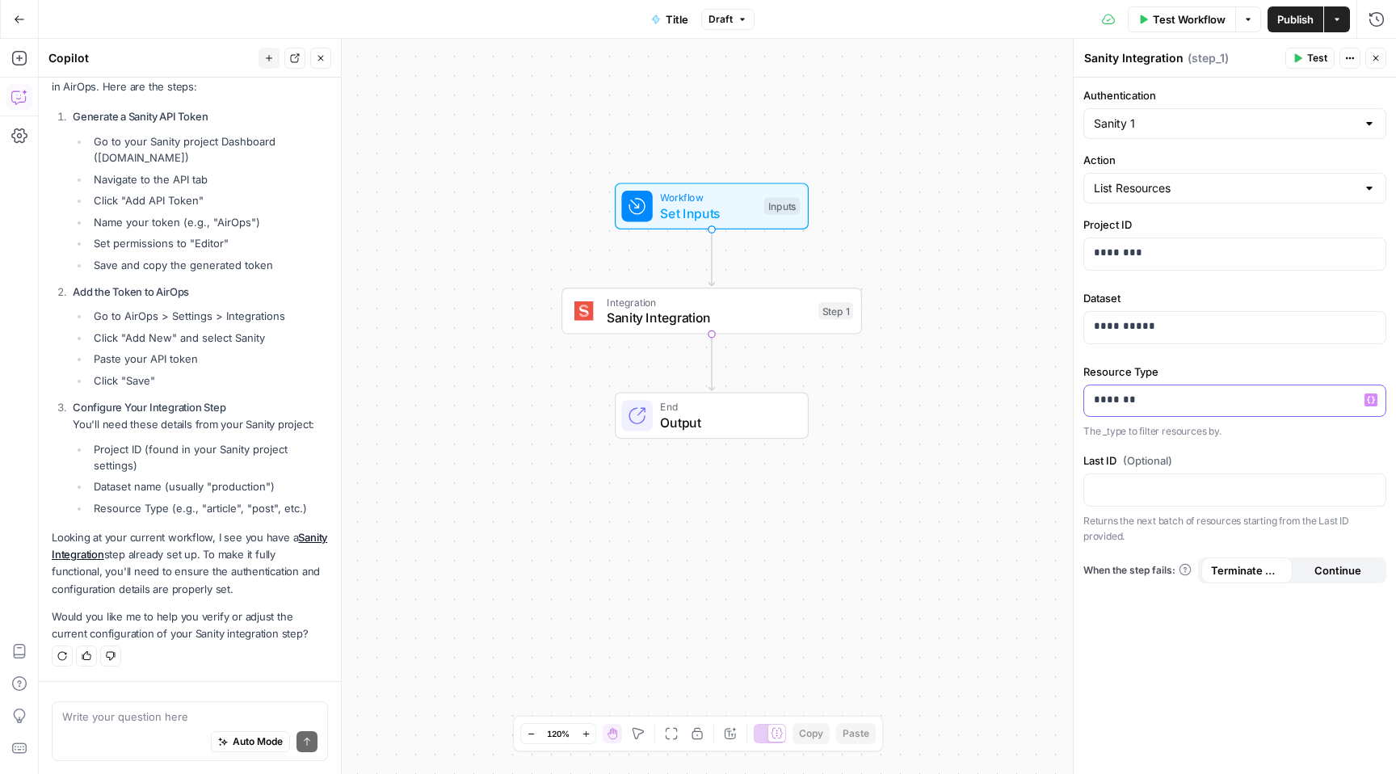
click at [1135, 410] on div "*******" at bounding box center [1235, 401] width 301 height 32
click at [1158, 498] on div at bounding box center [1235, 490] width 301 height 32
click at [1165, 56] on icon "button" at bounding box center [1298, 58] width 10 height 10
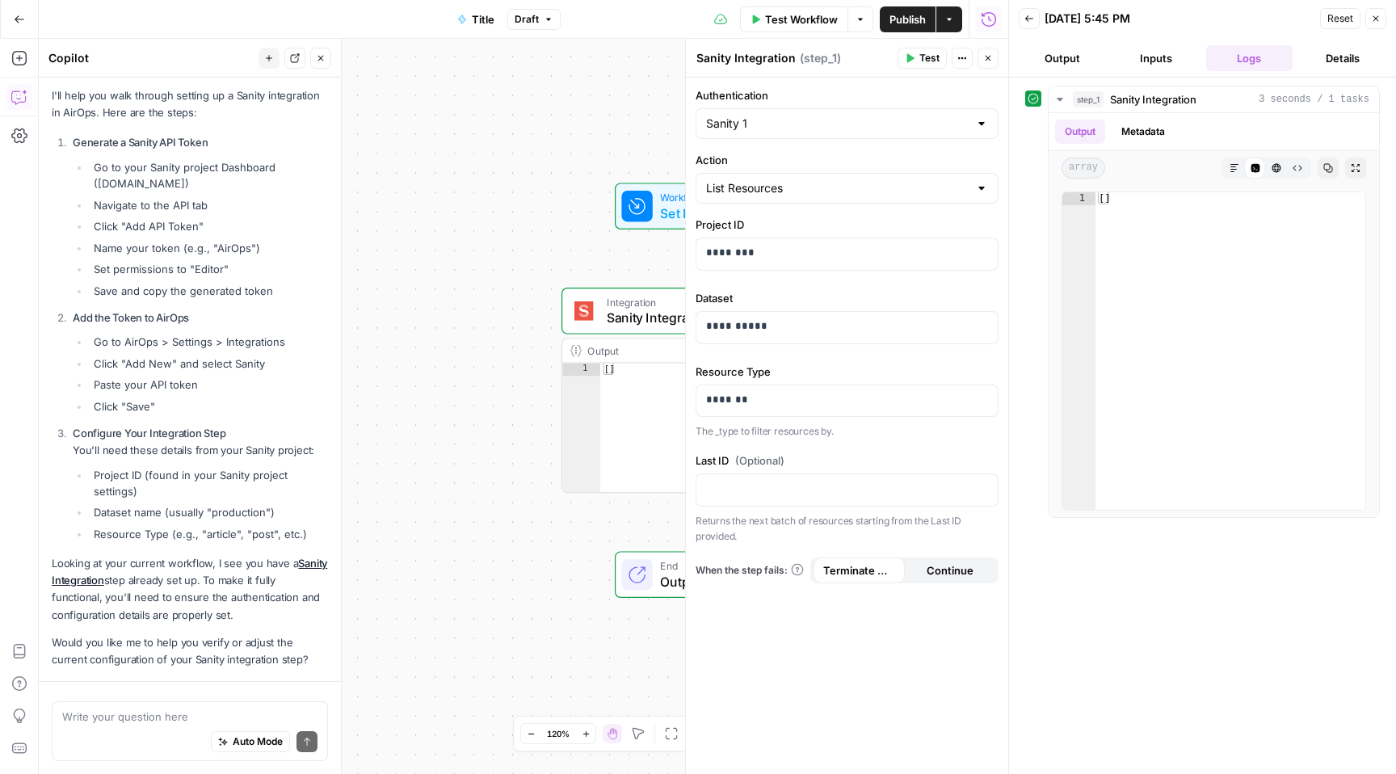
scroll to position [223, 0]
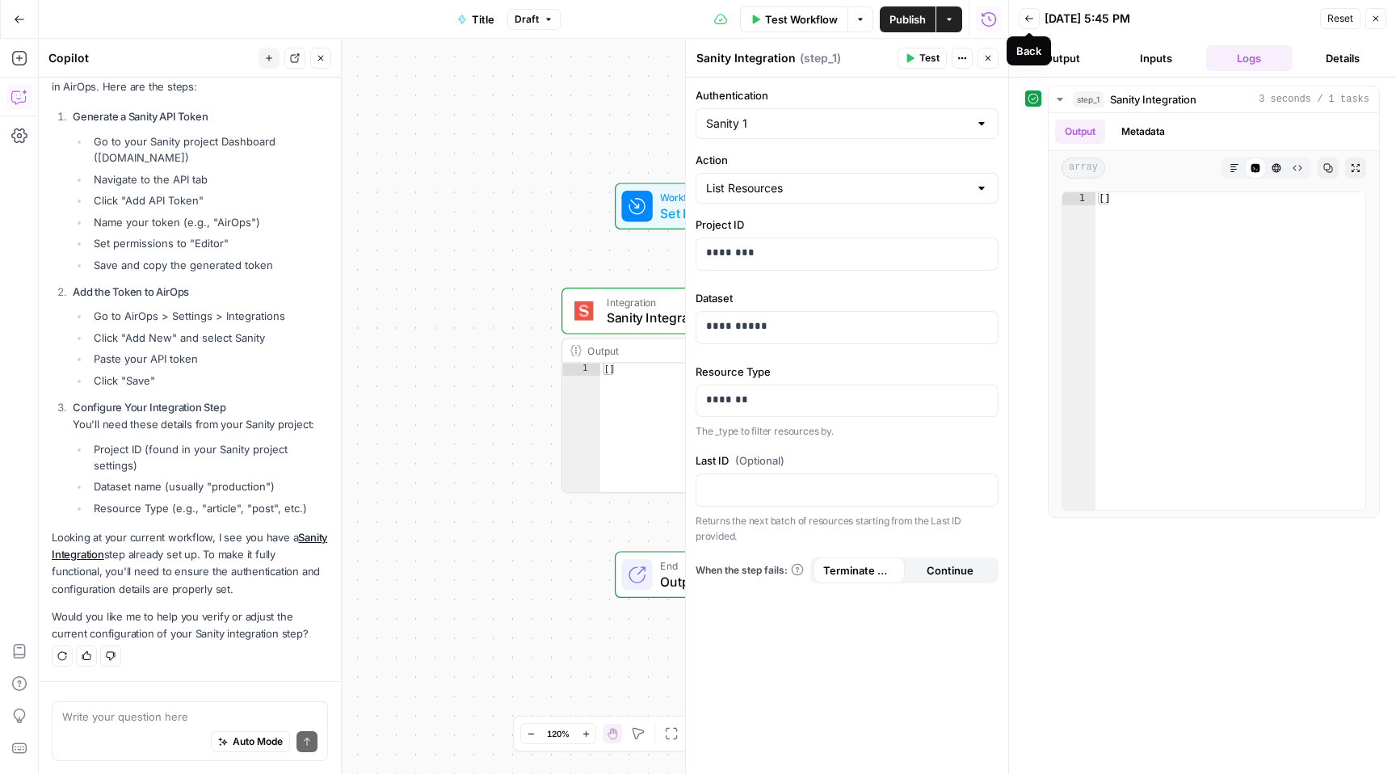
click at [1034, 20] on icon "button" at bounding box center [1030, 19] width 10 height 10
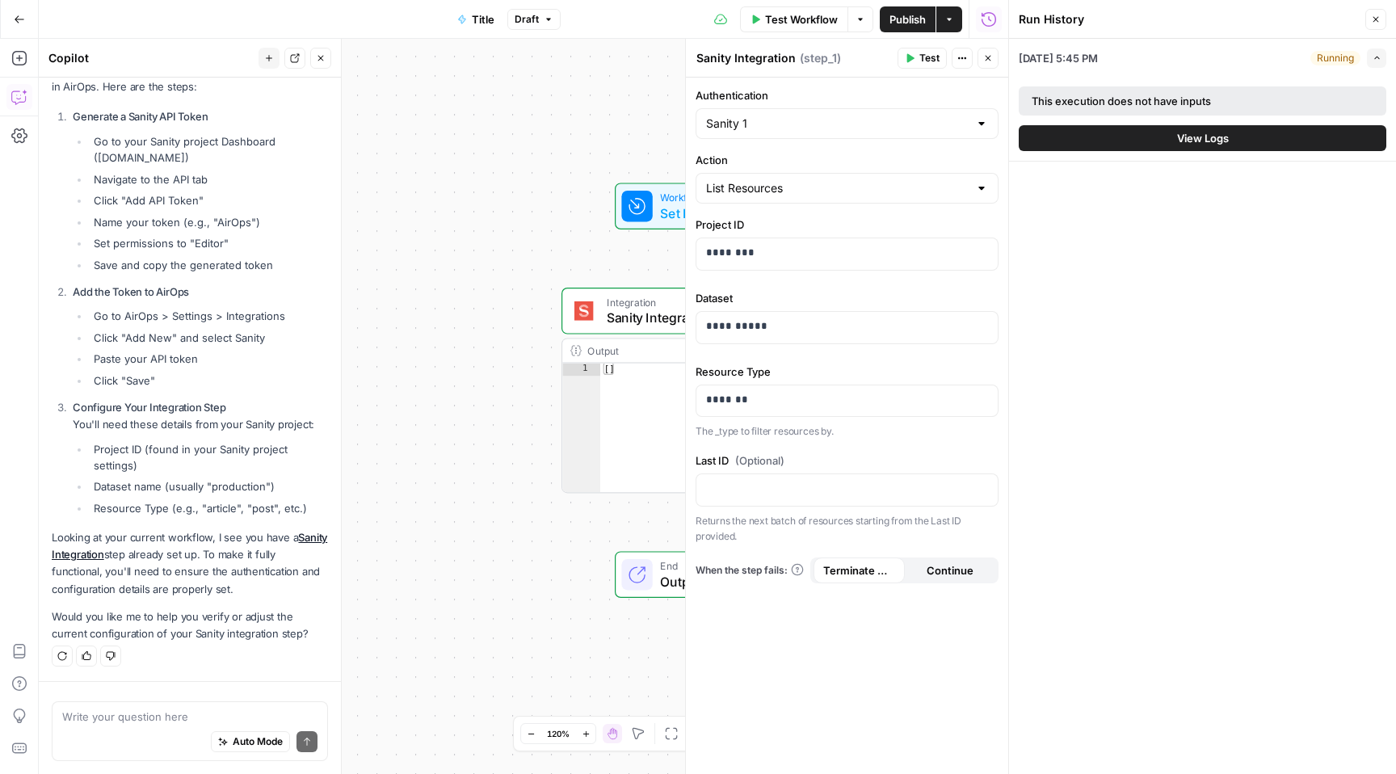
click at [1165, 13] on button "Close" at bounding box center [1376, 19] width 21 height 21
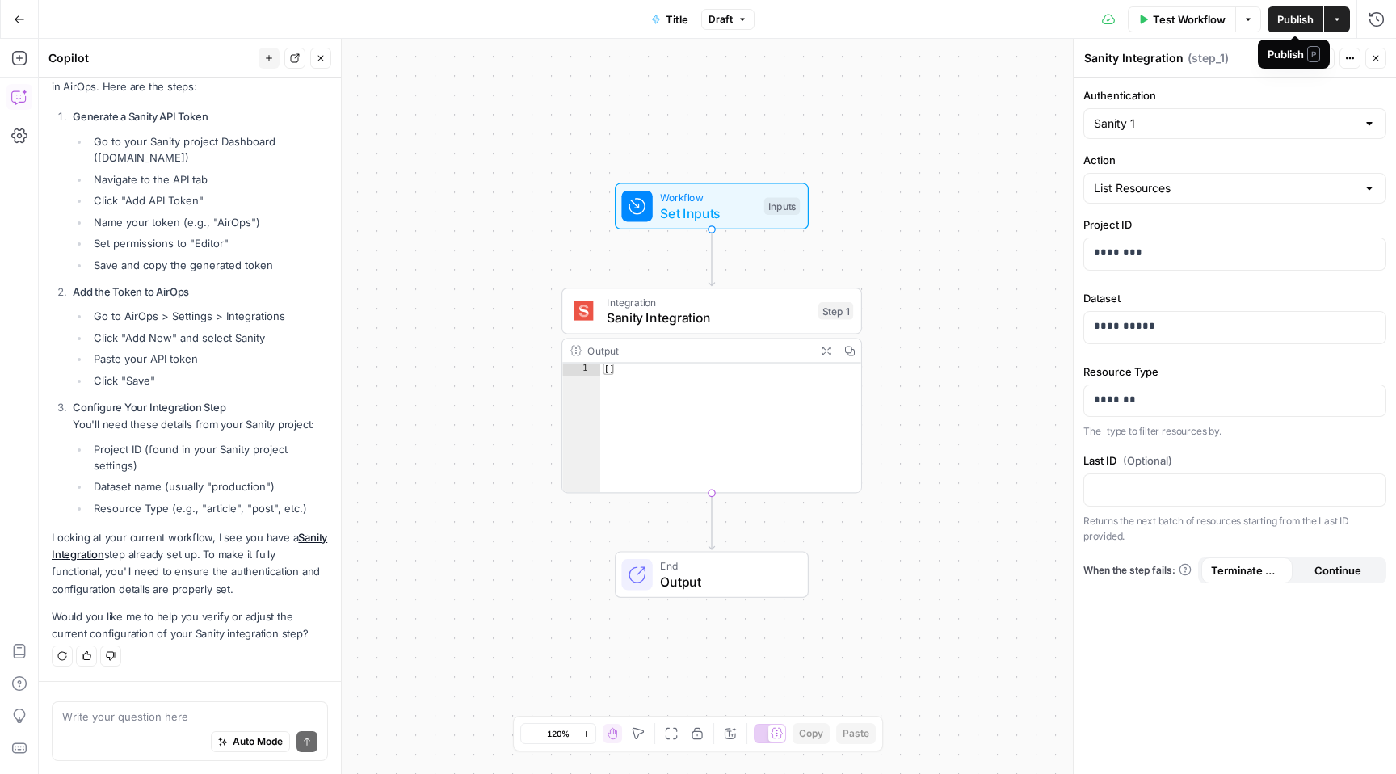
click at [1165, 13] on span "Publish" at bounding box center [1296, 19] width 36 height 16
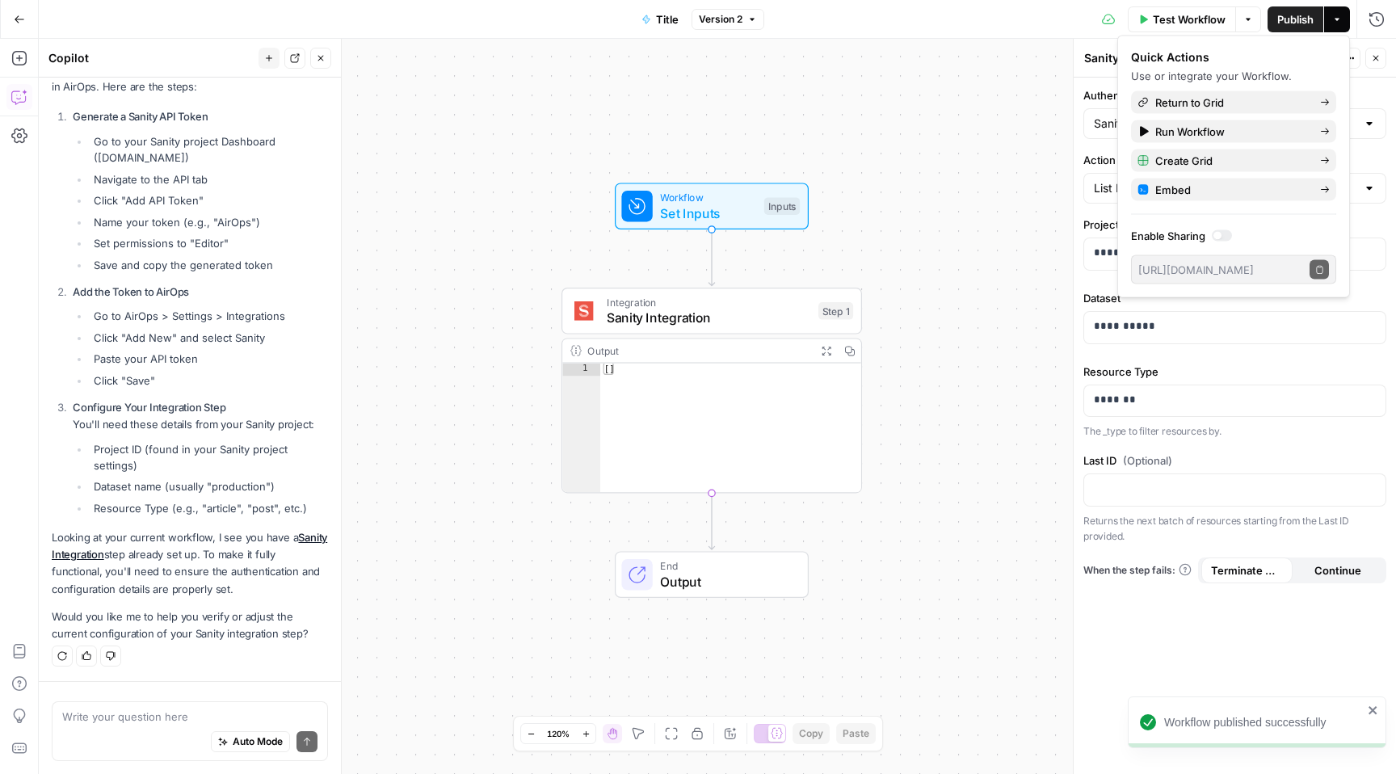
click at [948, 129] on div "Workflow Set Inputs Inputs Integration Sanity Integration Step 1 Output Expand …" at bounding box center [718, 406] width 1358 height 735
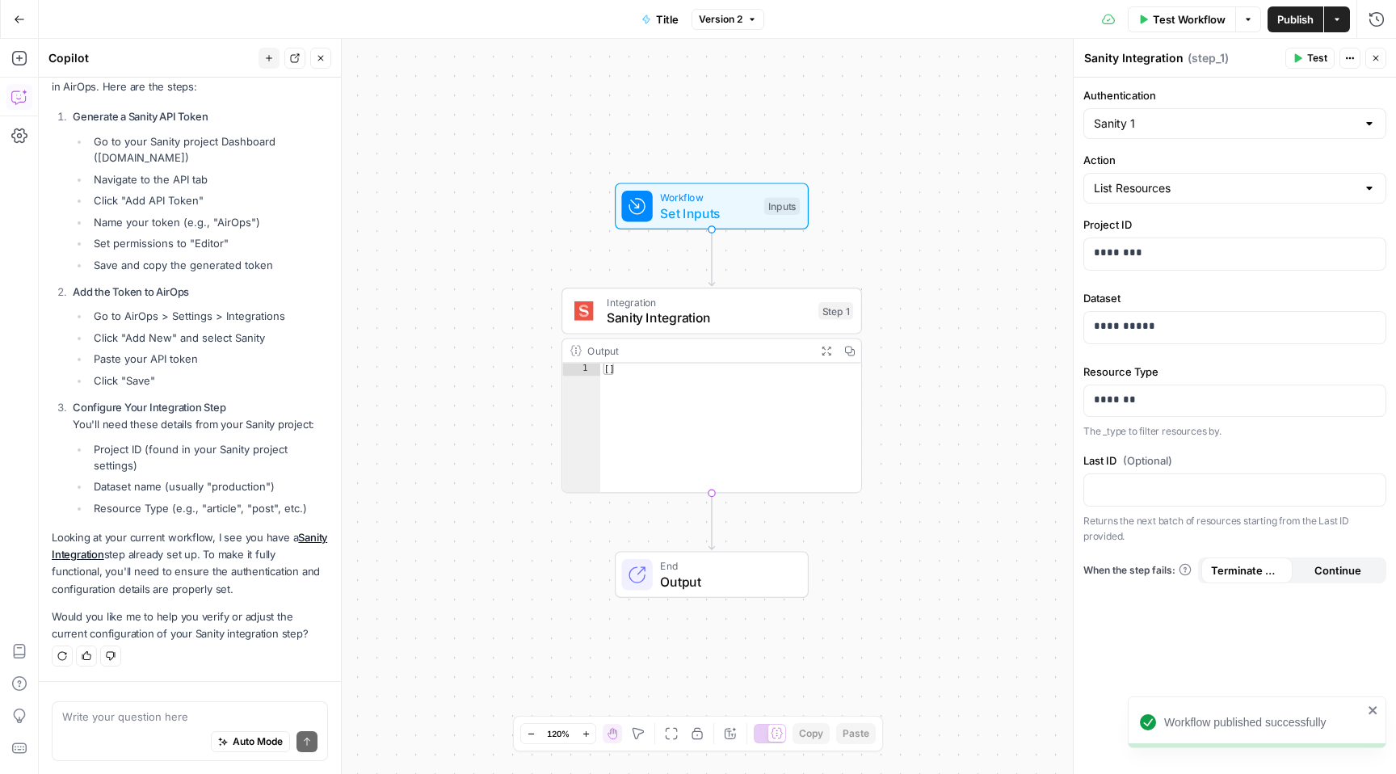
click at [24, 99] on icon "button" at bounding box center [19, 97] width 16 height 16
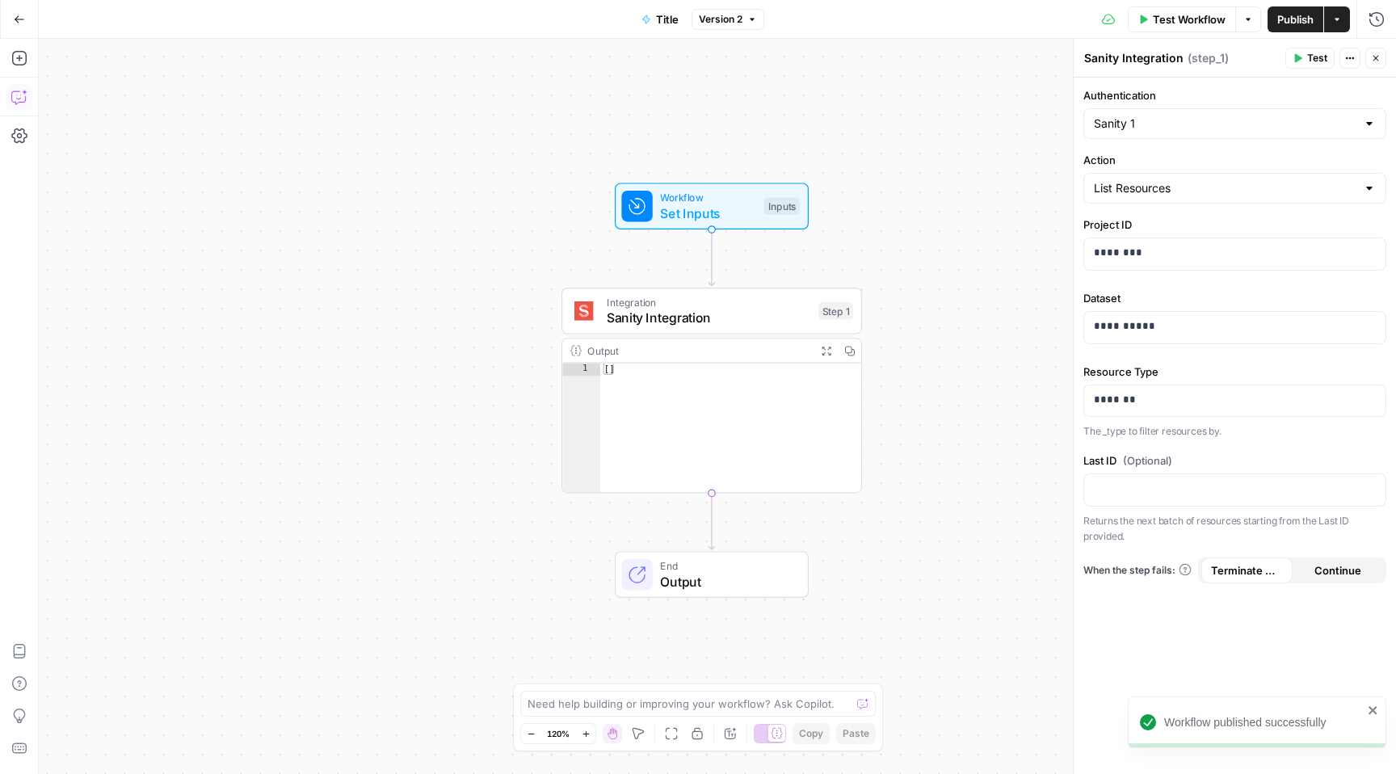
click at [24, 99] on icon "button" at bounding box center [19, 97] width 16 height 16
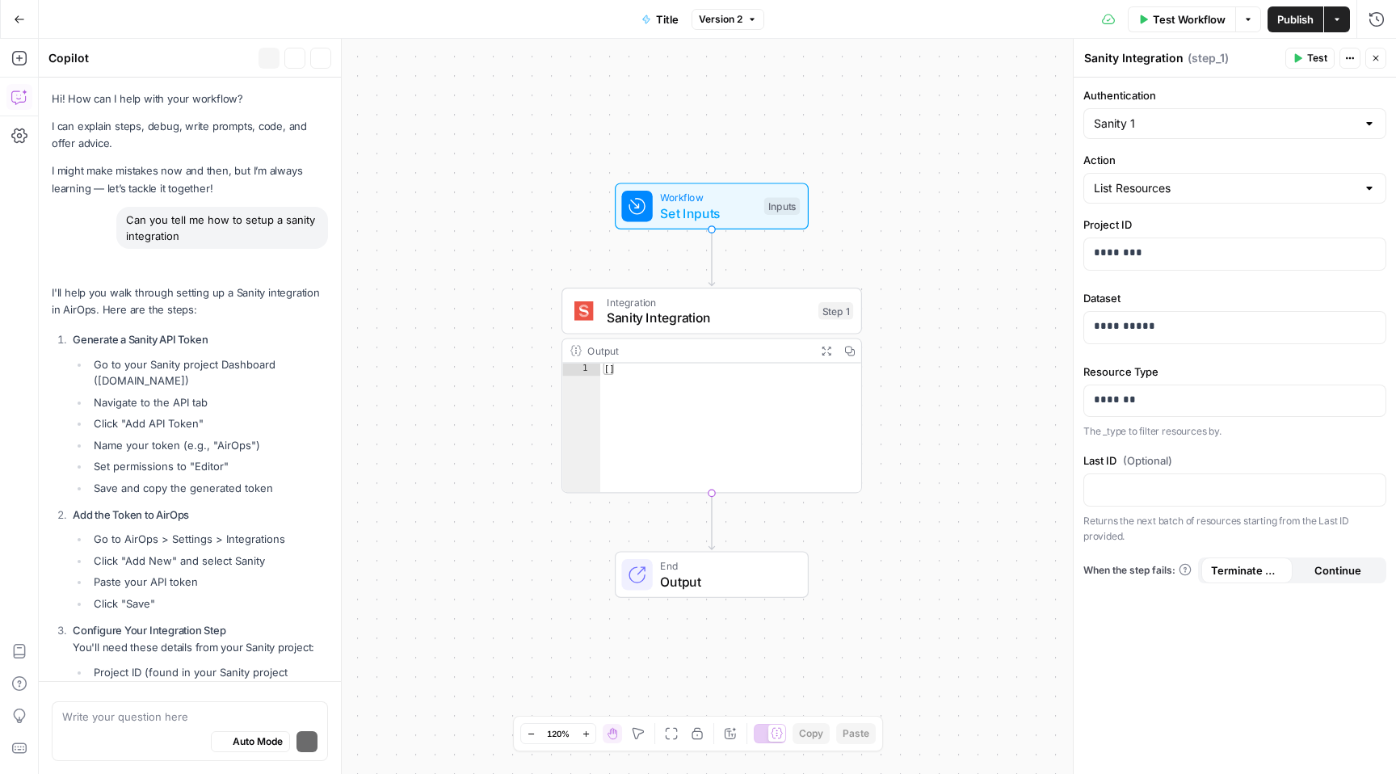
scroll to position [223, 0]
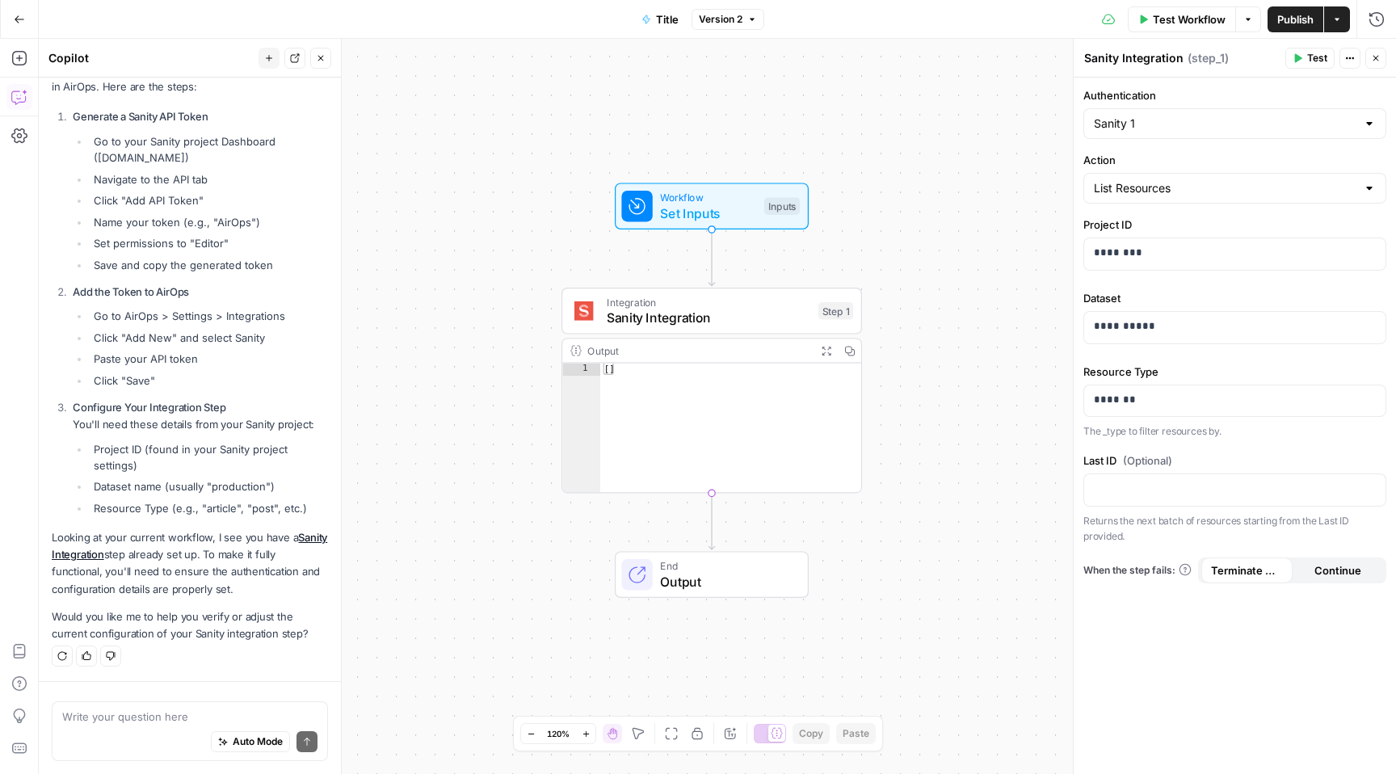
click at [19, 18] on icon "button" at bounding box center [19, 19] width 11 height 11
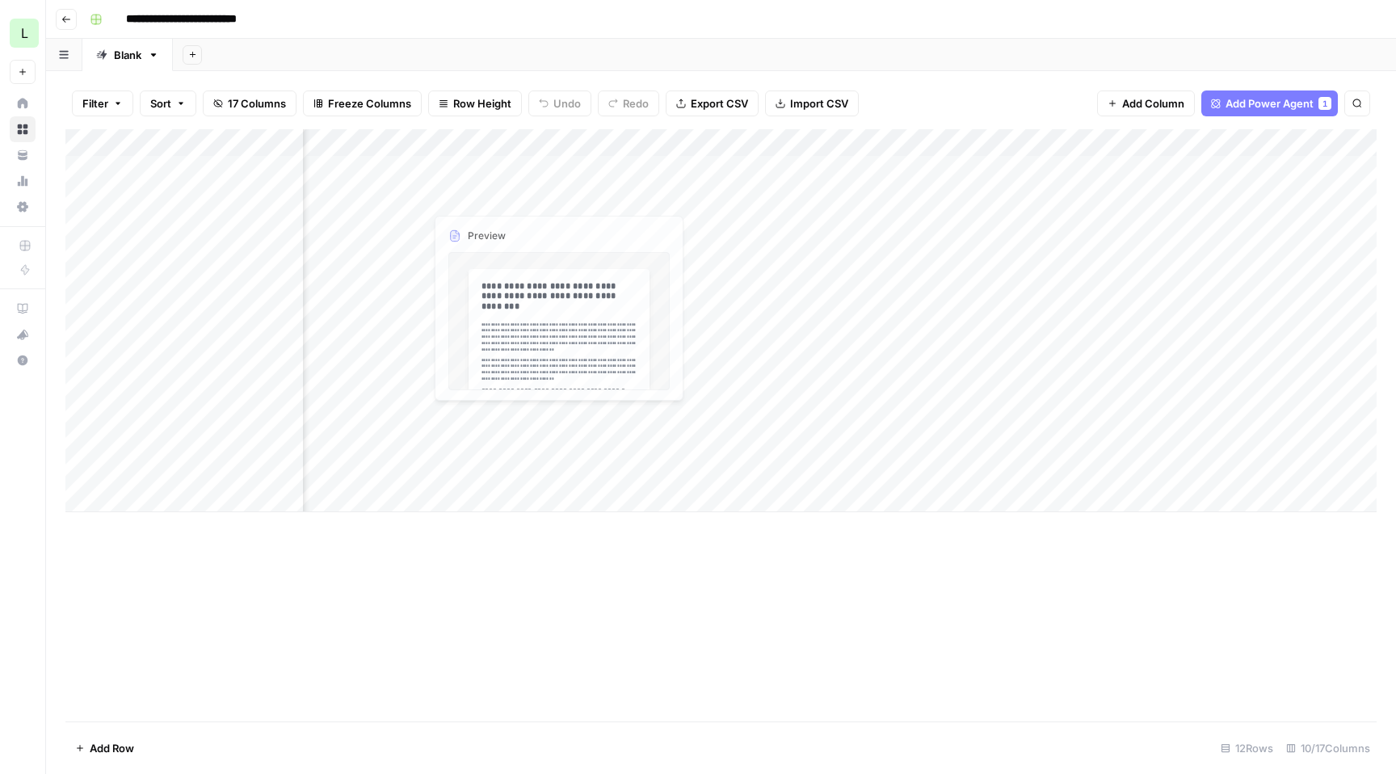
scroll to position [0, 589]
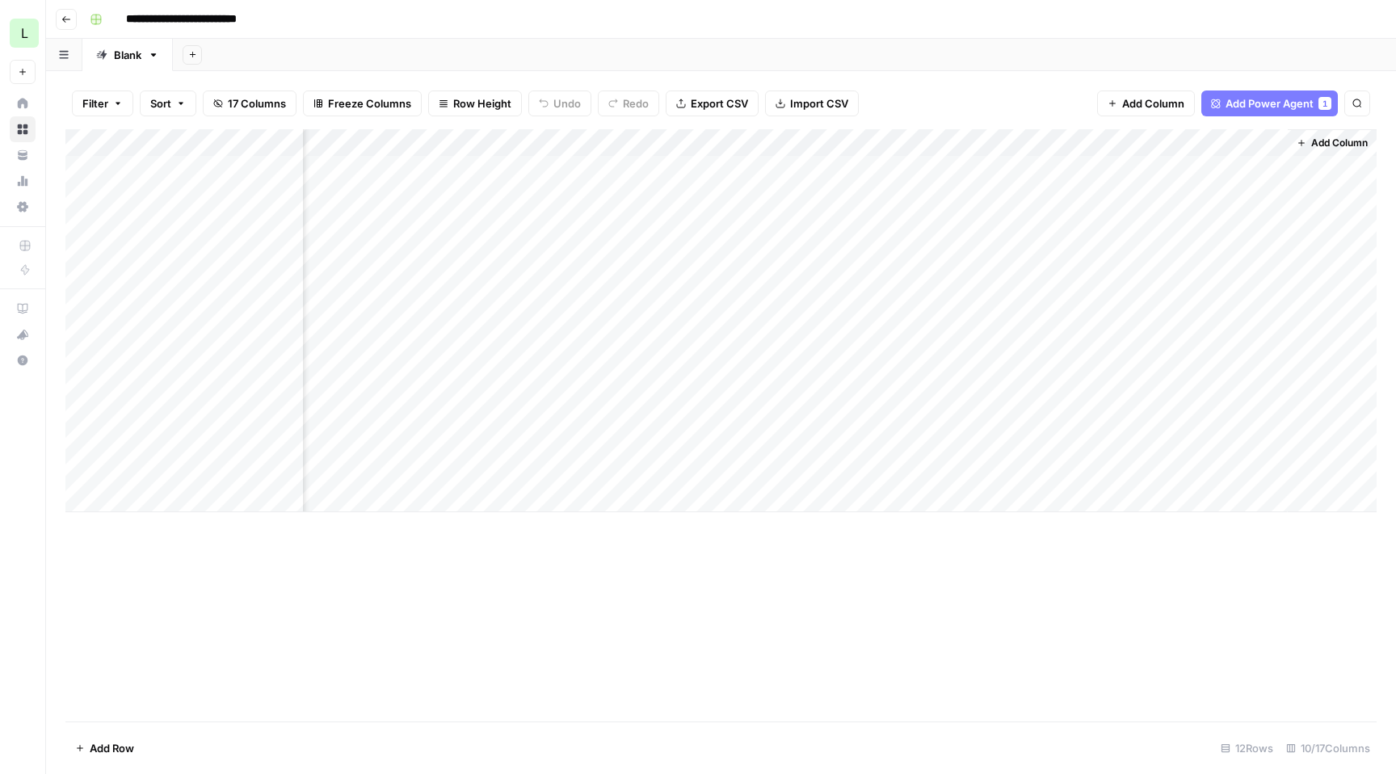
click at [1063, 195] on div "Add Column" at bounding box center [721, 320] width 1312 height 383
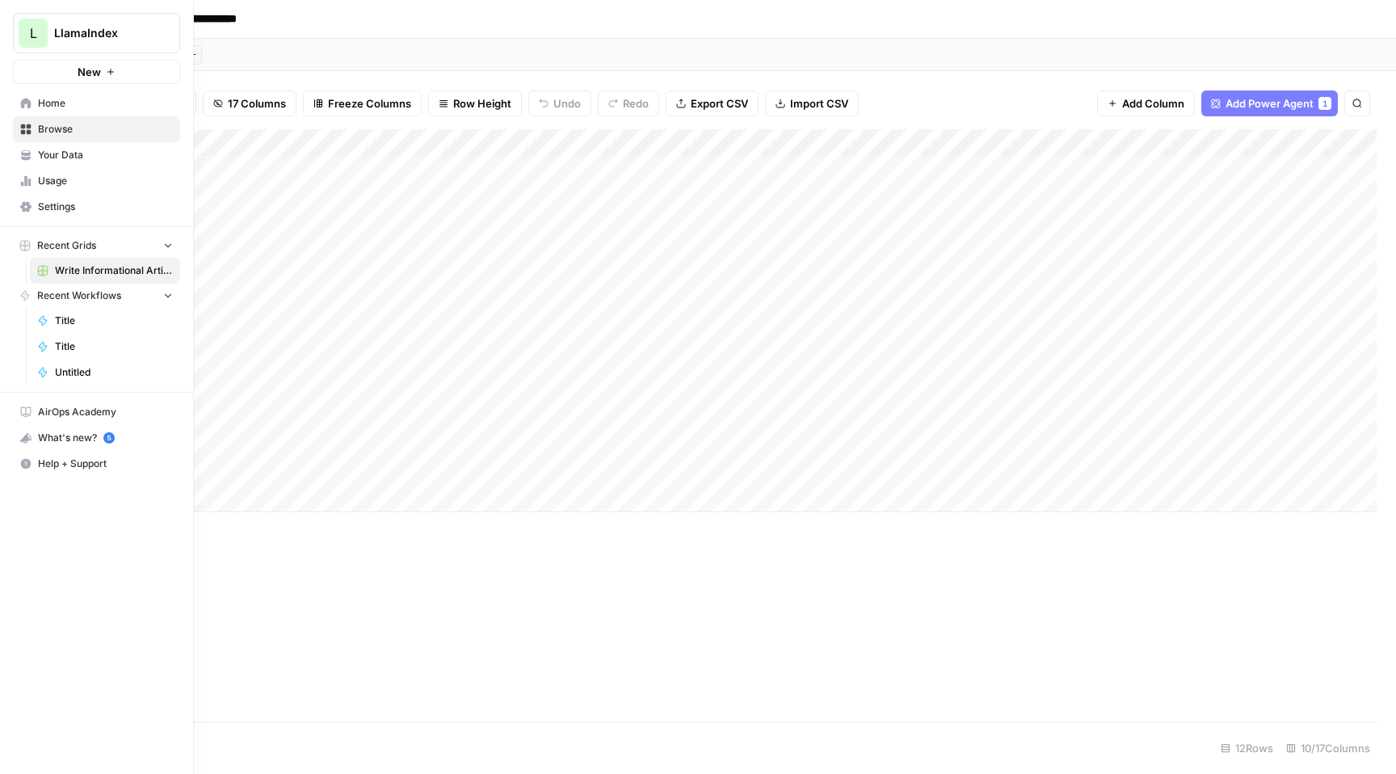
click at [35, 97] on link "Home" at bounding box center [96, 104] width 167 height 26
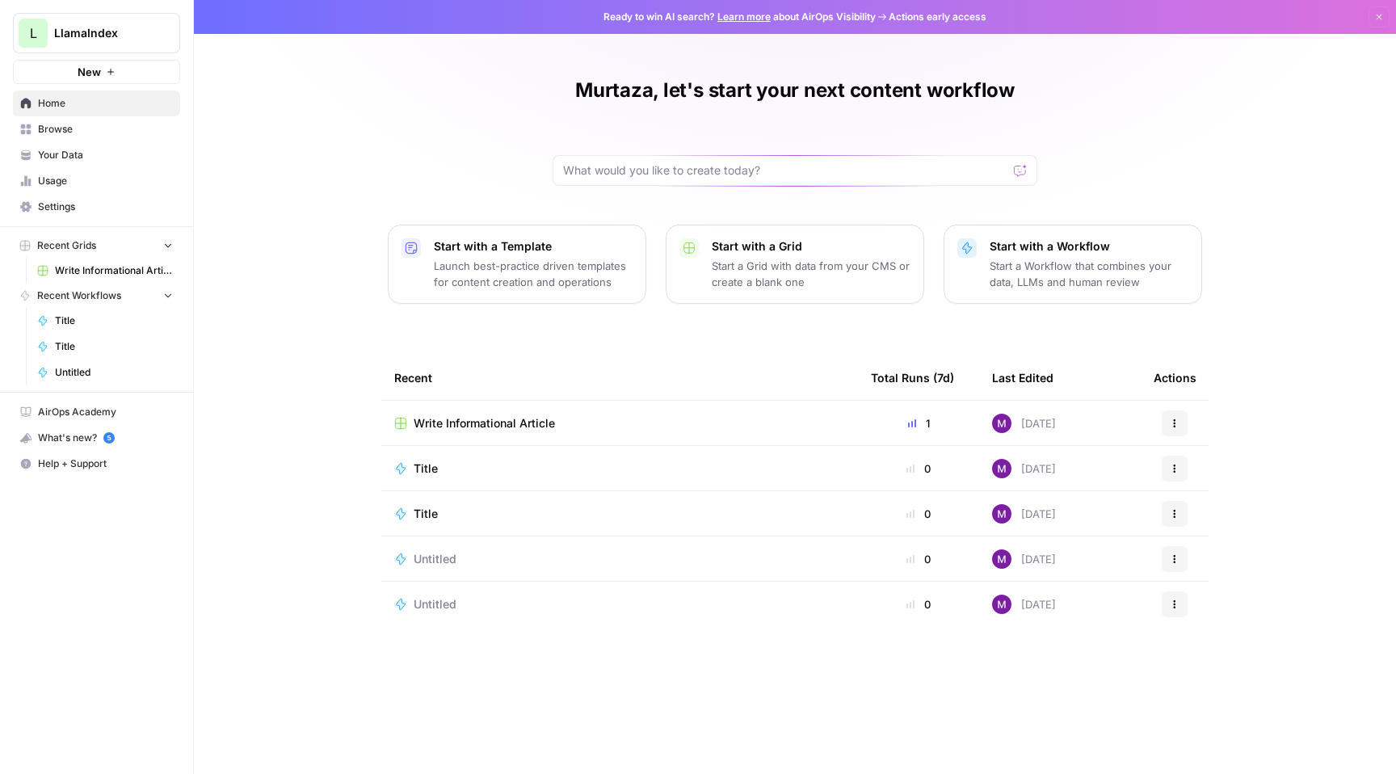
click at [100, 125] on span "Browse" at bounding box center [105, 129] width 135 height 15
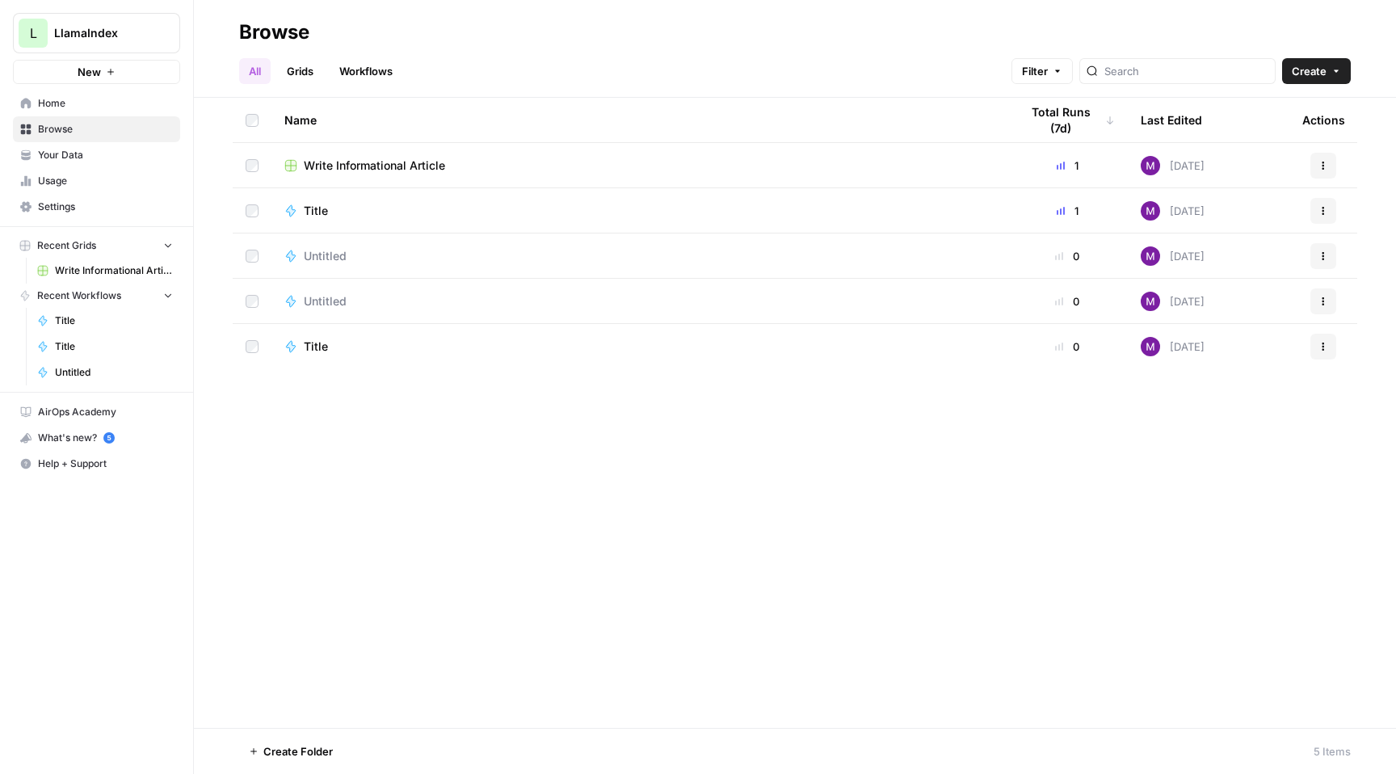
click at [95, 113] on link "Home" at bounding box center [96, 104] width 167 height 26
